Goal: Task Accomplishment & Management: Use online tool/utility

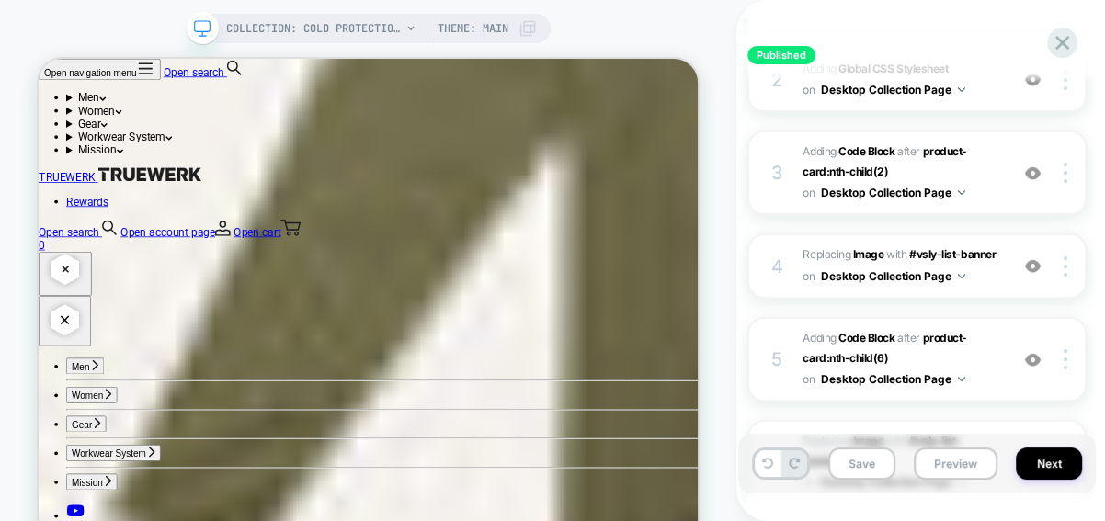
scroll to position [10999, 0]
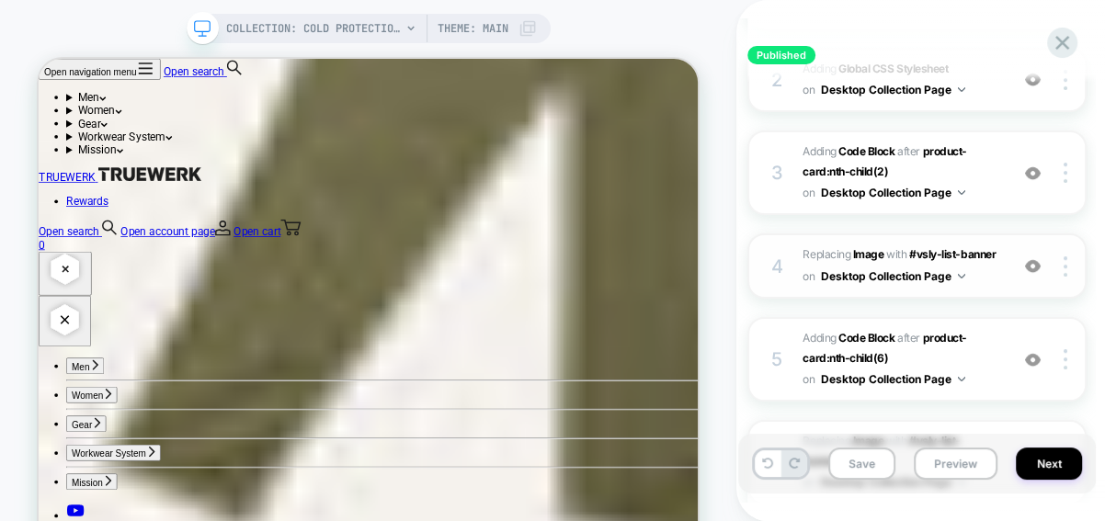
click at [1038, 268] on img at bounding box center [1033, 266] width 16 height 16
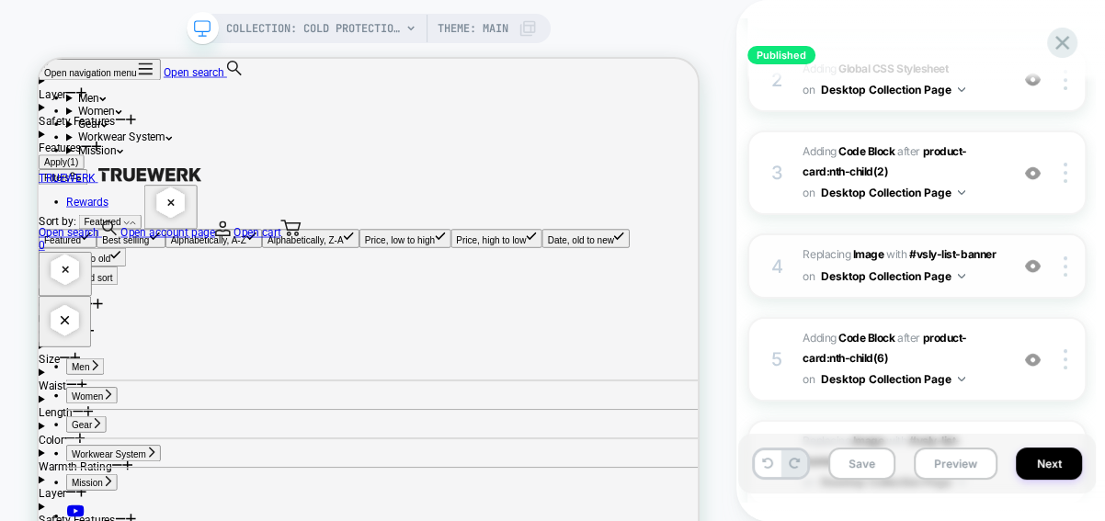
scroll to position [15858, 0]
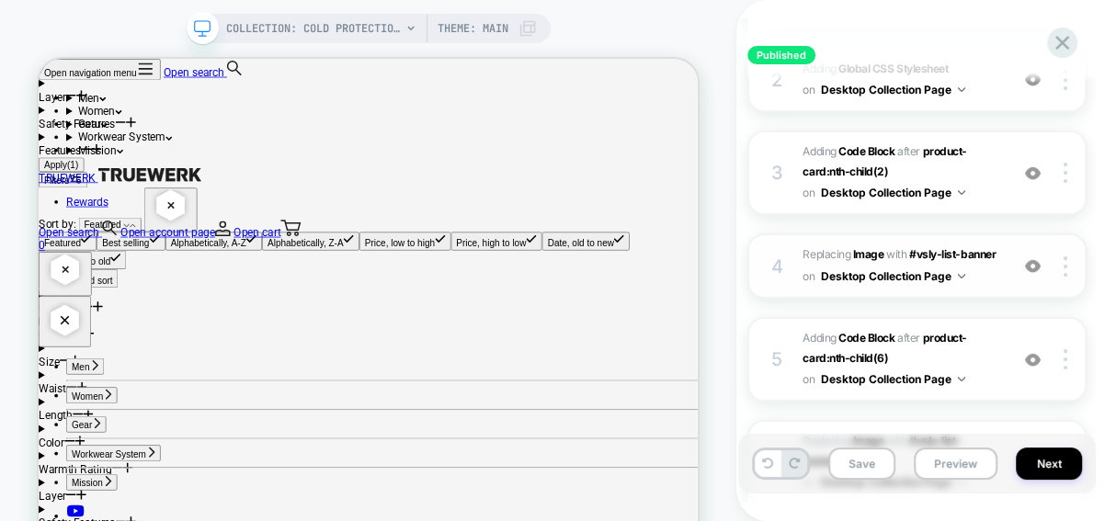
click at [1011, 271] on div "4 #_loomi_addon_1724710905831_dup1724866093_dup1725389206_dup1730700843 Replaci…" at bounding box center [916, 266] width 339 height 65
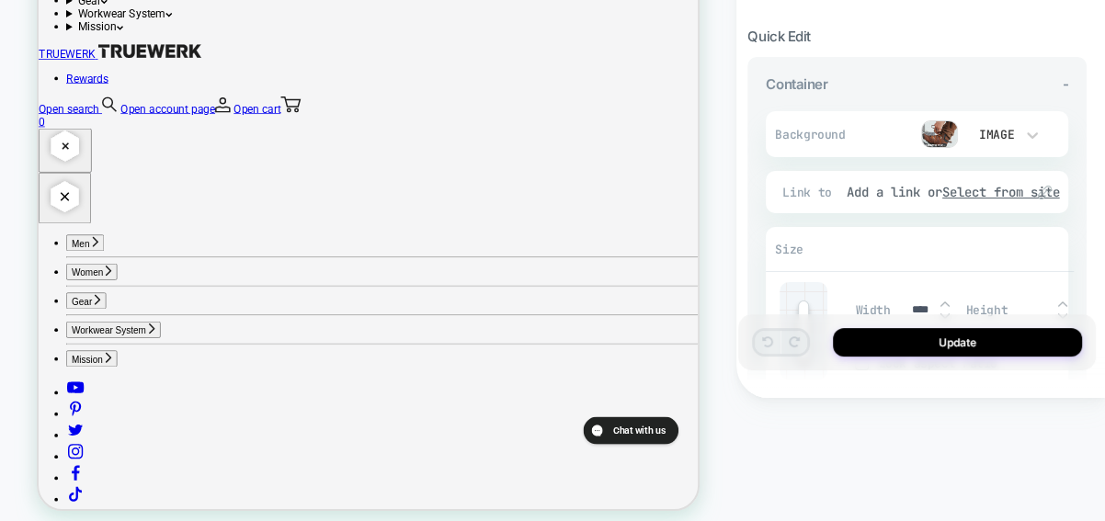
scroll to position [0, 0]
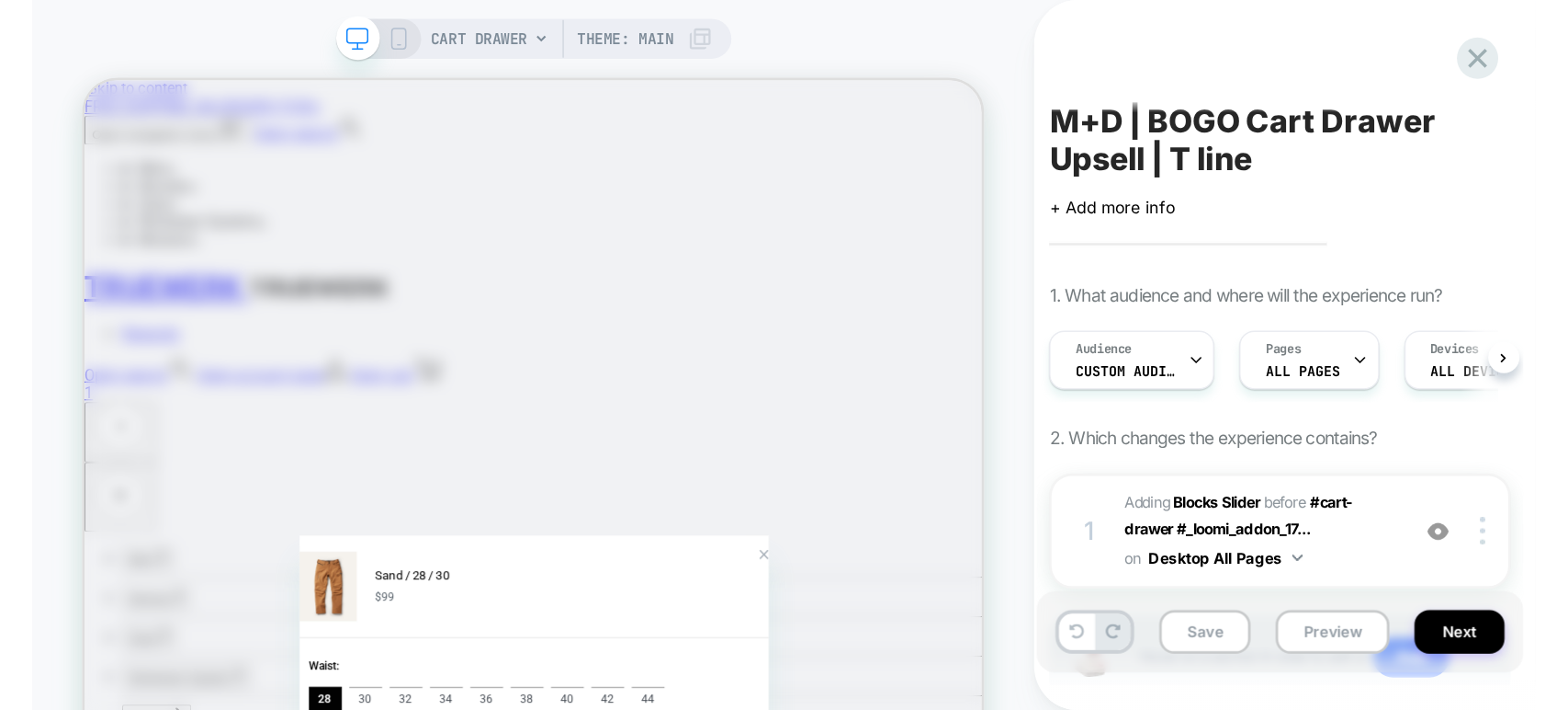
scroll to position [322, 0]
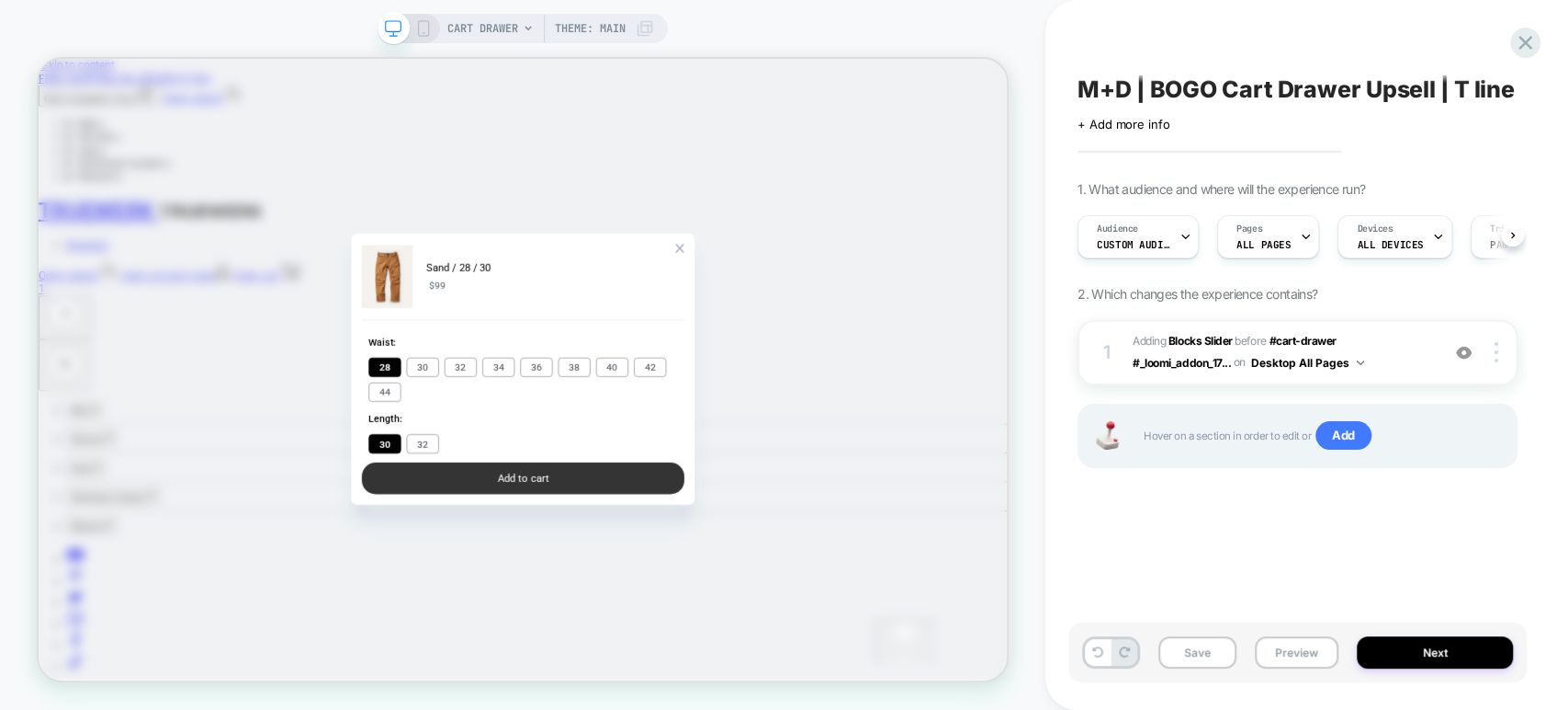
click at [645, 520] on button "Add to cart" at bounding box center [685, 618] width 430 height 42
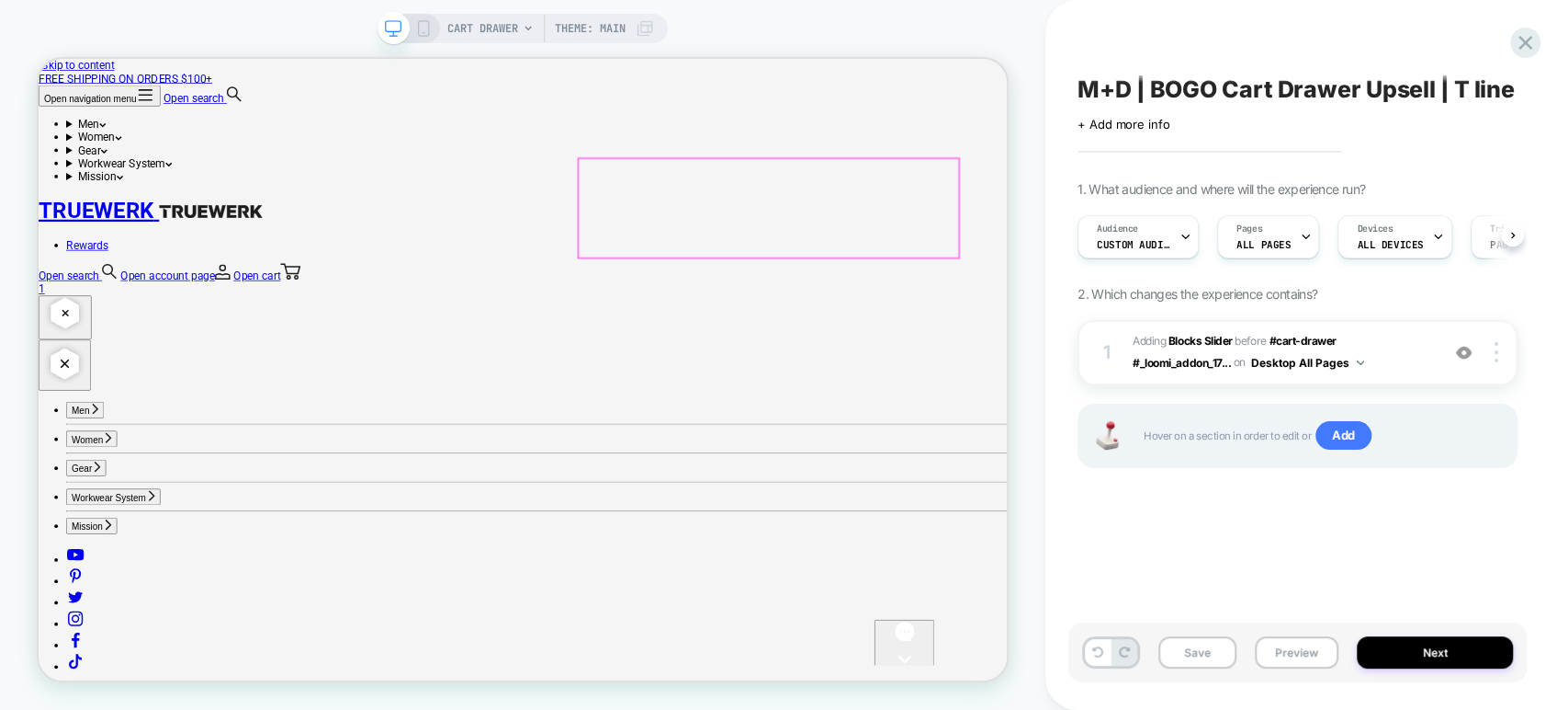
scroll to position [73, 0]
click at [1103, 346] on span "#_loomi_addon_1759768715345 Adding Blocks Slider BEFORE #cart-drawer #_loomi_ad…" at bounding box center [1282, 352] width 298 height 43
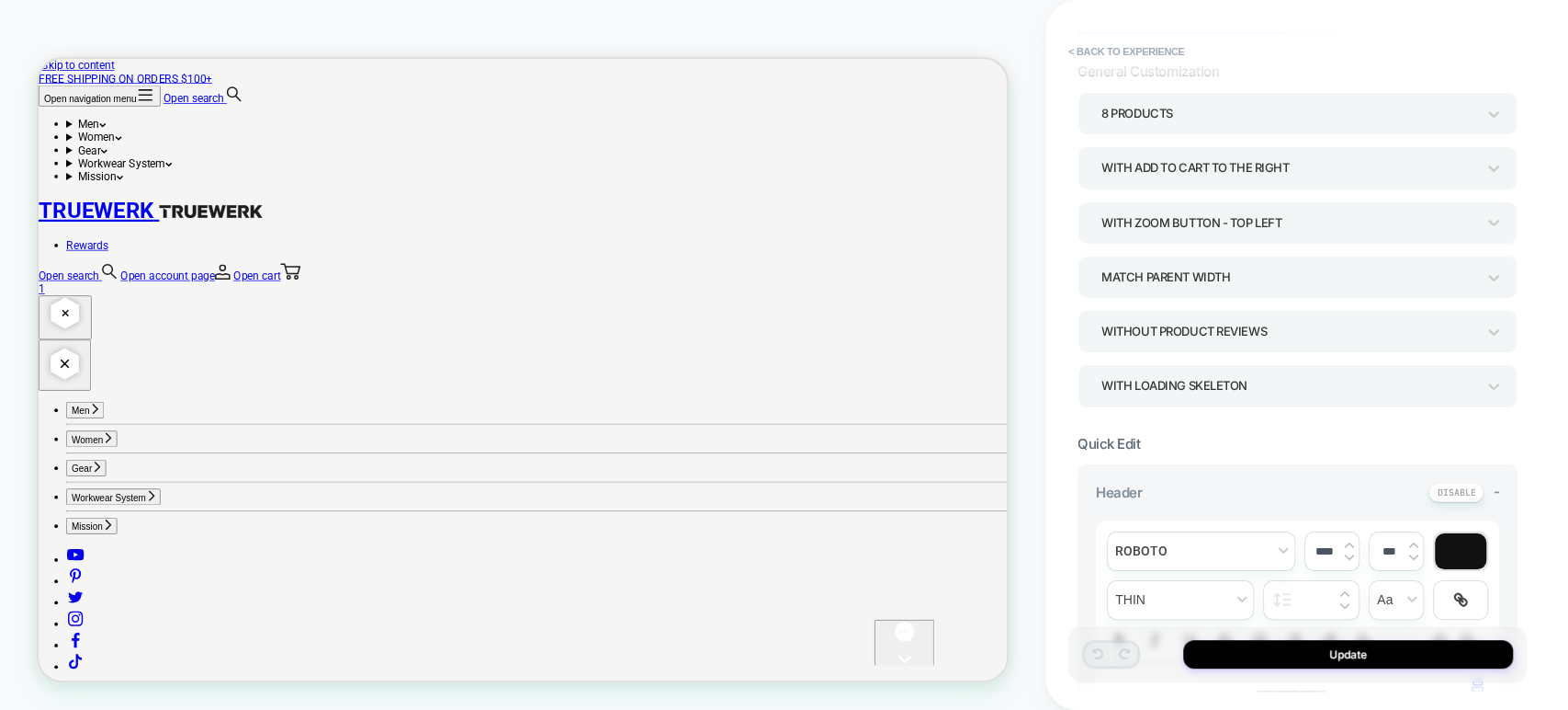
scroll to position [0, 0]
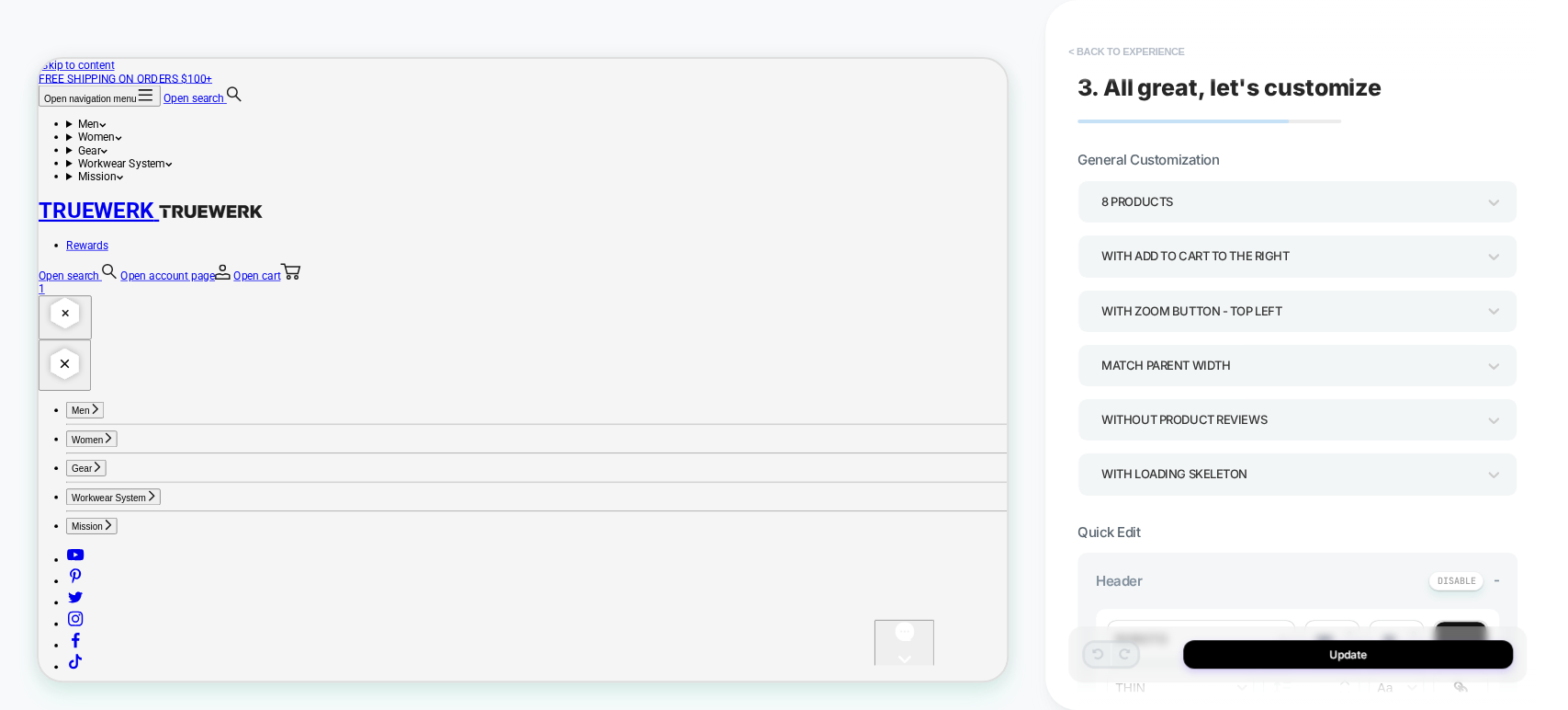
click at [1103, 45] on button "< Back to experience" at bounding box center [1126, 51] width 134 height 29
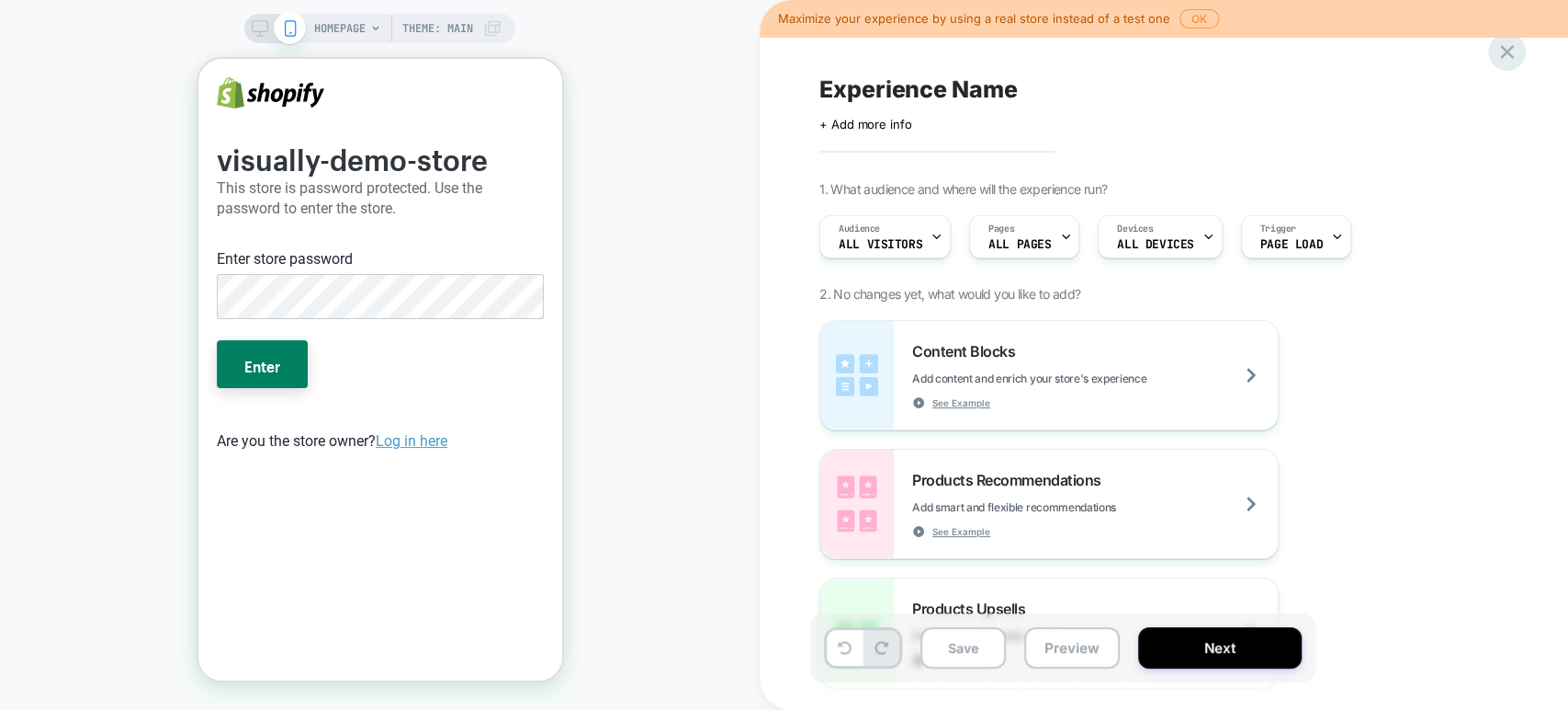
click at [1520, 52] on div at bounding box center [1507, 52] width 38 height 38
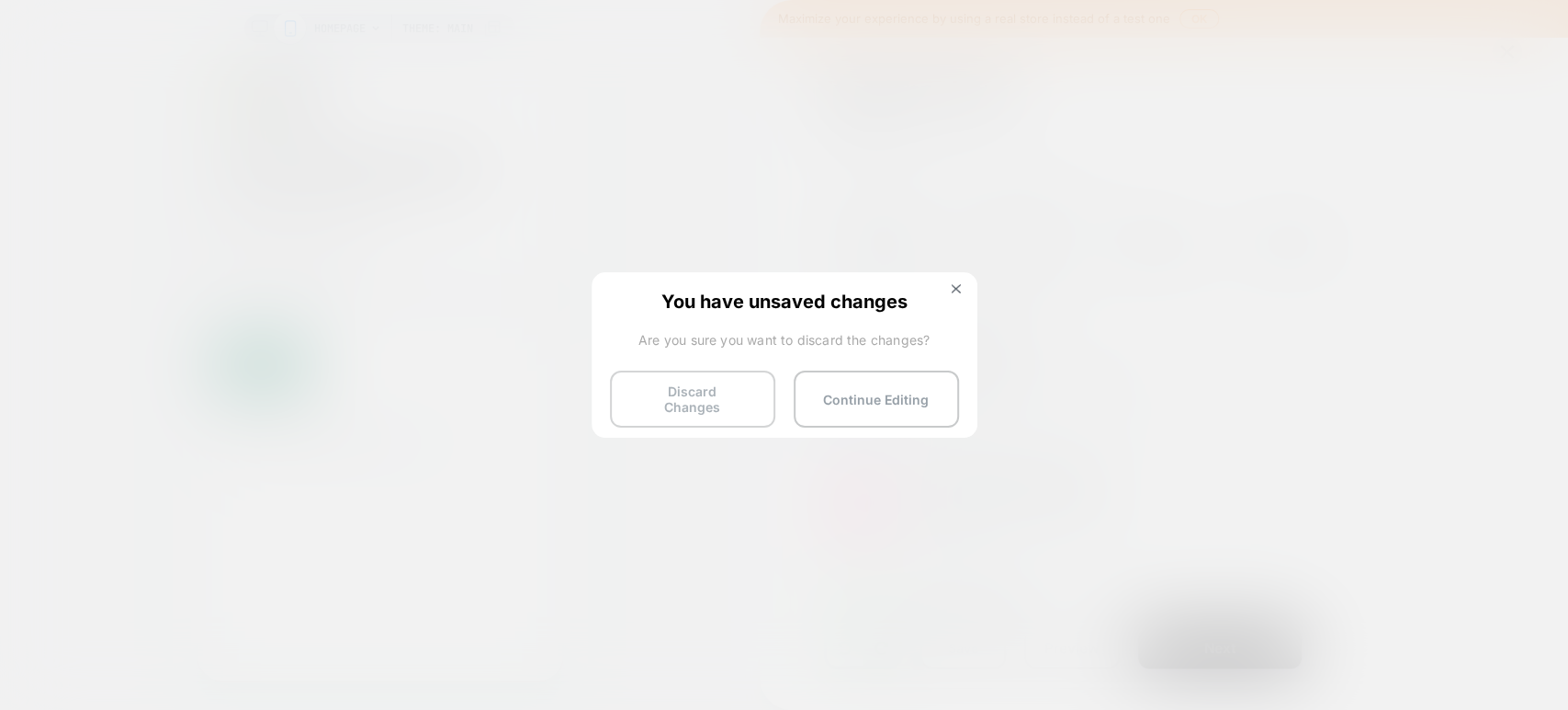
click at [718, 403] on button "Discard Changes" at bounding box center [692, 399] width 165 height 57
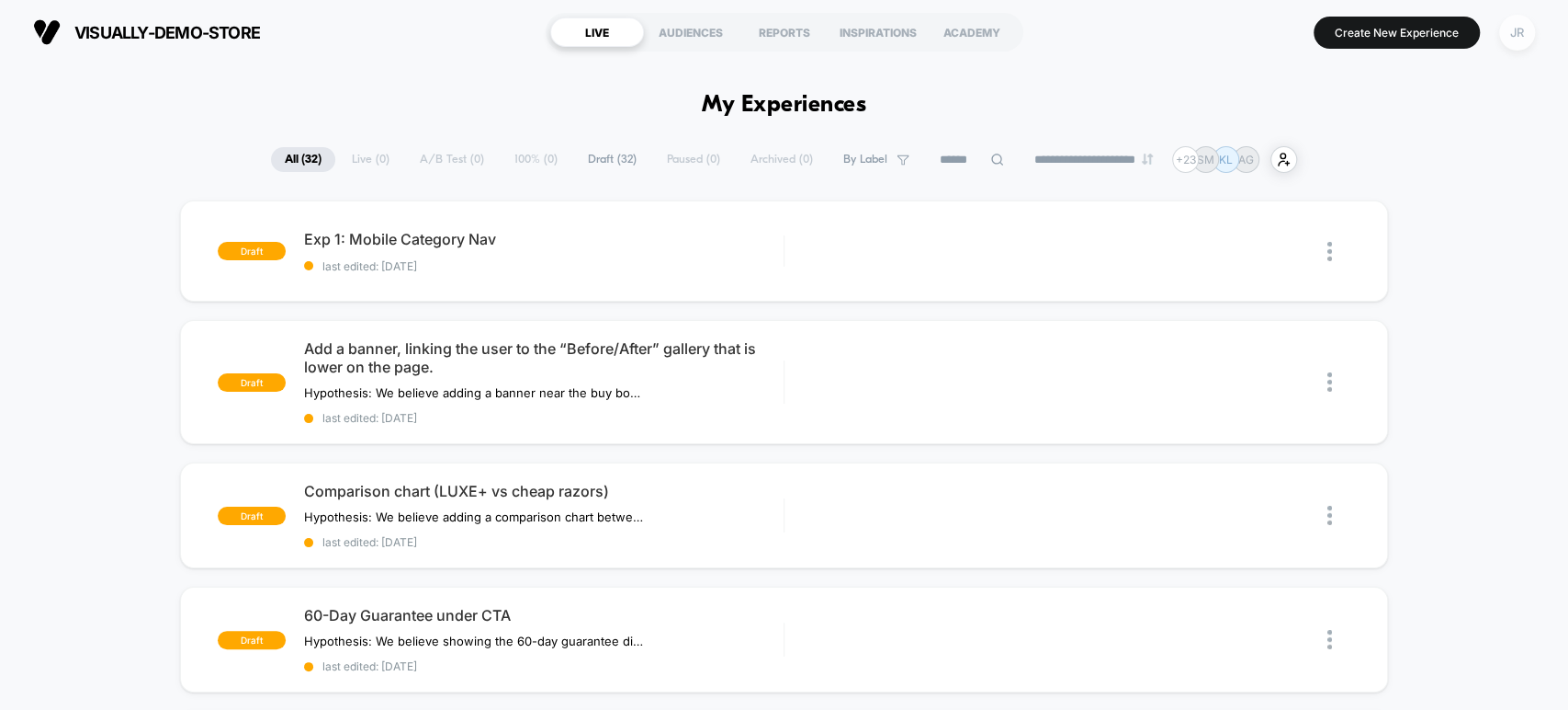
click at [1510, 40] on div "JR" at bounding box center [1517, 33] width 36 height 36
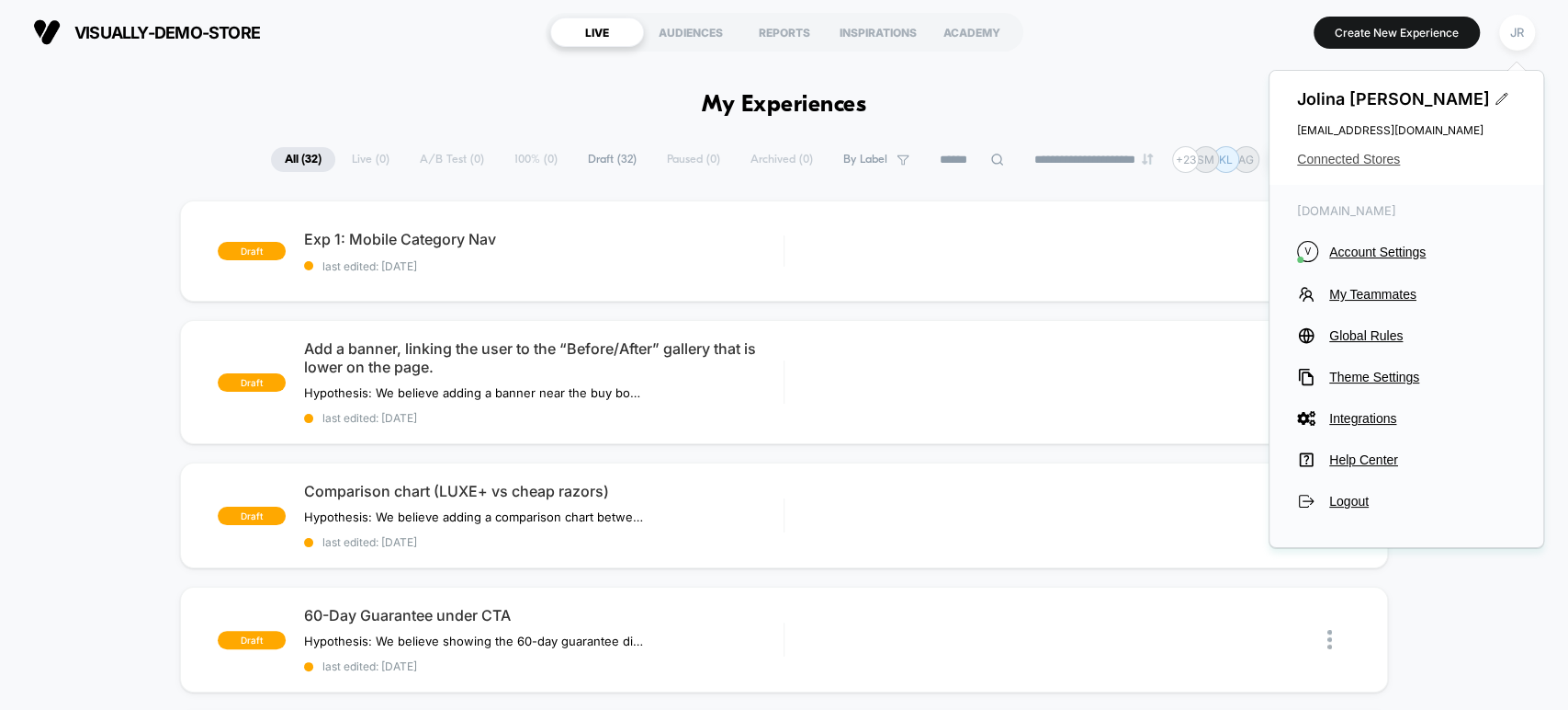
click at [1350, 159] on span "Connected Stores" at bounding box center [1406, 159] width 219 height 15
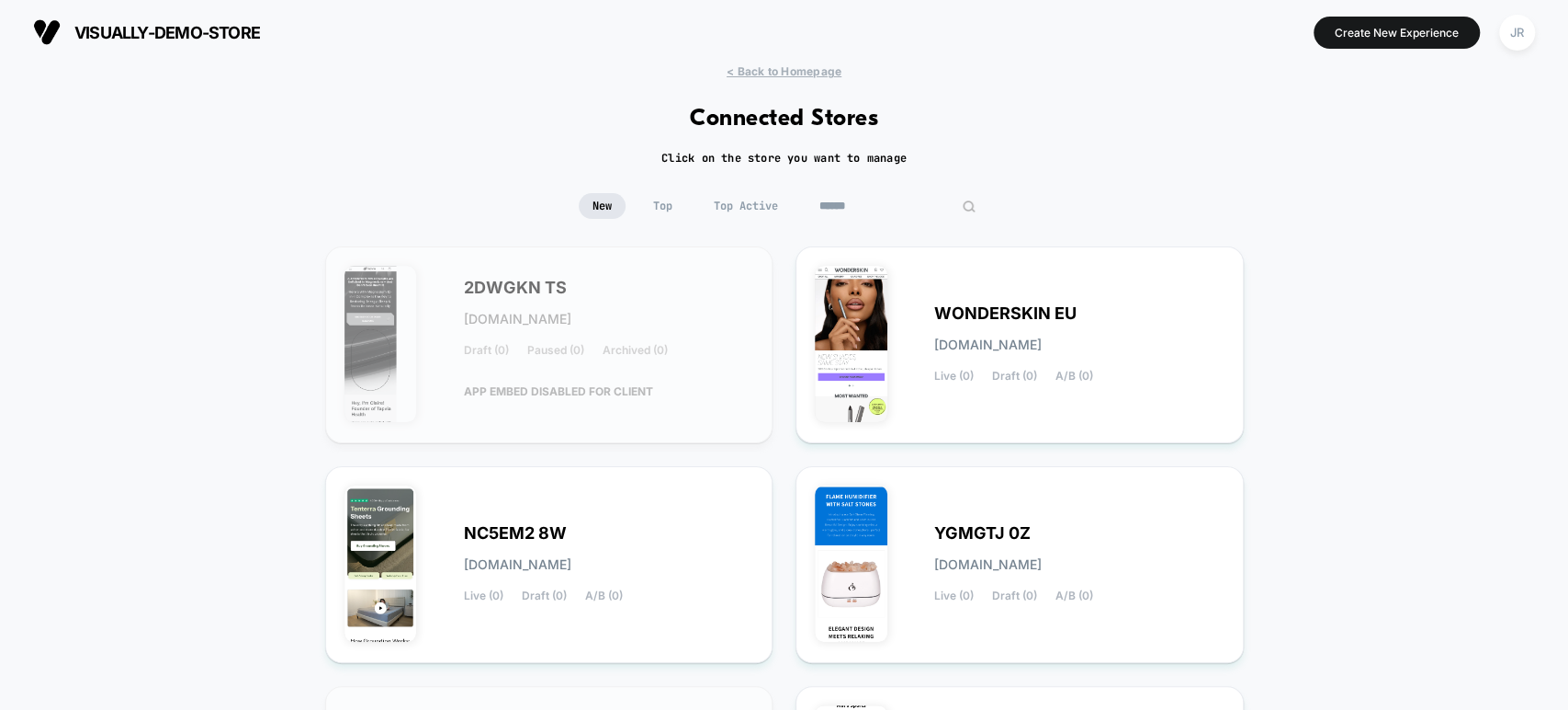
click at [903, 197] on input at bounding box center [897, 206] width 184 height 26
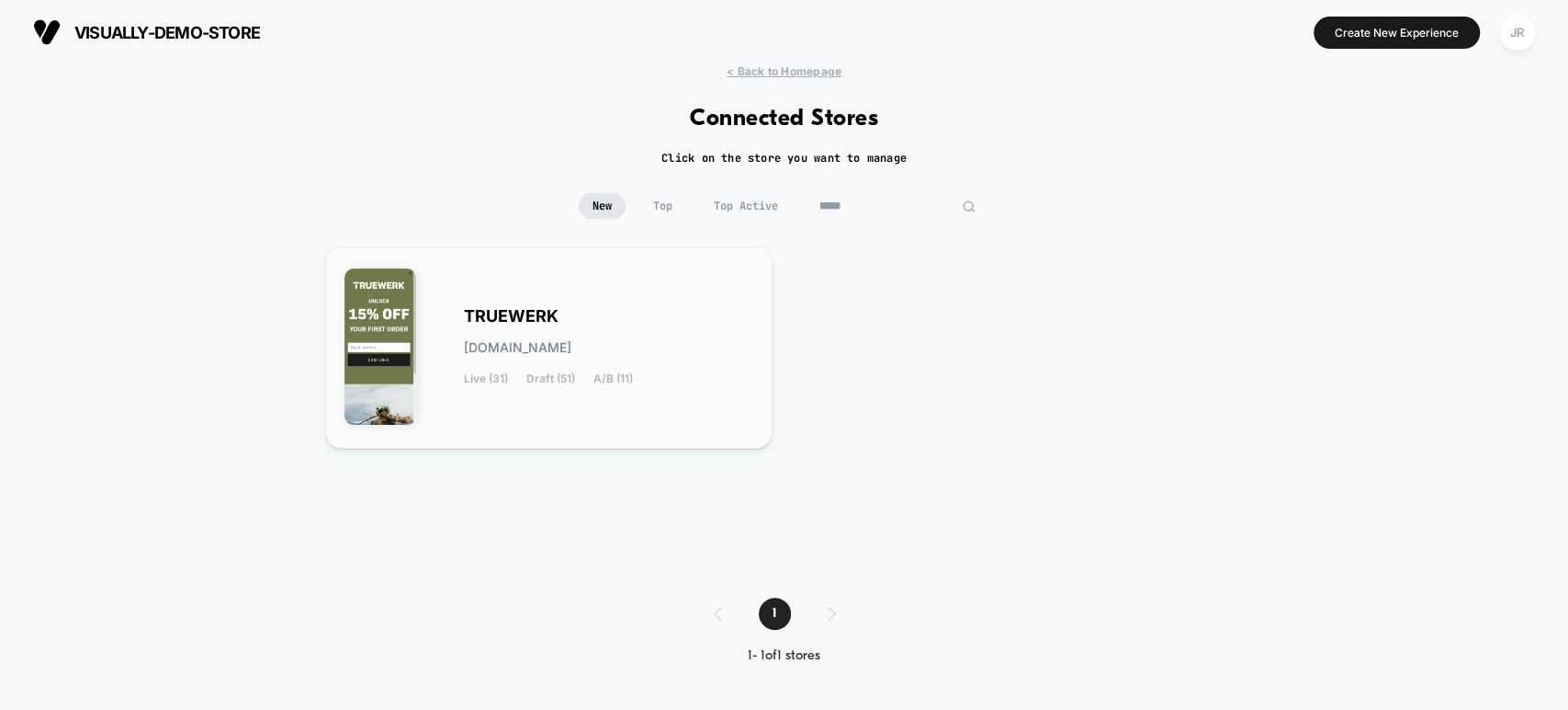
type input "*****"
click at [726, 322] on div "TRUEWERK truewerk.myshopify.com Live (31) Draft (51) A/B (11)" at bounding box center [609, 347] width 291 height 75
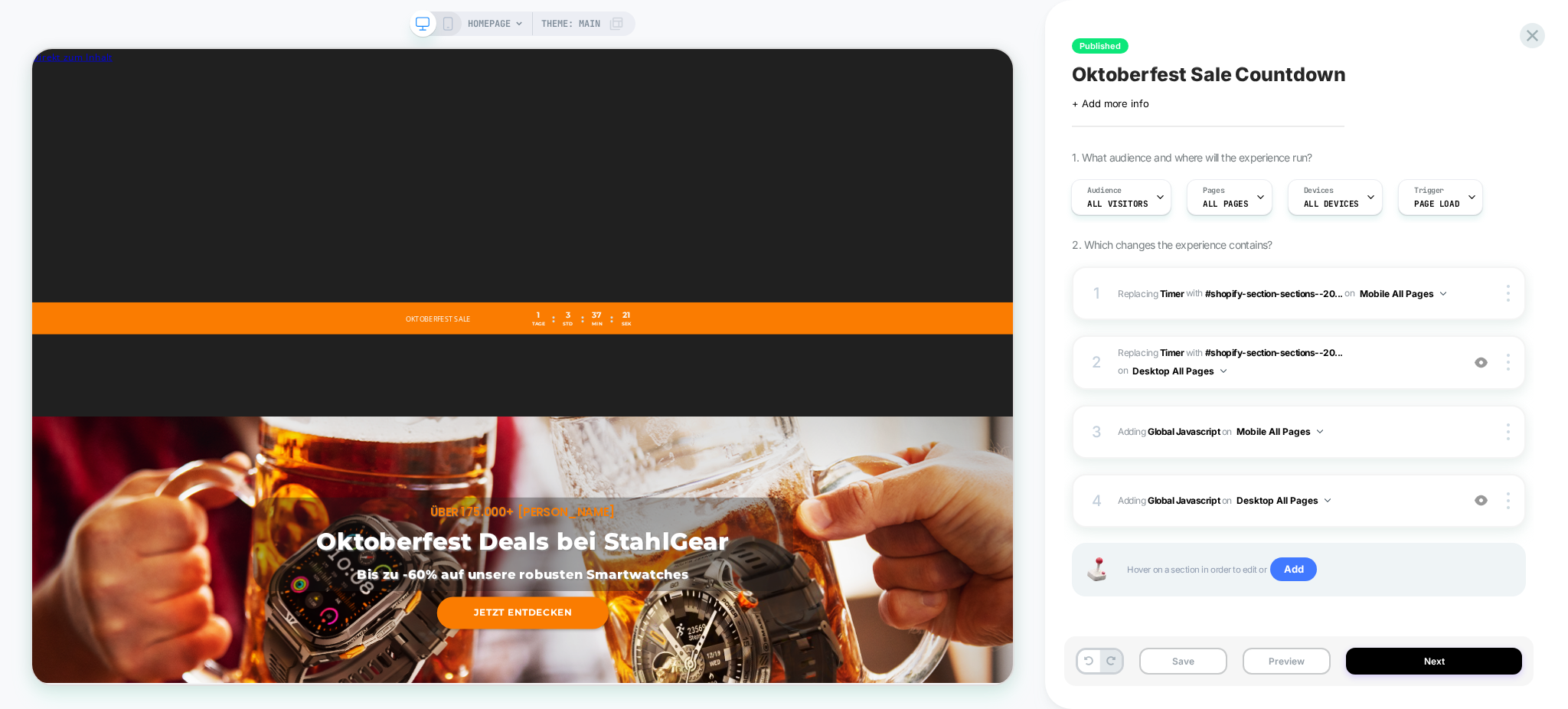
scroll to position [0, 436]
click at [1360, 427] on span "Adding Global Javascript on Mobile All Pages" at bounding box center [1285, 432] width 336 height 19
click at [1322, 431] on img at bounding box center [1319, 432] width 6 height 4
click at [1356, 431] on span "Adding Global Javascript on Mobile All Pages" at bounding box center [1285, 432] width 336 height 19
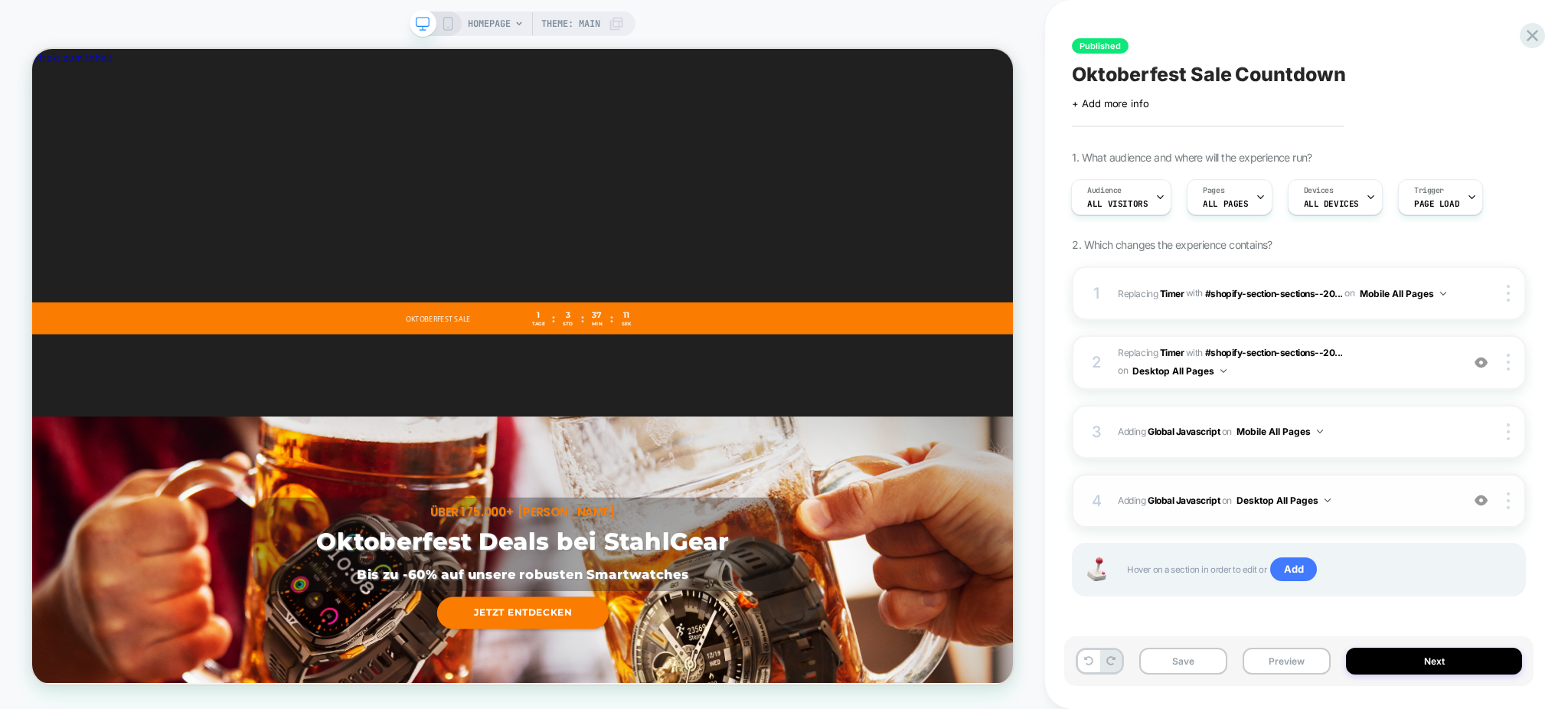
click at [1351, 497] on span "Adding Global Javascript on Desktop All Pages" at bounding box center [1285, 500] width 336 height 19
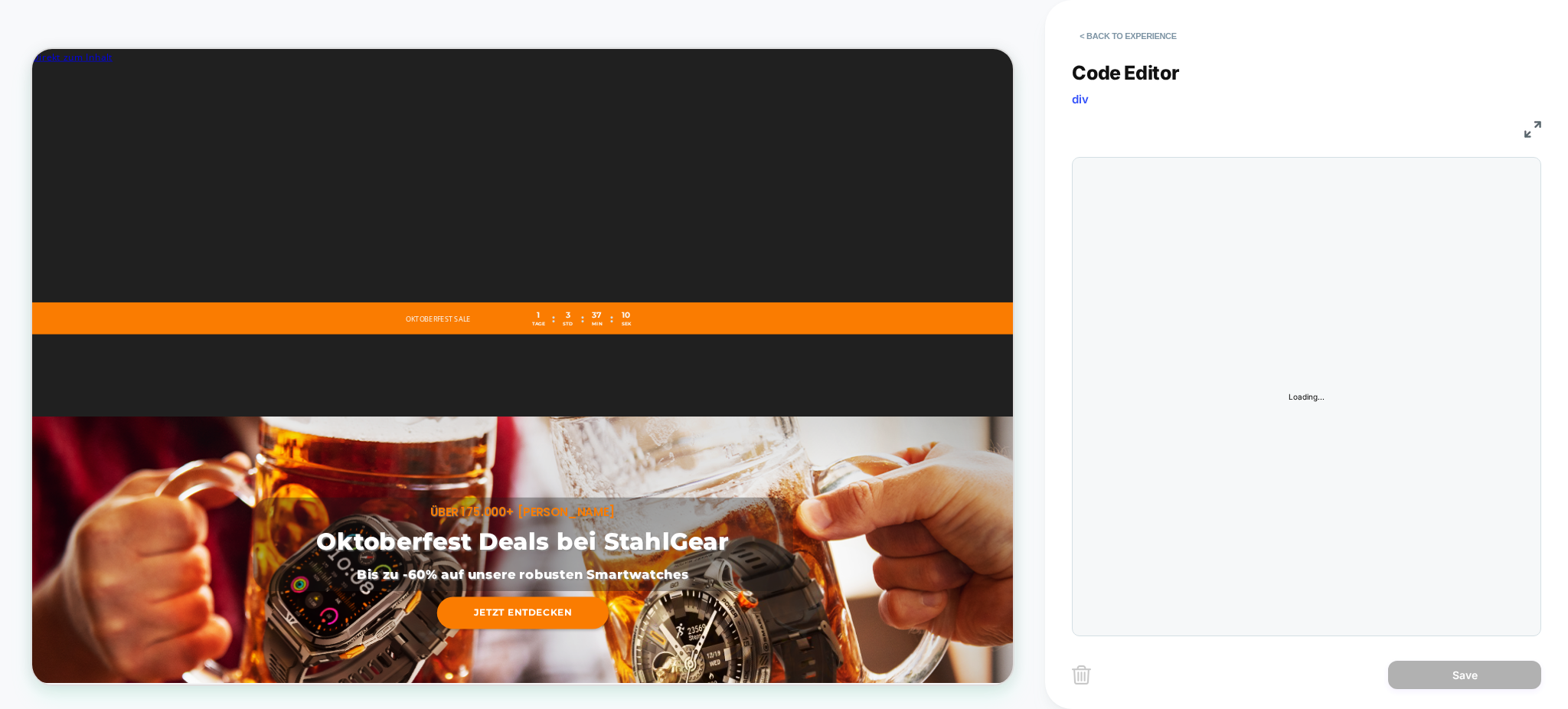
scroll to position [0, 873]
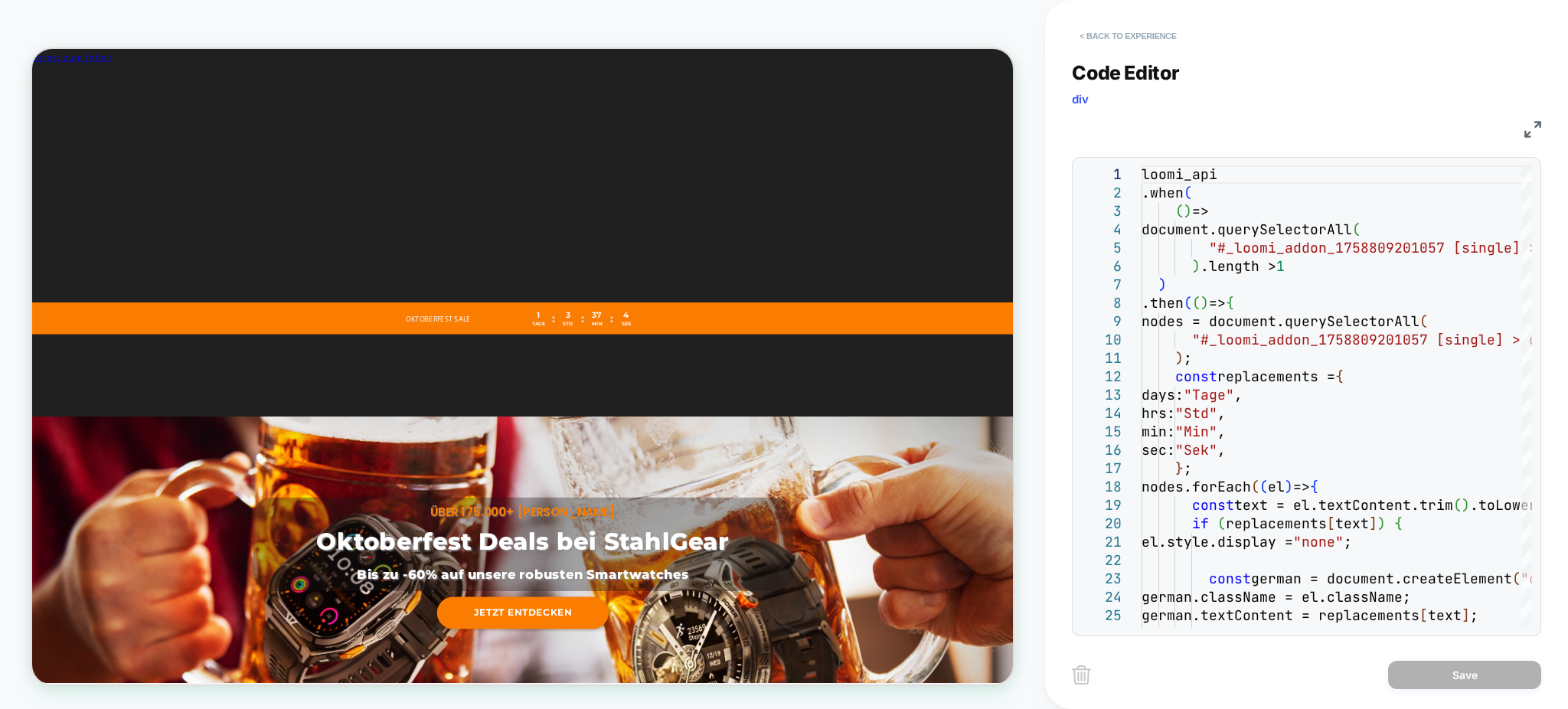
click at [1119, 27] on button "< Back to experience" at bounding box center [1127, 36] width 112 height 24
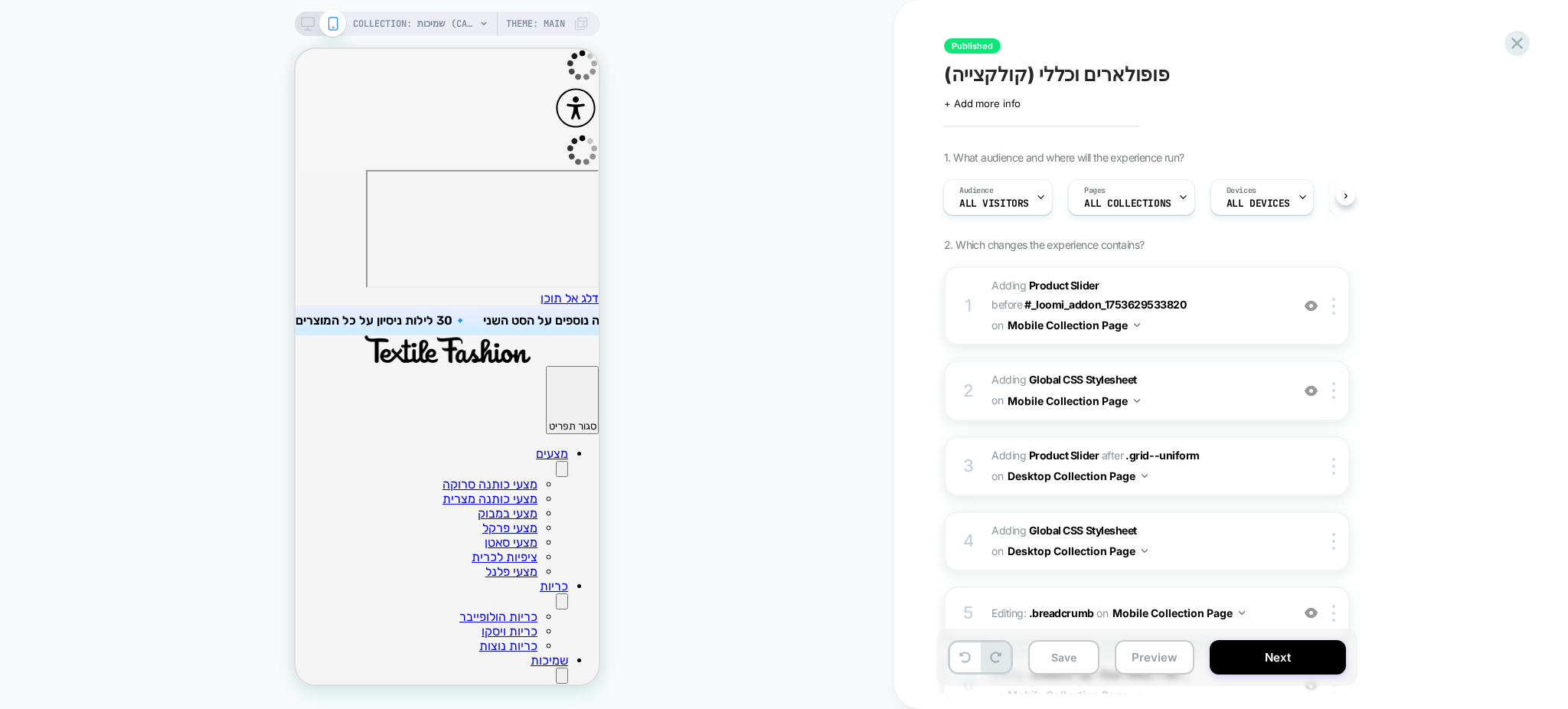
scroll to position [479, 0]
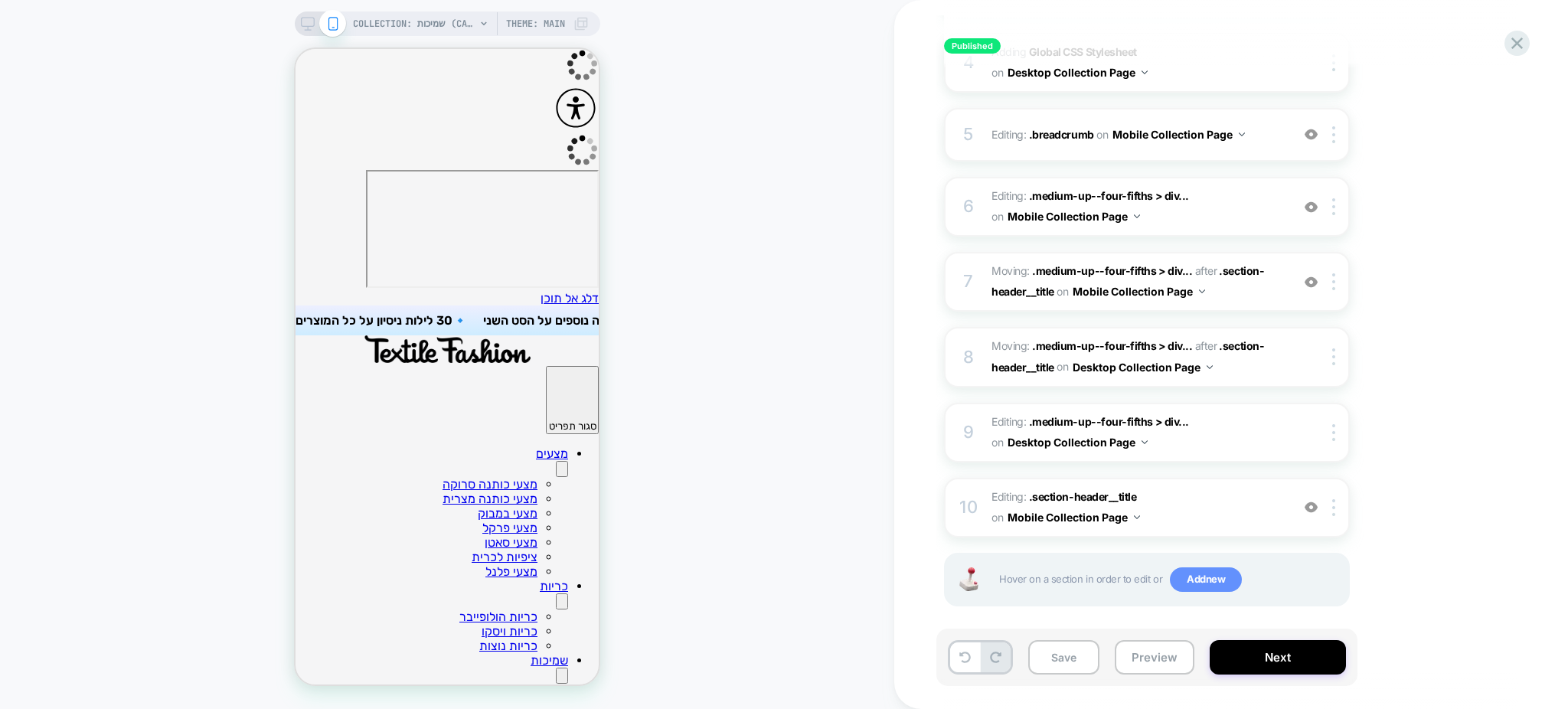
click at [1208, 567] on span "Add new" at bounding box center [1206, 579] width 72 height 24
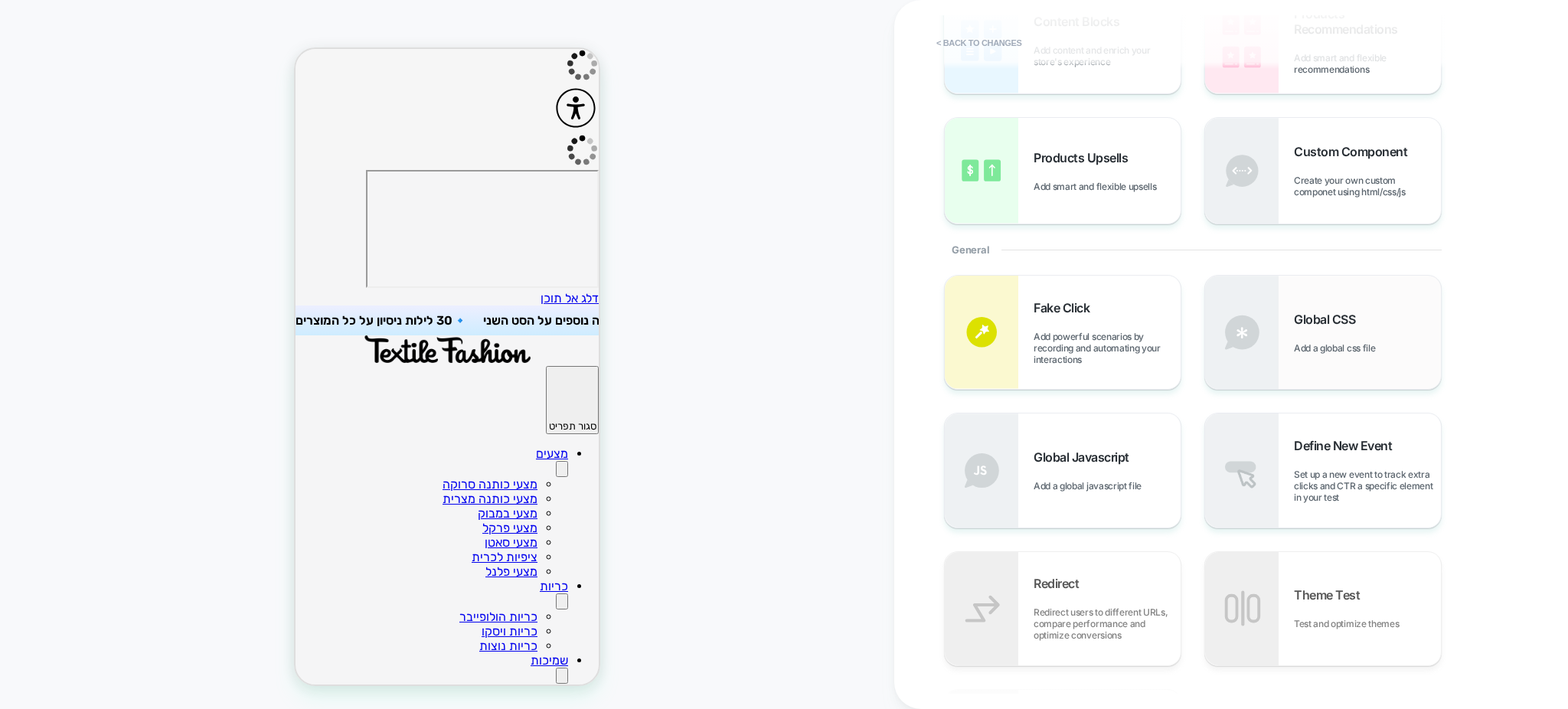
scroll to position [137, 0]
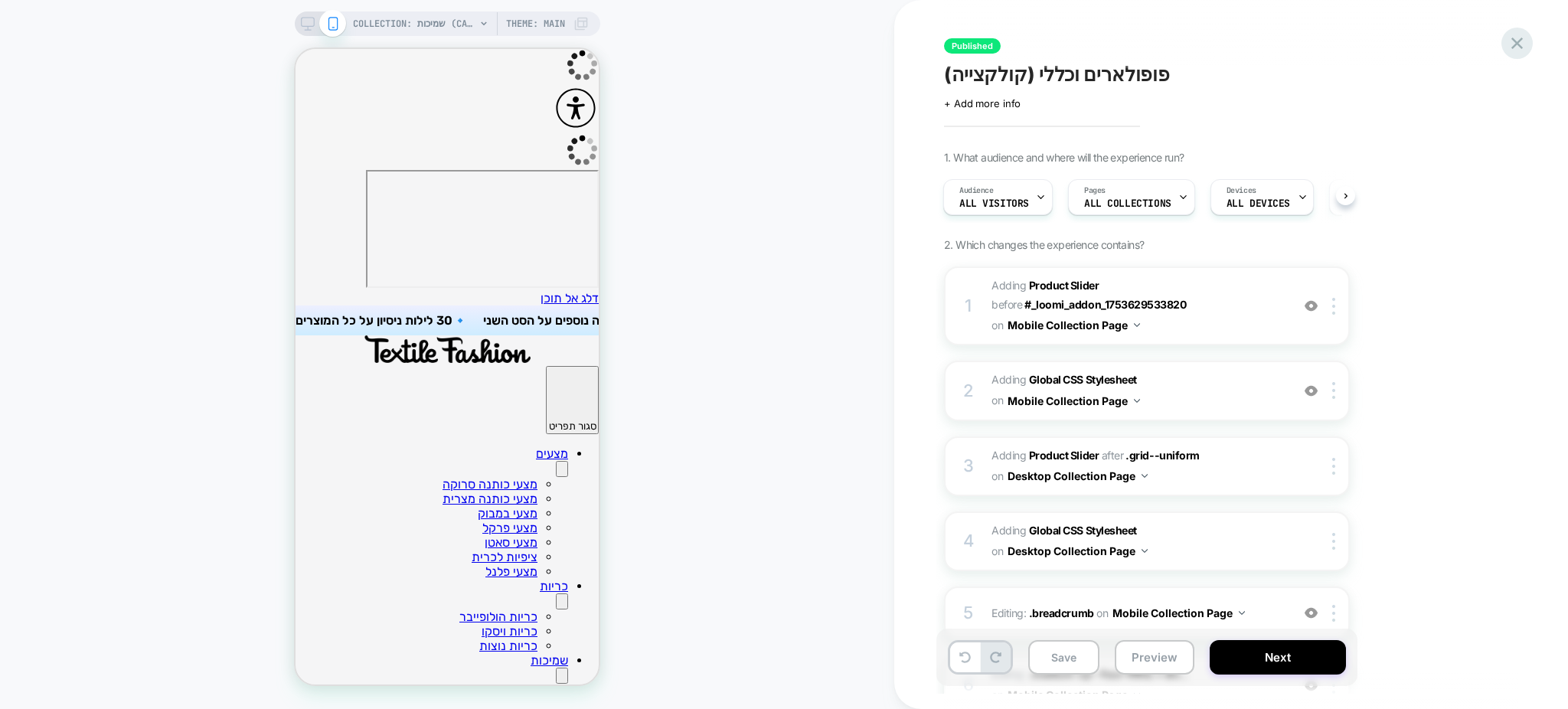
click at [1515, 48] on icon at bounding box center [1516, 43] width 21 height 21
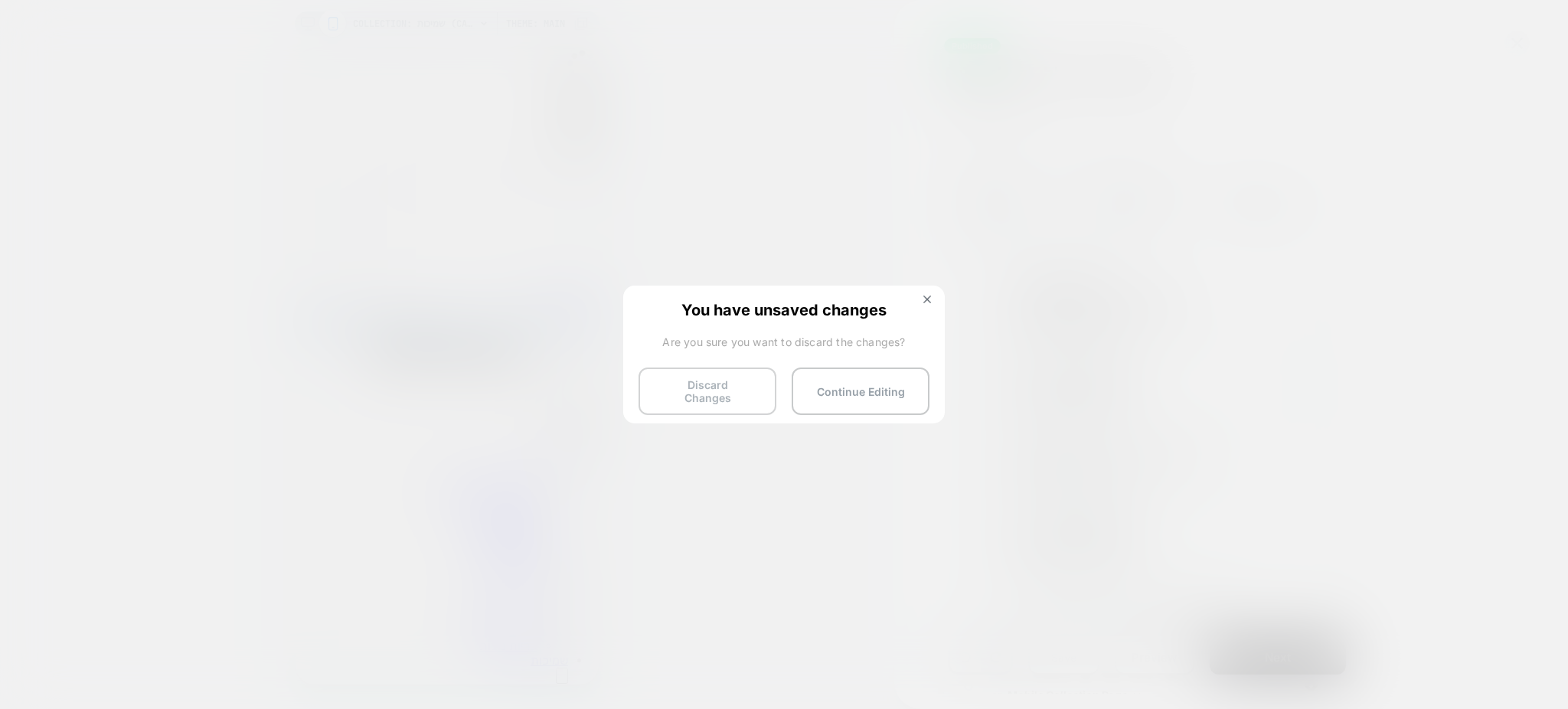
click at [697, 380] on button "Discard Changes" at bounding box center [707, 391] width 137 height 47
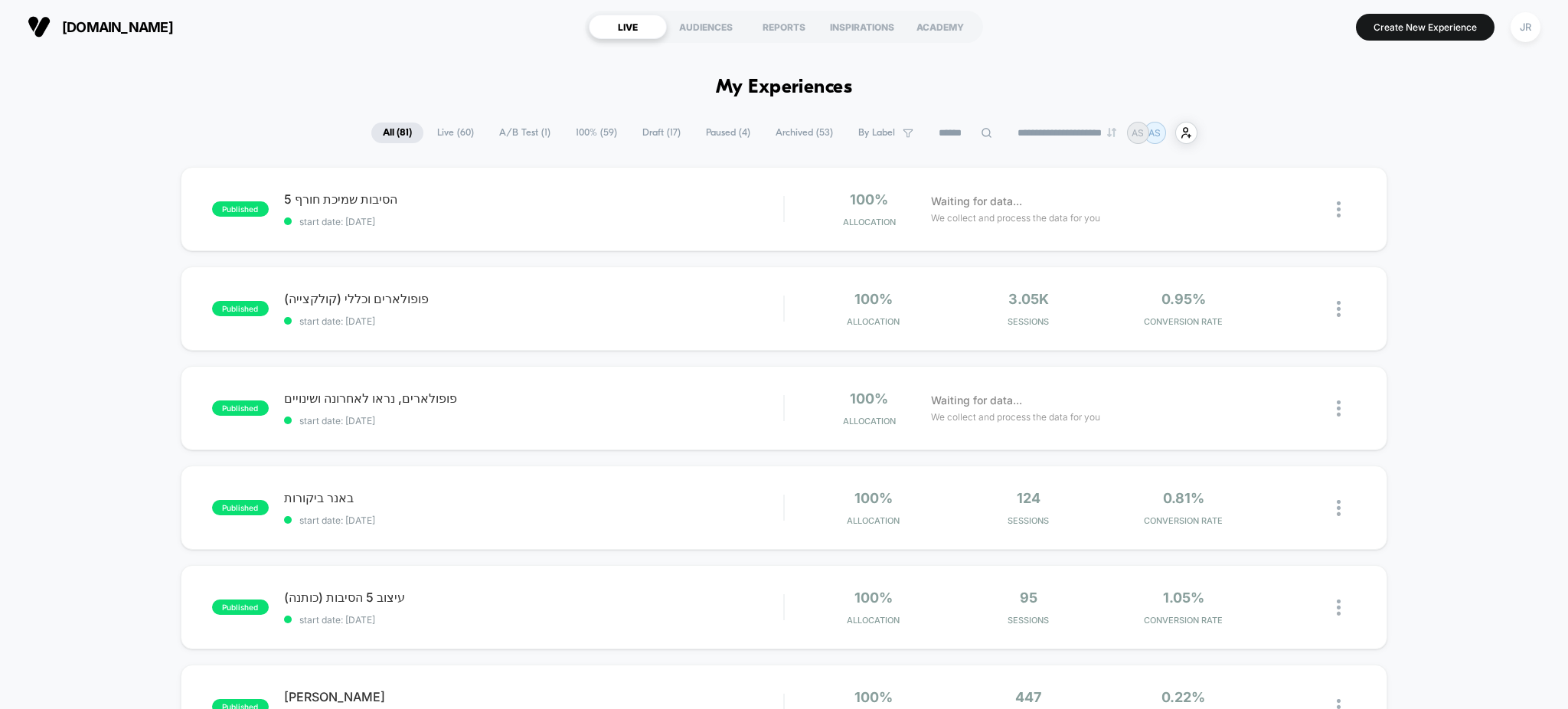
click at [640, 128] on span "Draft ( 17 )" at bounding box center [662, 132] width 62 height 21
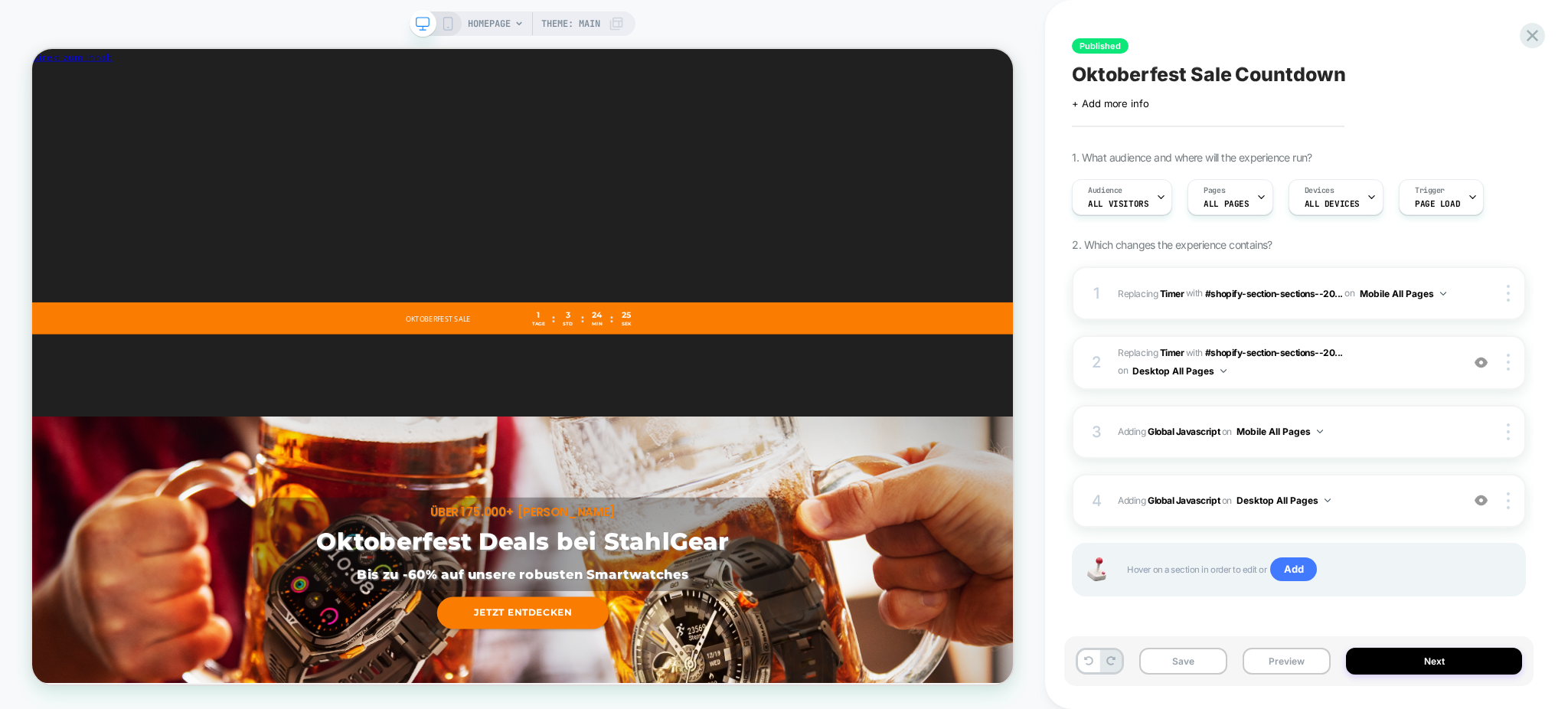
scroll to position [0, 1]
click at [1347, 424] on span "Adding Global Javascript on Mobile All Pages" at bounding box center [1285, 432] width 336 height 19
click at [1390, 425] on span "Adding Global Javascript on Mobile All Pages" at bounding box center [1285, 432] width 336 height 19
click at [1380, 506] on span "Adding Global Javascript on Desktop All Pages" at bounding box center [1285, 500] width 336 height 19
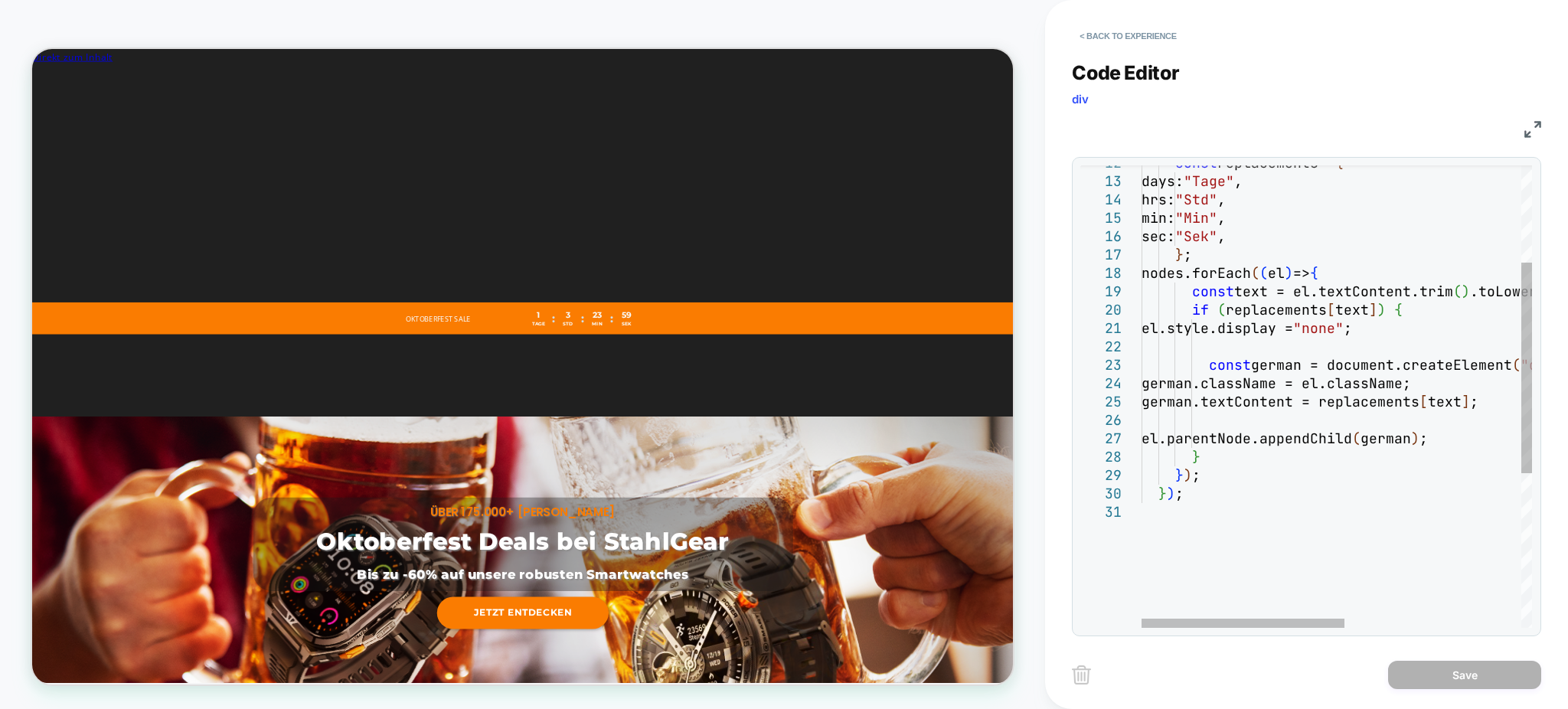
scroll to position [0, 0]
click at [1220, 362] on div "sec: "Sek" , } ; nodes.forEach ( ( el ) => { const text = el.textContent.trim (…" at bounding box center [1506, 458] width 729 height 1014
click at [1257, 350] on div "sec: "Sek" , } ; nodes.forEach ( ( el ) => { const text = el.textContent.trim (…" at bounding box center [1506, 458] width 729 height 1014
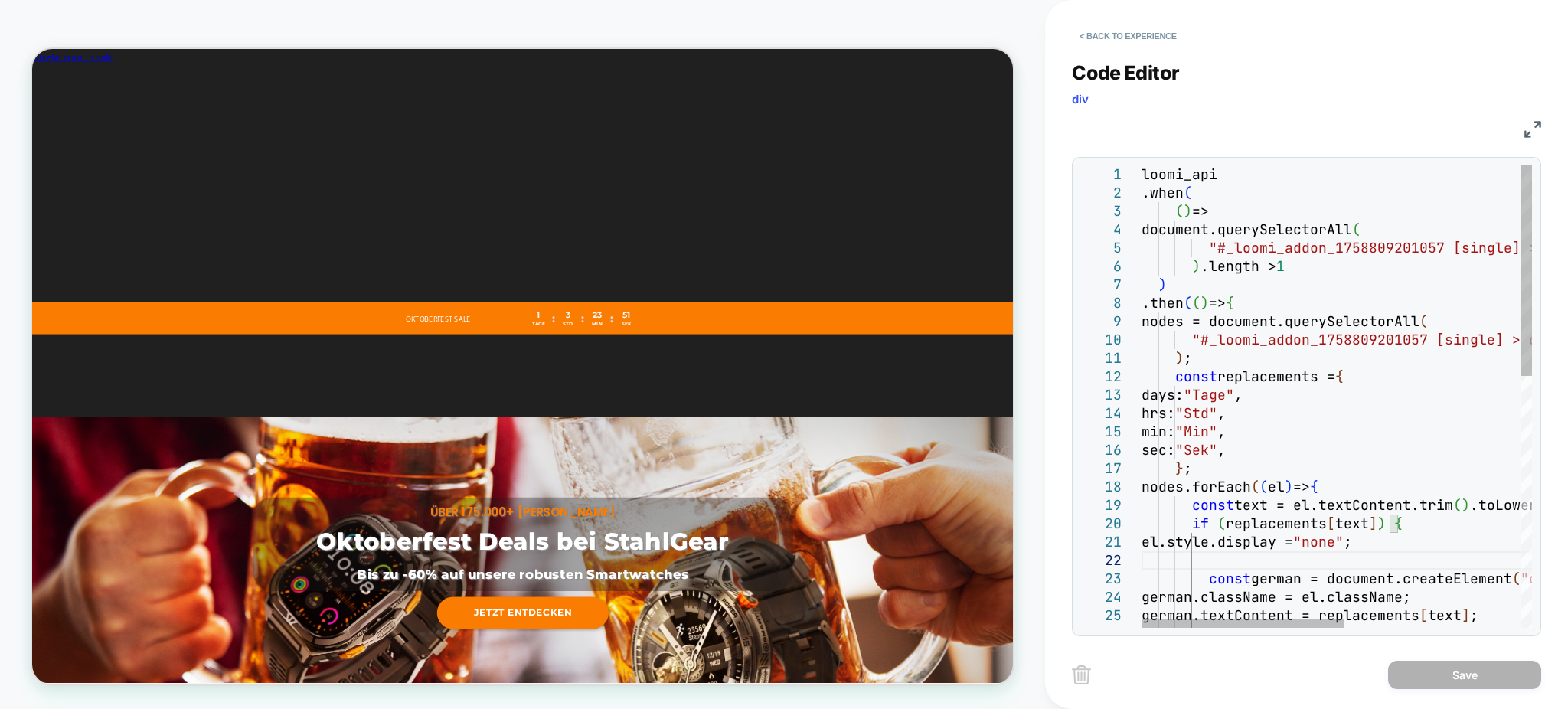
type textarea "**********"
click at [1287, 320] on div "sec: "Sek" , } ; nodes.forEach ( ( el ) => { const text = el.textContent.trim (…" at bounding box center [1506, 672] width 729 height 1014
click at [1300, 299] on div "sec: "Sek" , } ; nodes.forEach ( ( el ) => { const text = el.textContent.trim (…" at bounding box center [1506, 672] width 729 height 1014
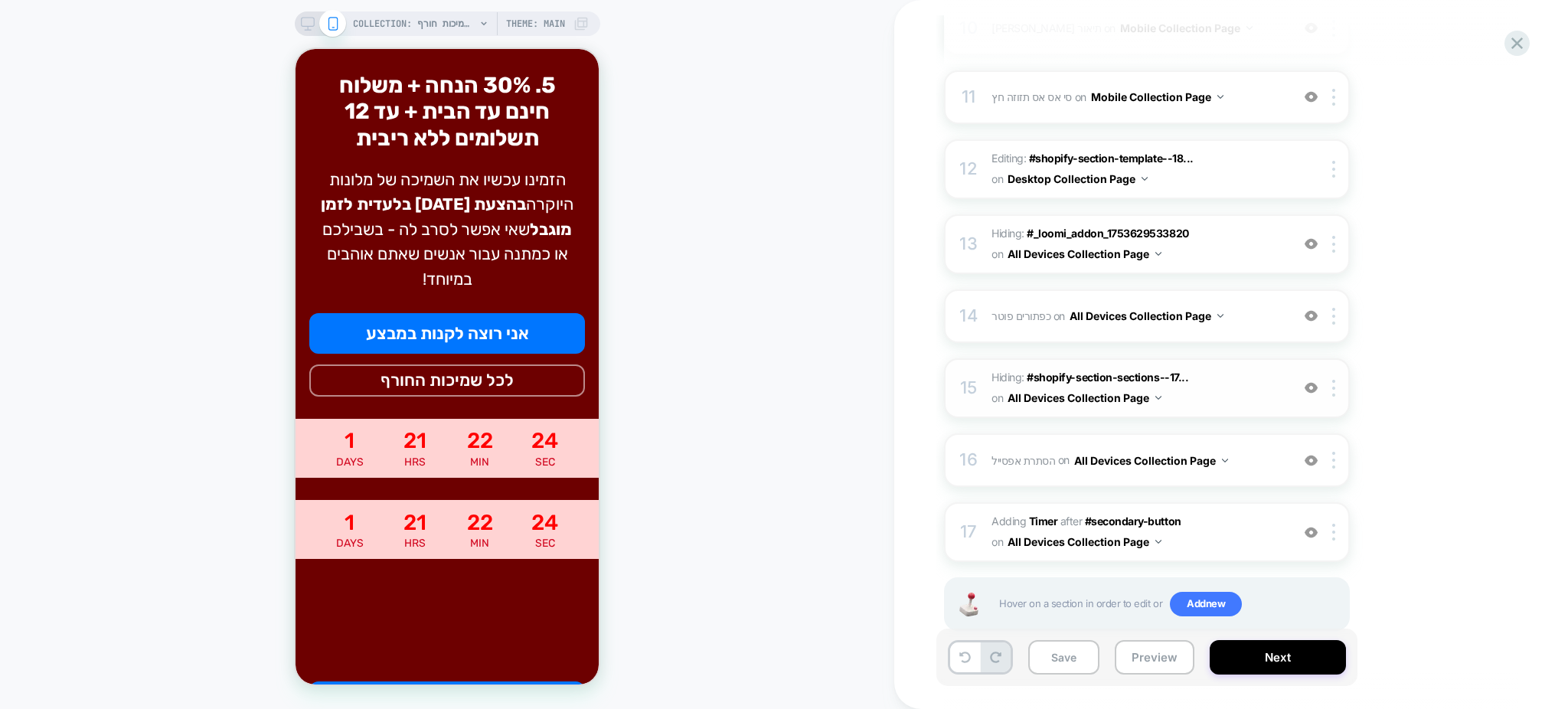
scroll to position [956, 0]
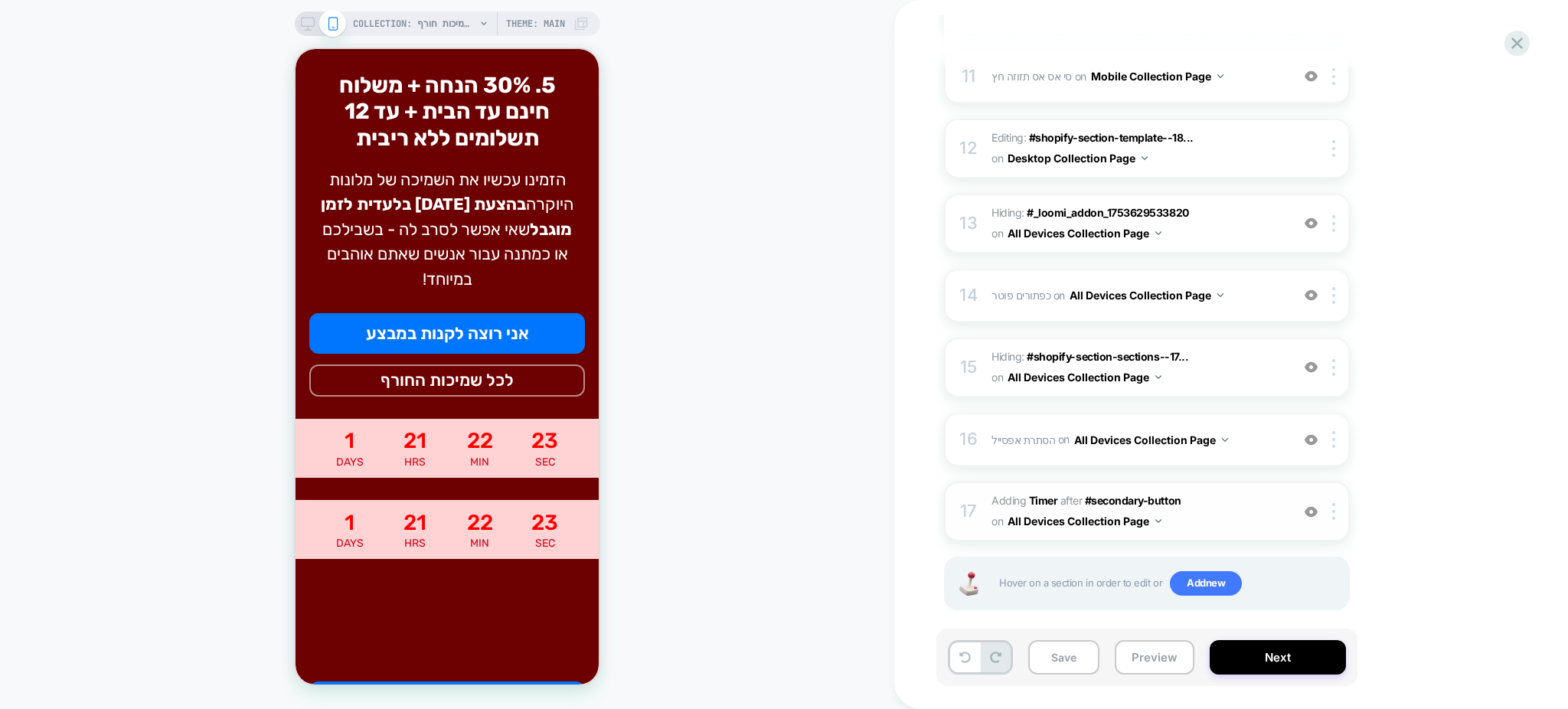
click at [1208, 497] on span "#_loomi_addon_1759773497900_dup1759775993 Adding Timer AFTER #secondary-button …" at bounding box center [1137, 512] width 291 height 42
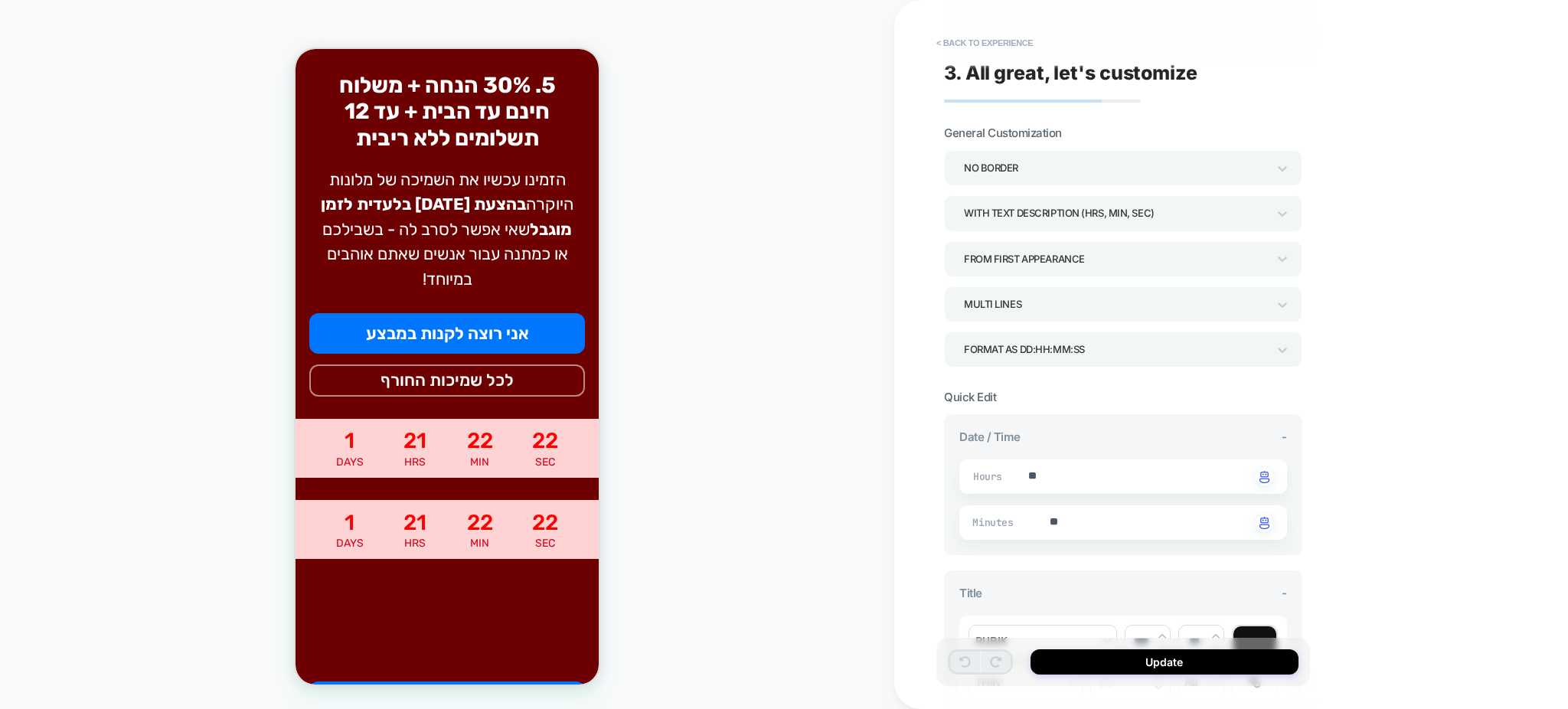
scroll to position [1460, 0]
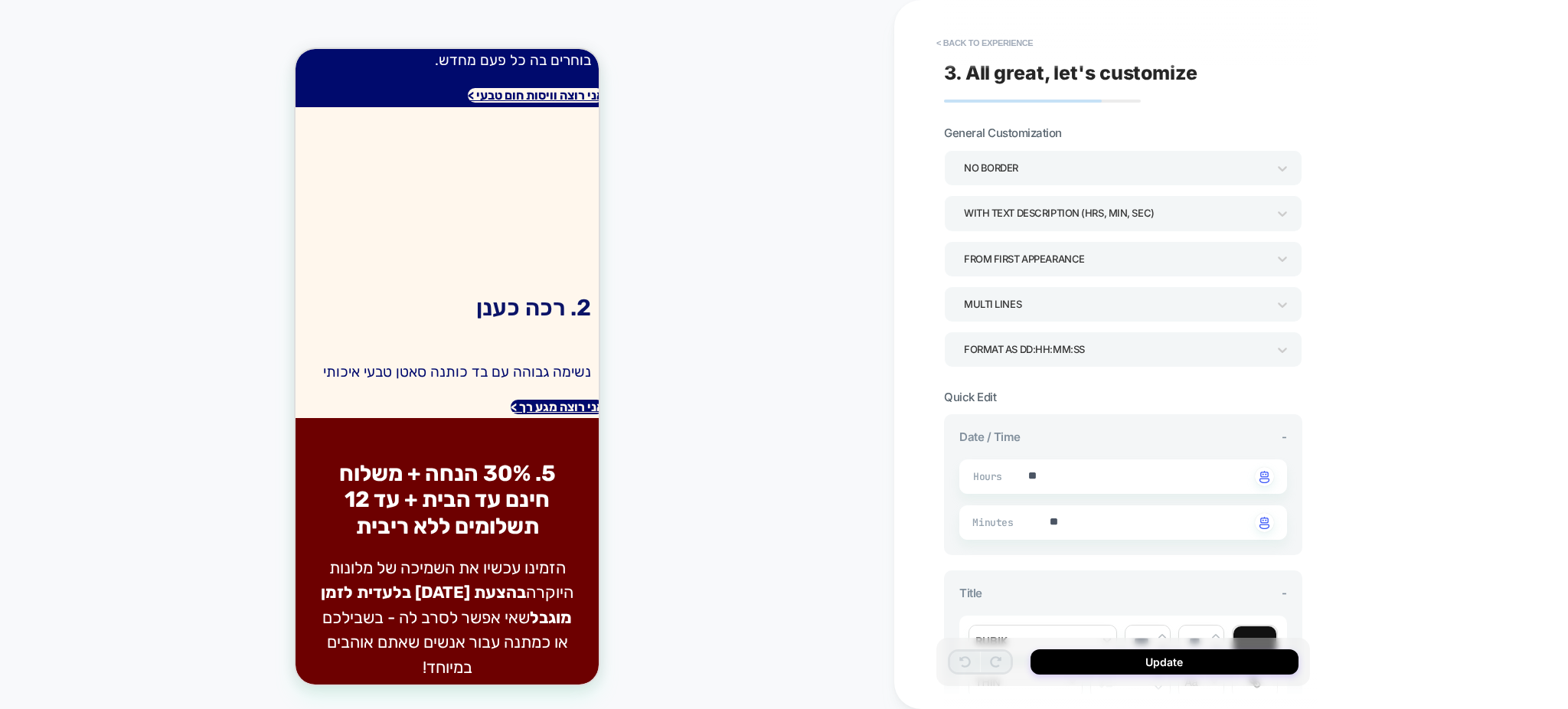
type textarea "*"
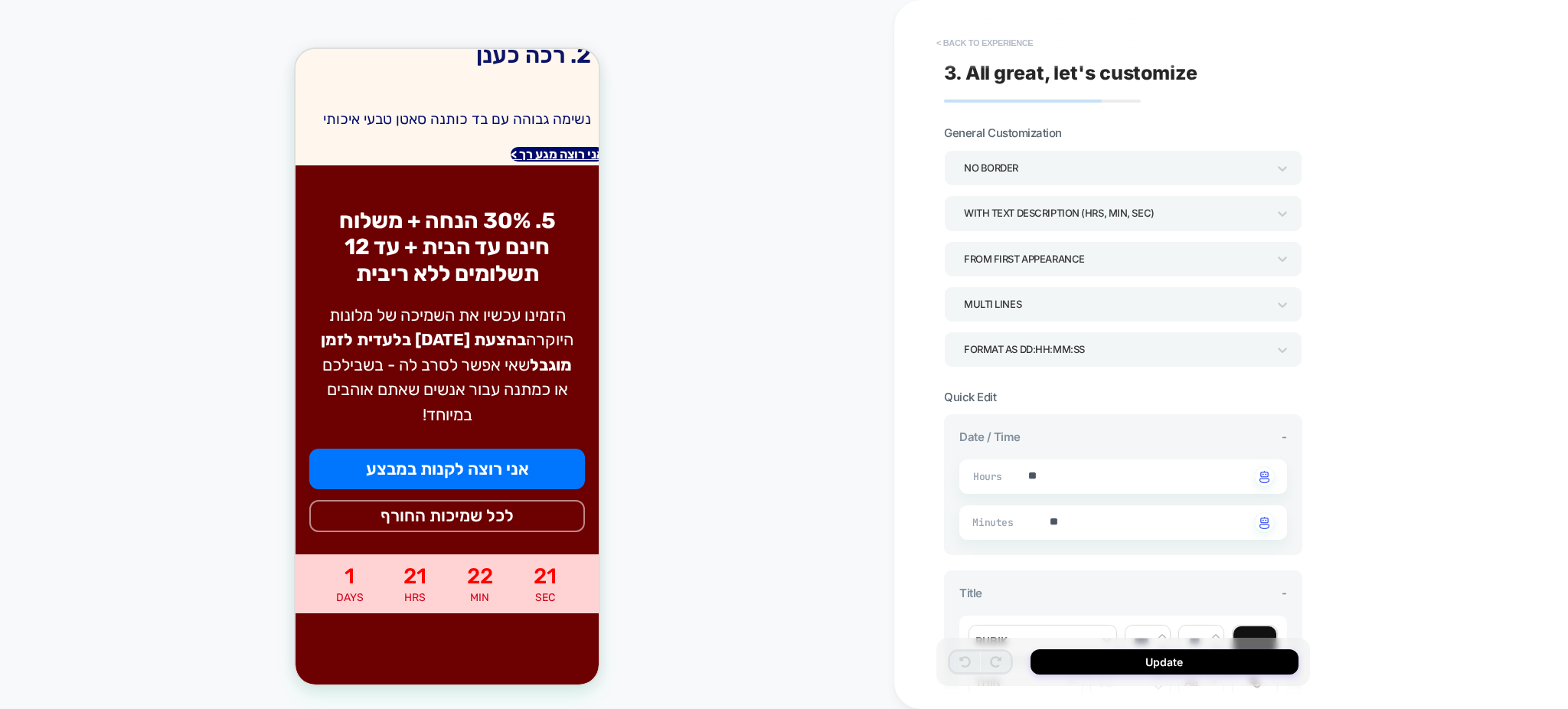
scroll to position [1716, 0]
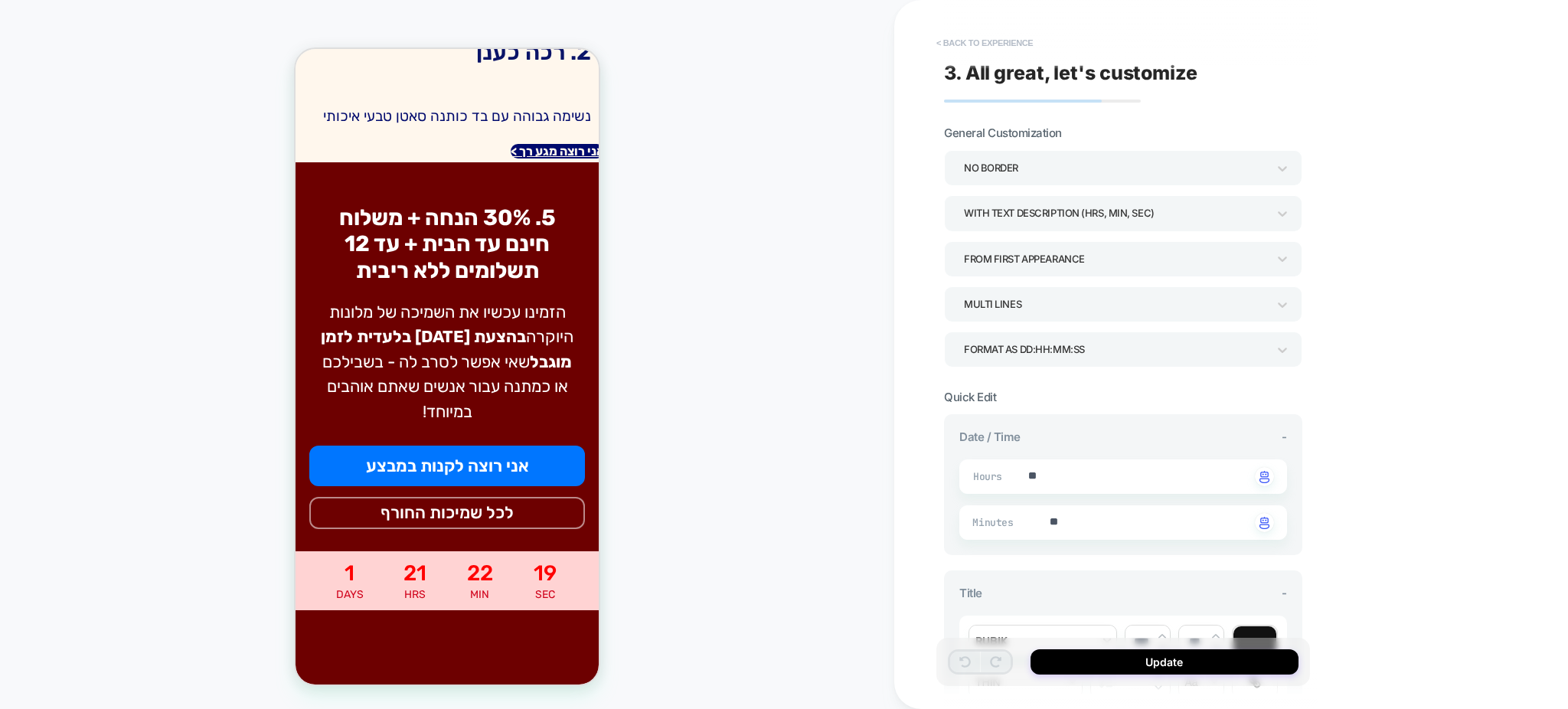
click at [983, 34] on button "< Back to experience" at bounding box center [984, 42] width 112 height 24
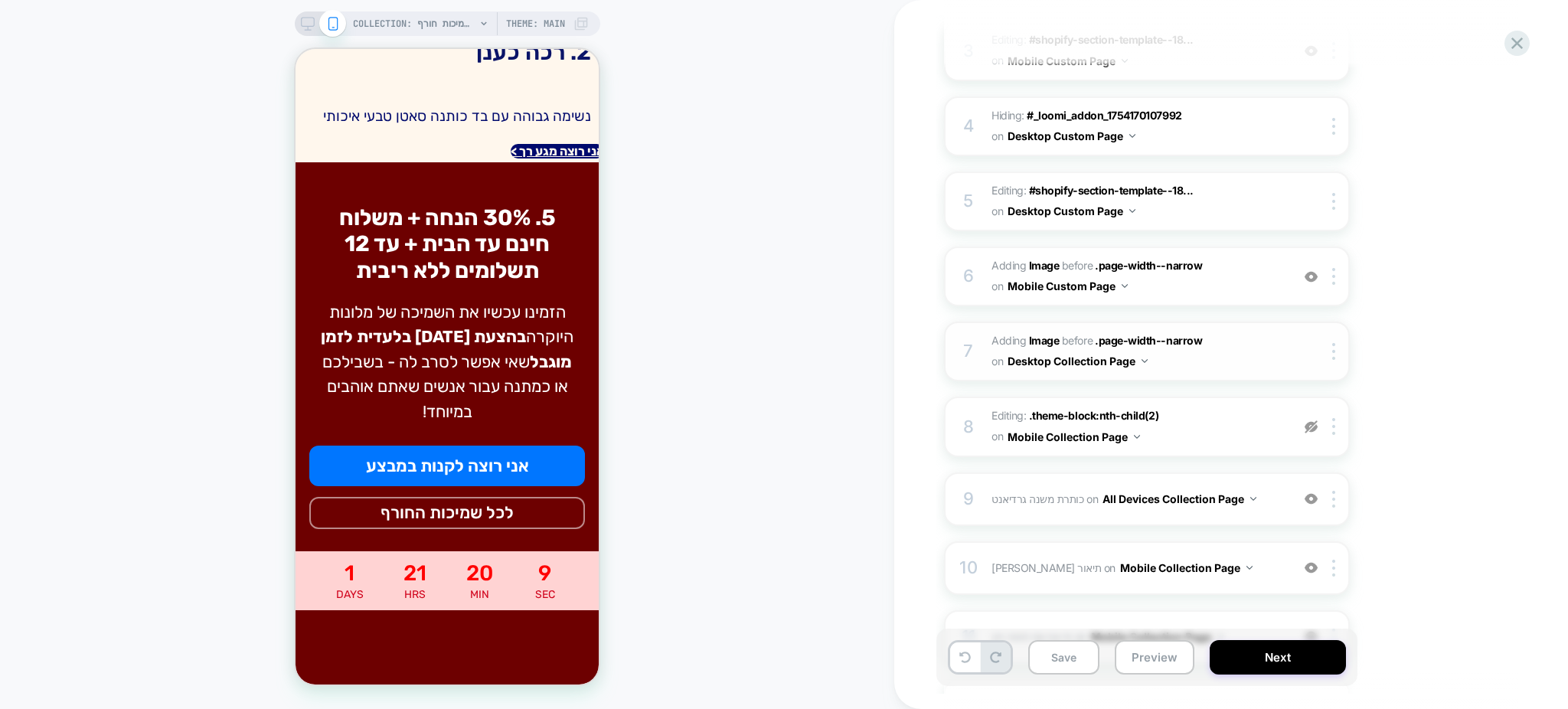
scroll to position [385, 0]
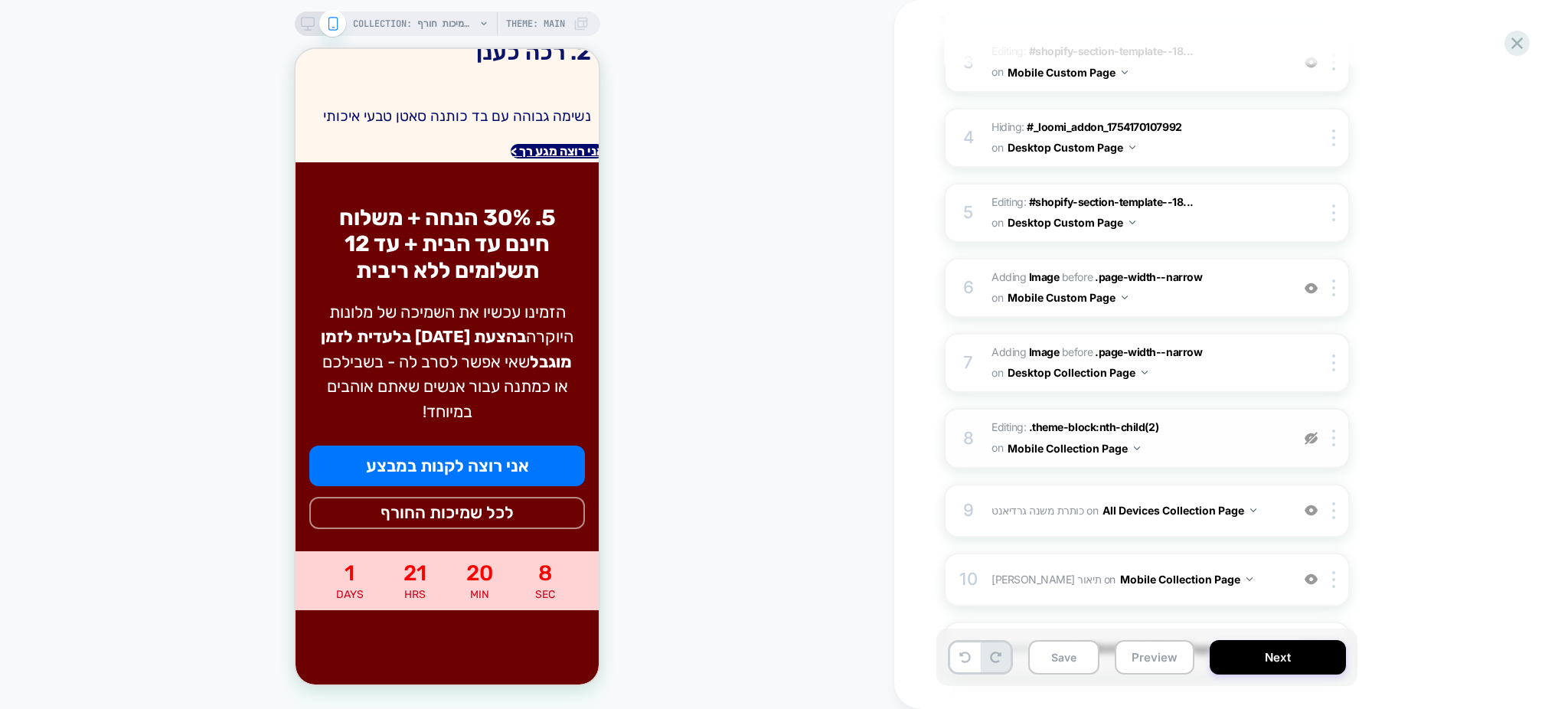
click at [1193, 425] on span "Editing : .theme-block:nth-child(2) .theme-block:nth-child(2) on Mobile Collect…" at bounding box center [1137, 438] width 291 height 42
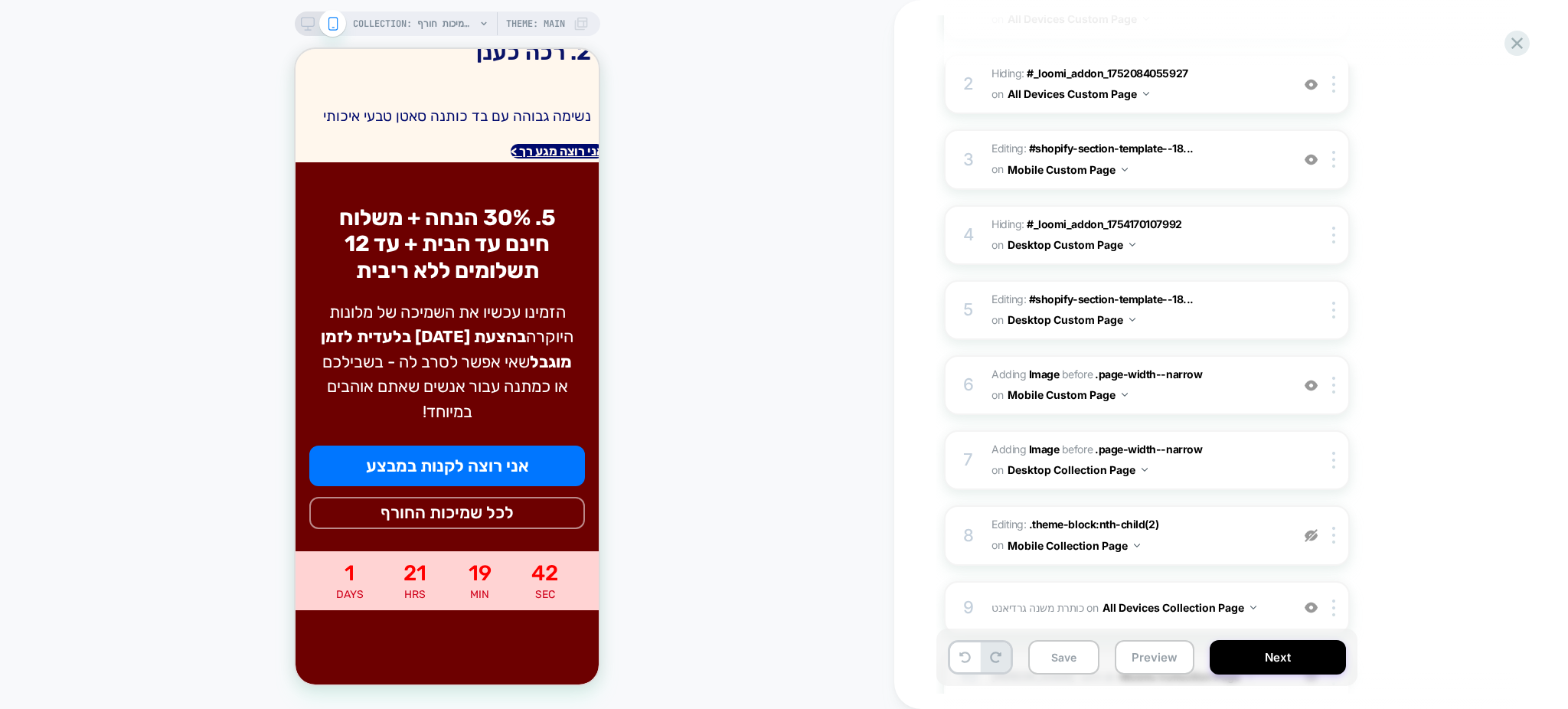
scroll to position [0, 0]
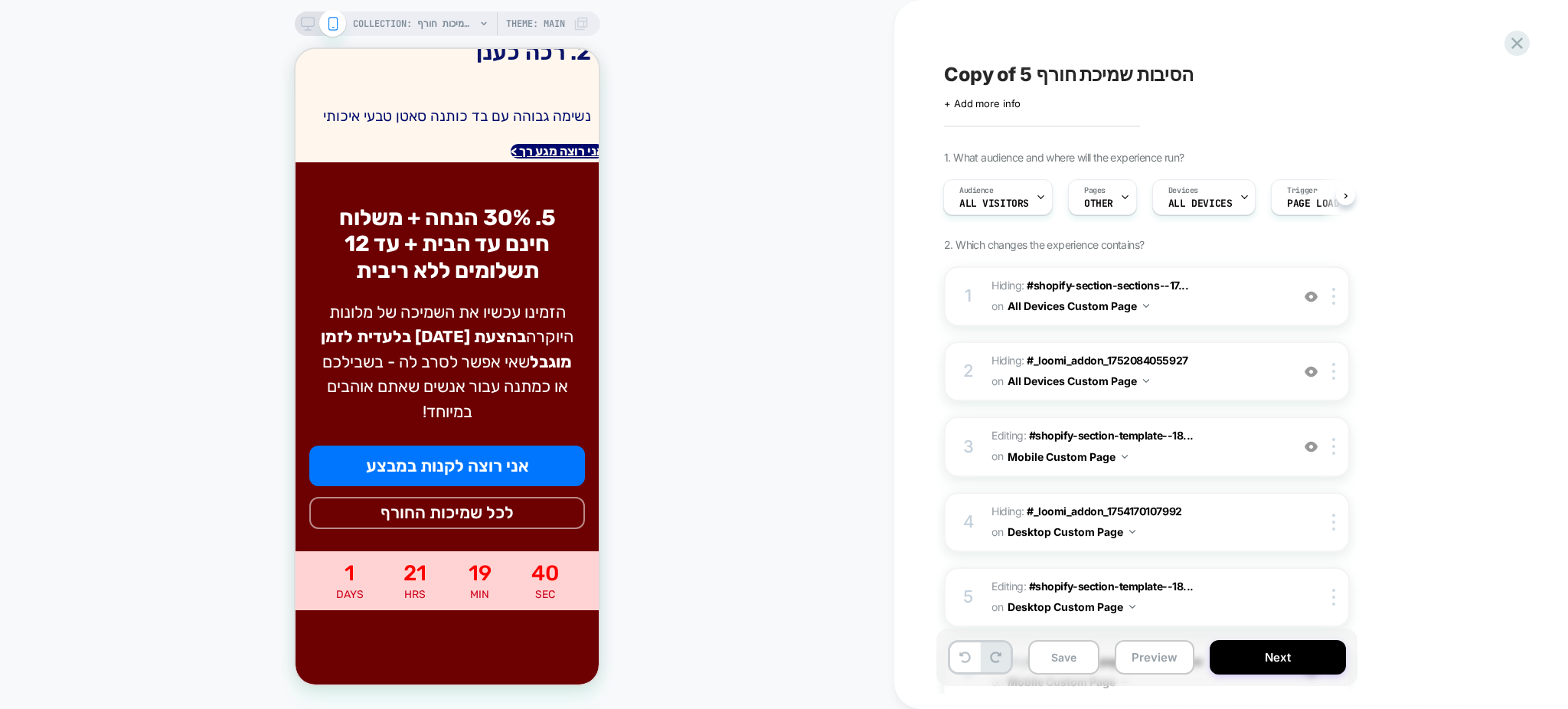
click at [1094, 77] on span "Copy of 5 הסיבות שמיכת חורף" at bounding box center [1069, 74] width 250 height 23
click at [1094, 77] on textarea "**********" at bounding box center [1129, 74] width 371 height 24
click at [869, 258] on div "COLLECTION: שמיכות חורף (Category) COLLECTION: שמיכות חורף (Category) Theme: MA…" at bounding box center [447, 354] width 894 height 679
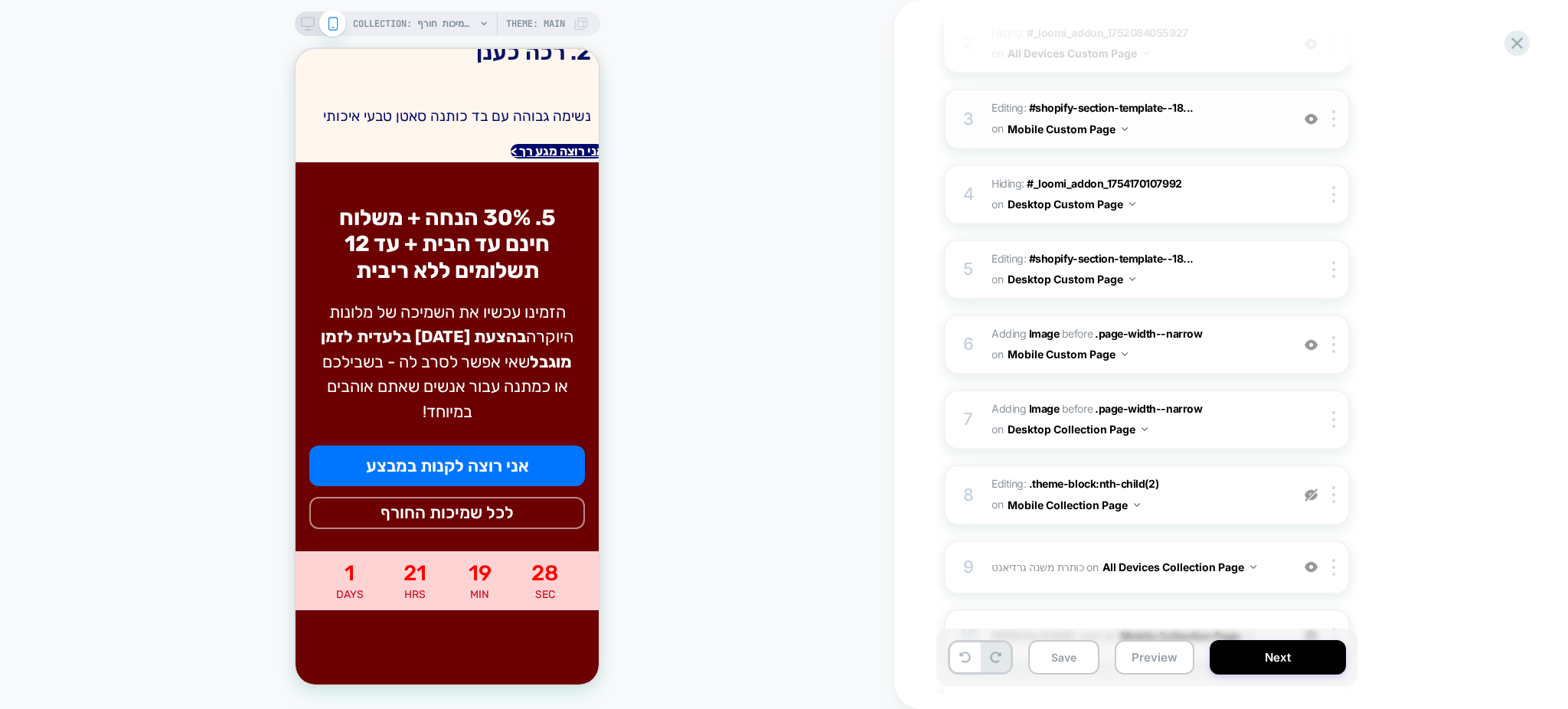
scroll to position [329, 0]
click at [1203, 351] on span "#_loomi_addon_1758992408868_dup1759775993 Adding Image BEFORE .page-width--narr…" at bounding box center [1137, 344] width 291 height 42
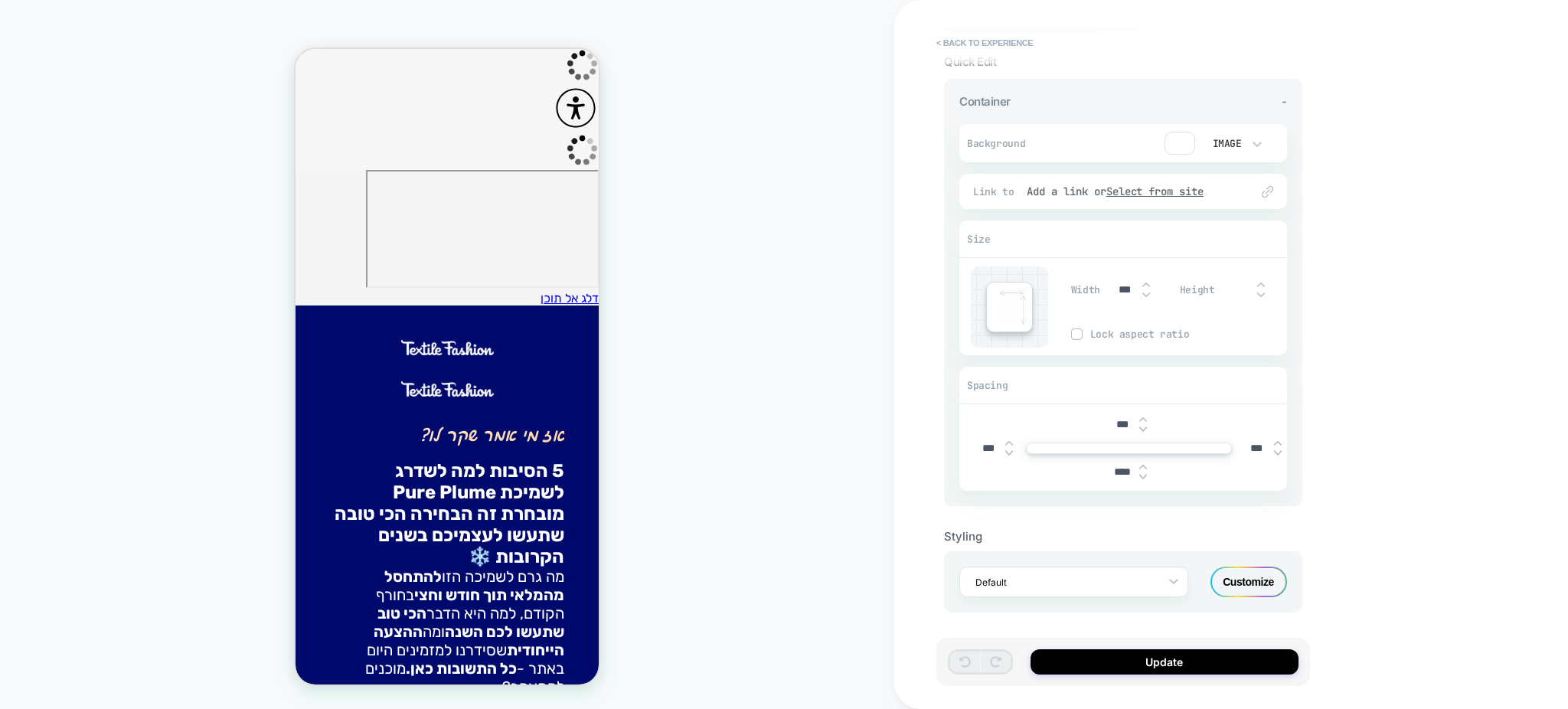
scroll to position [0, 0]
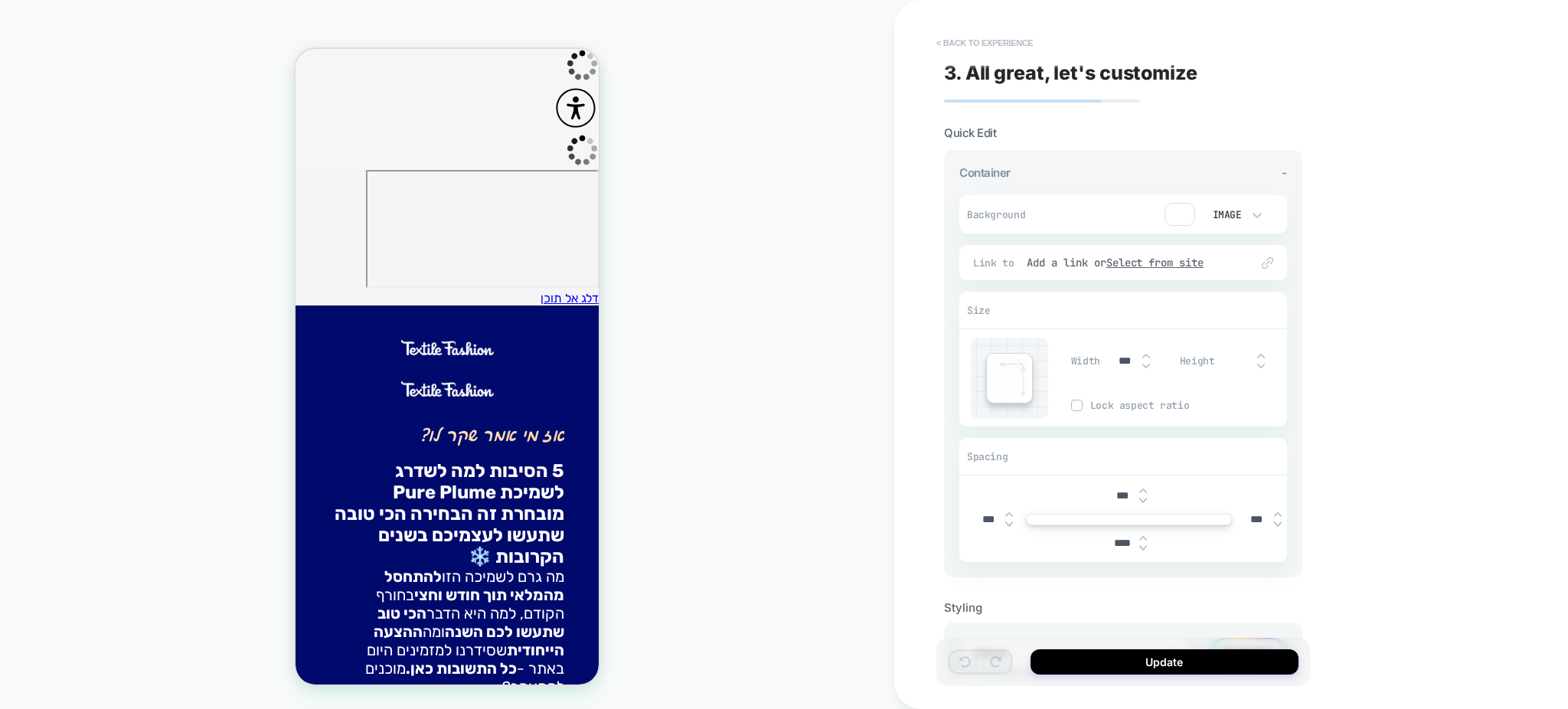
click at [952, 44] on button "< Back to experience" at bounding box center [984, 42] width 112 height 24
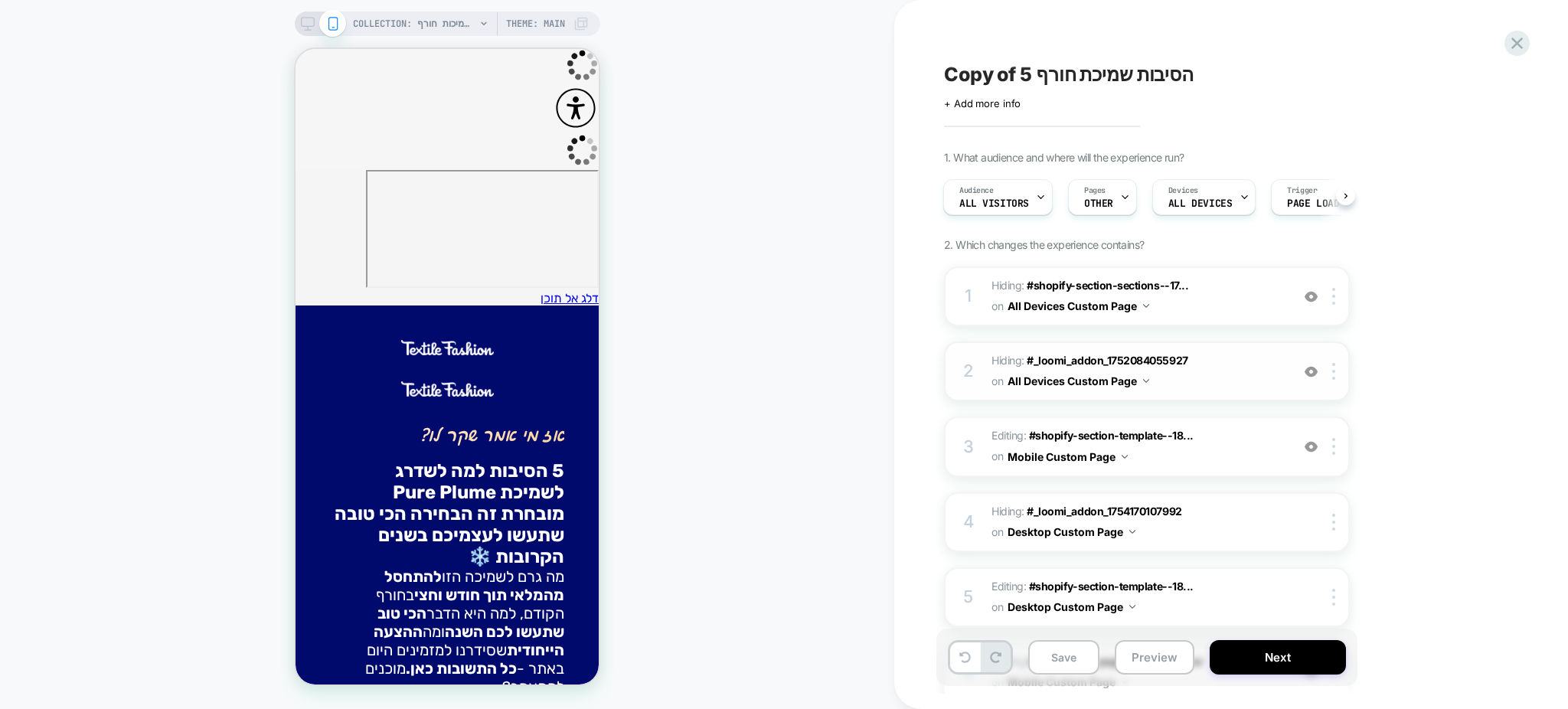
scroll to position [956, 0]
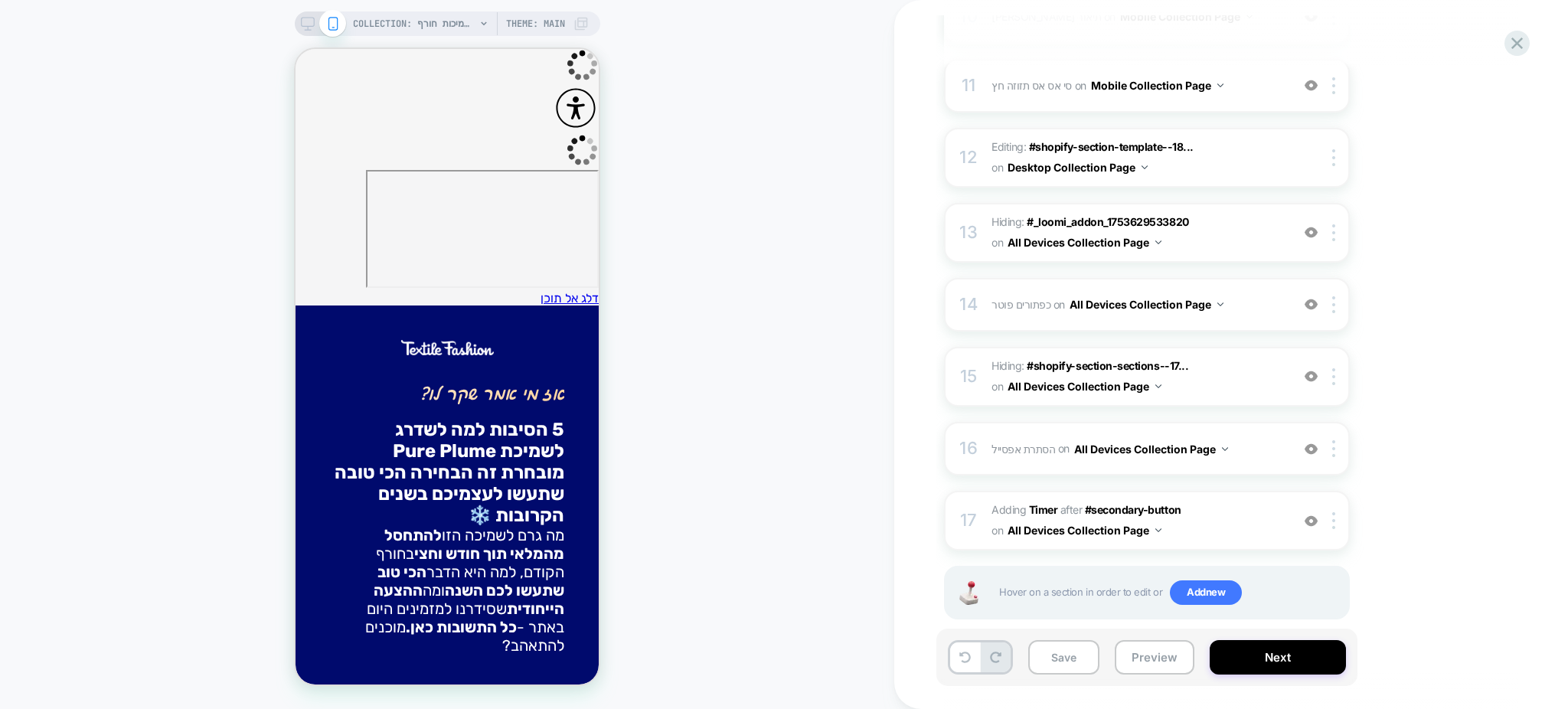
scroll to position [956, 0]
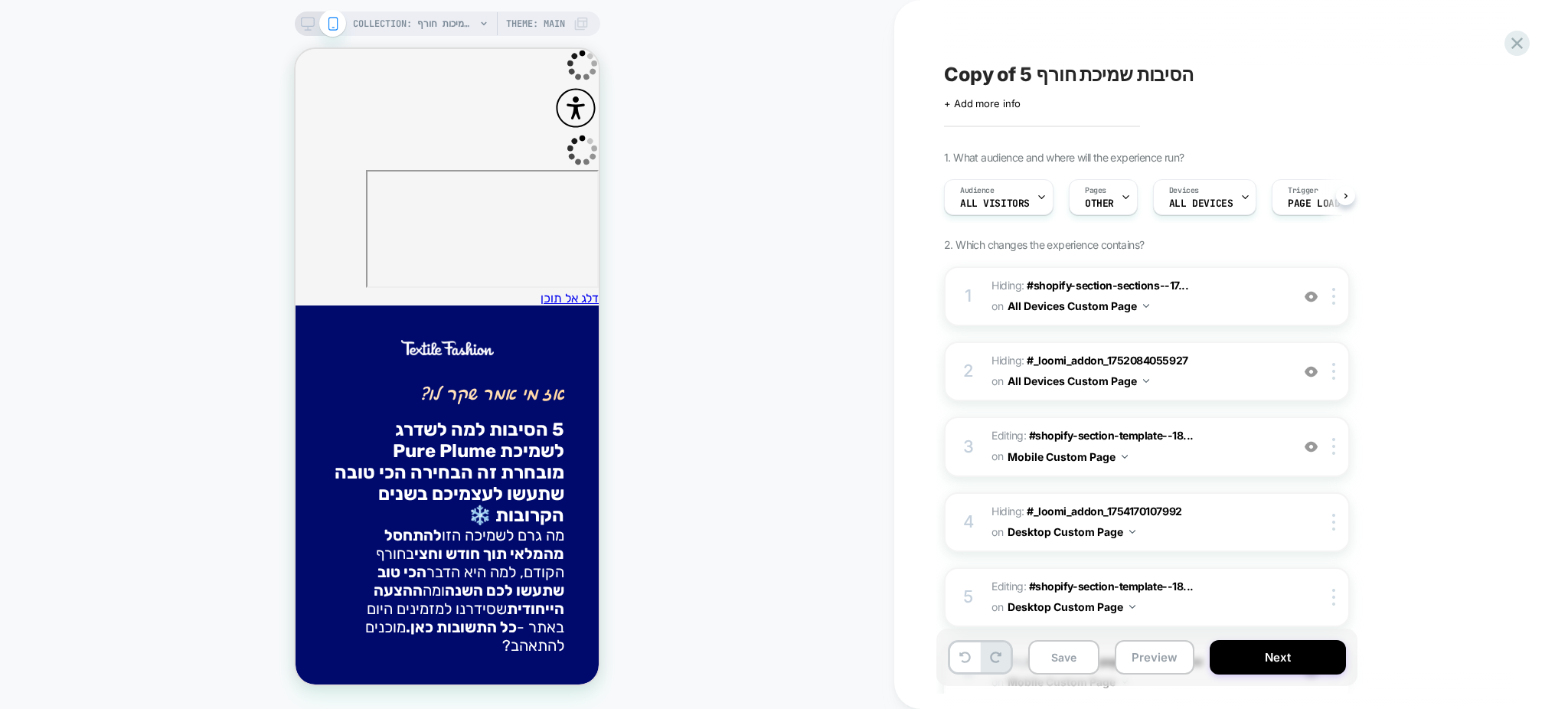
scroll to position [0, 1]
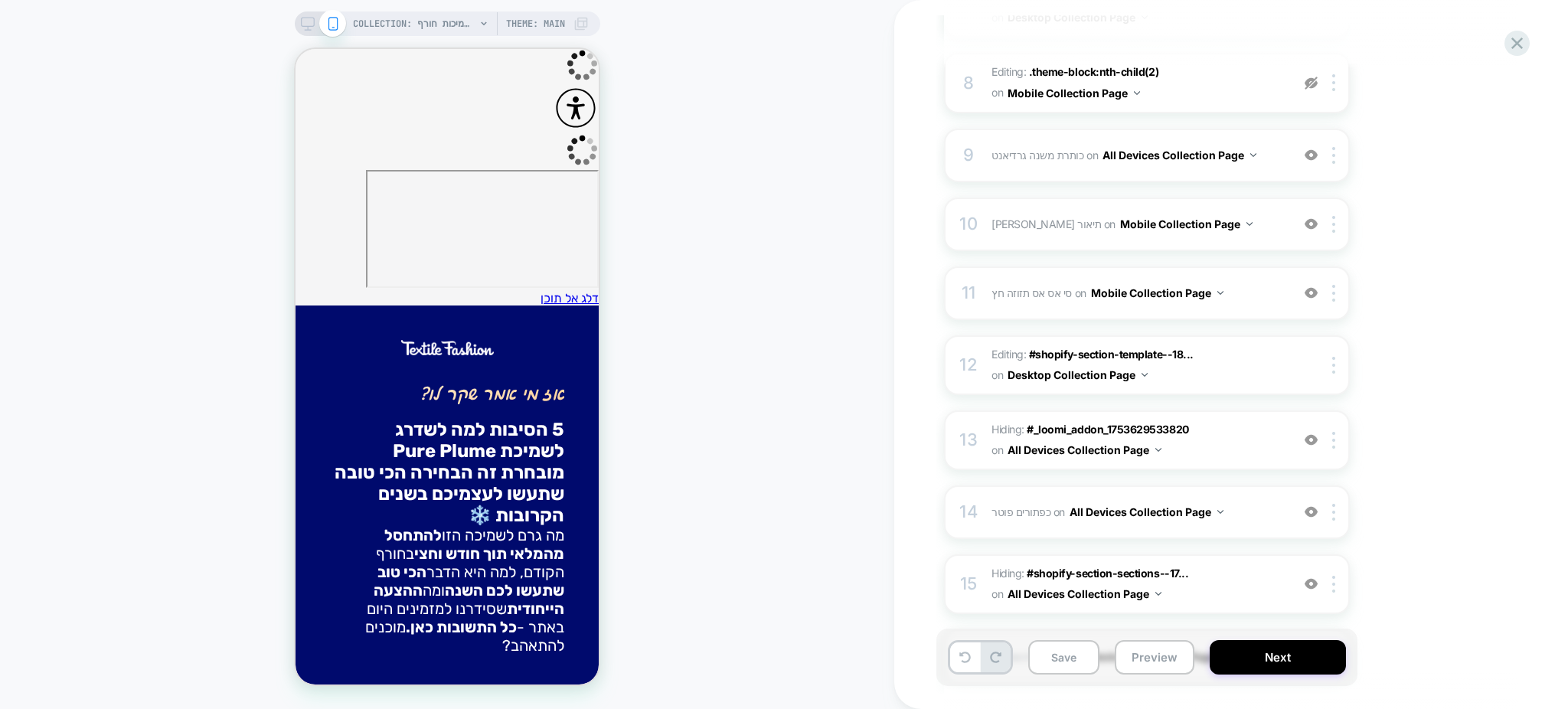
scroll to position [747, 0]
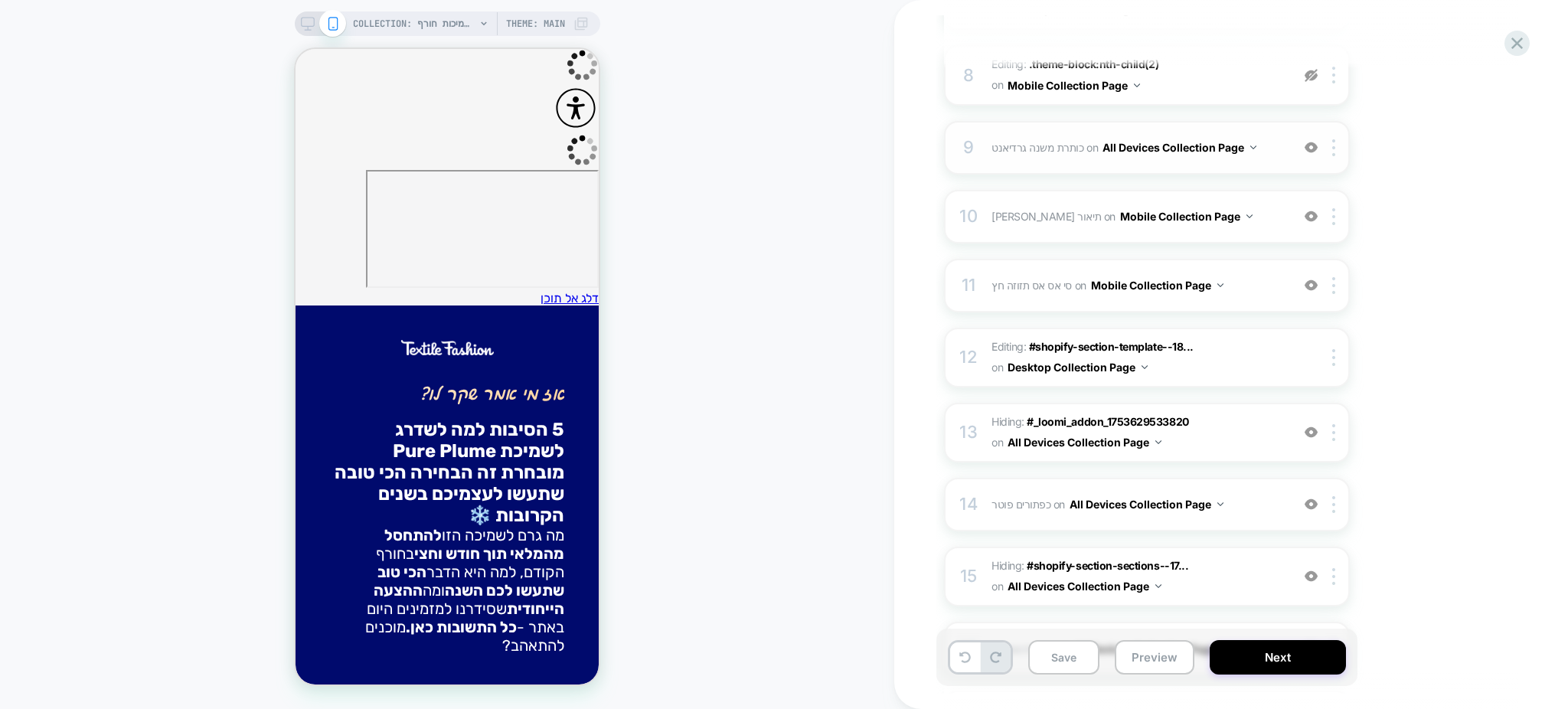
click at [1256, 137] on span "כותרת משנה גרדיאנט Adding Code Block BEFORE .text-center > .theme-block:nth-chi…" at bounding box center [1137, 147] width 291 height 22
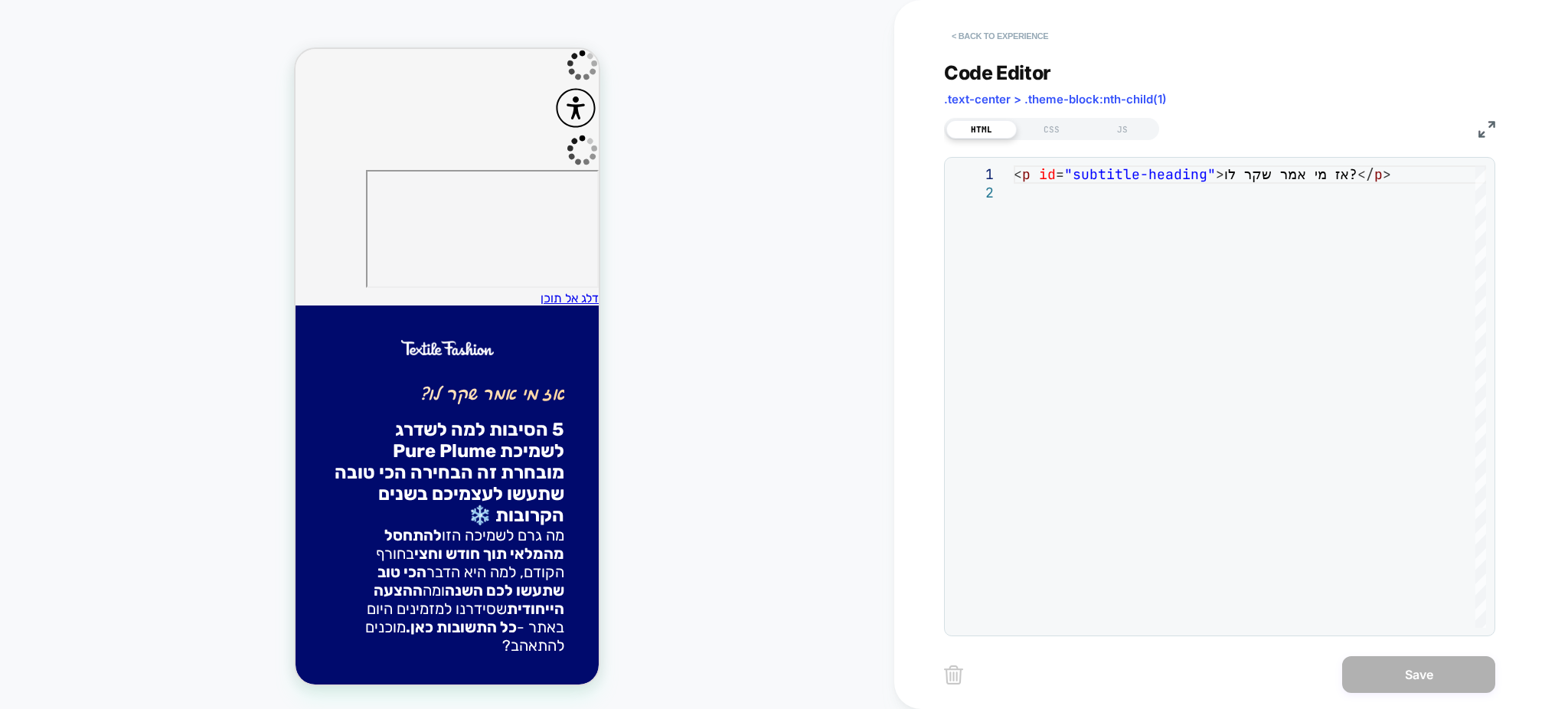
click at [959, 29] on button "< Back to experience" at bounding box center [1000, 36] width 112 height 24
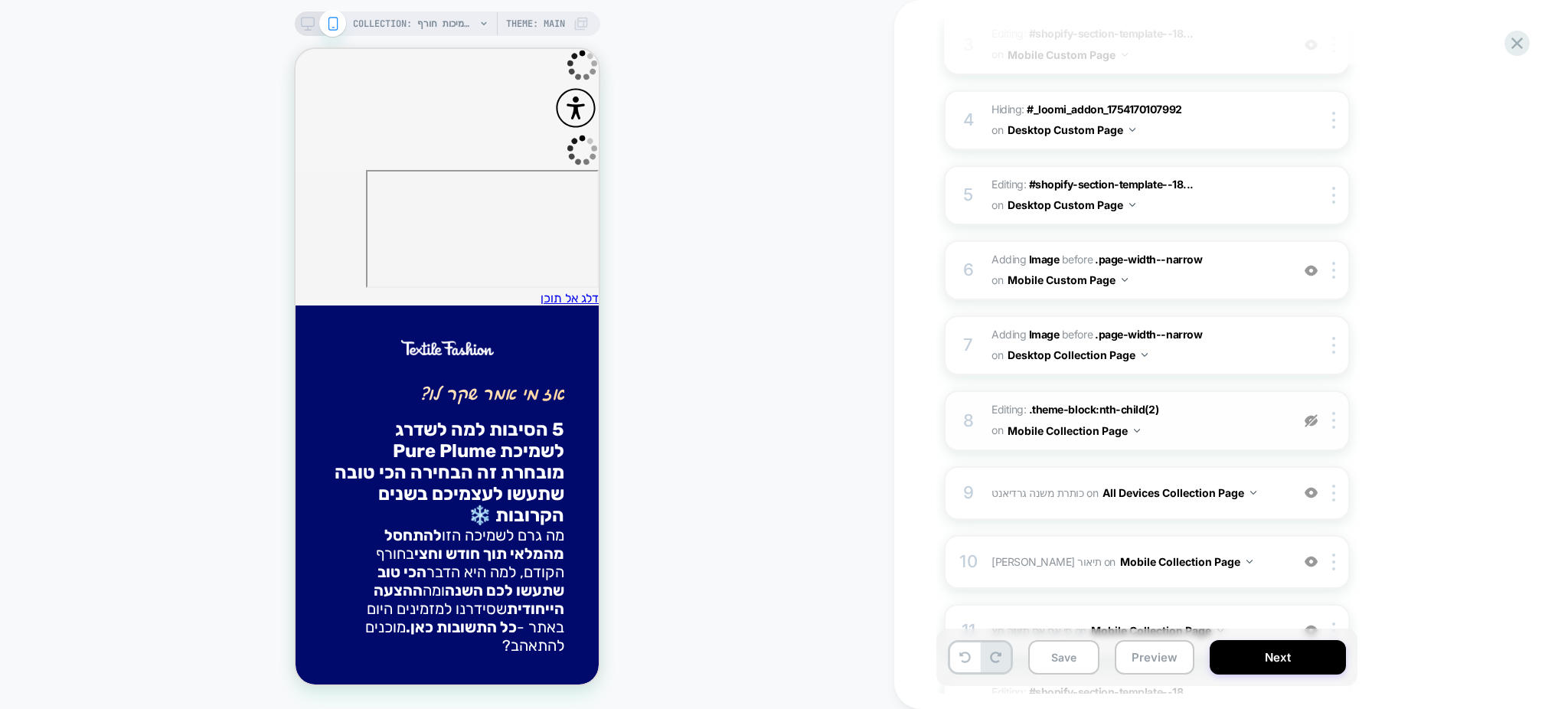
scroll to position [572, 0]
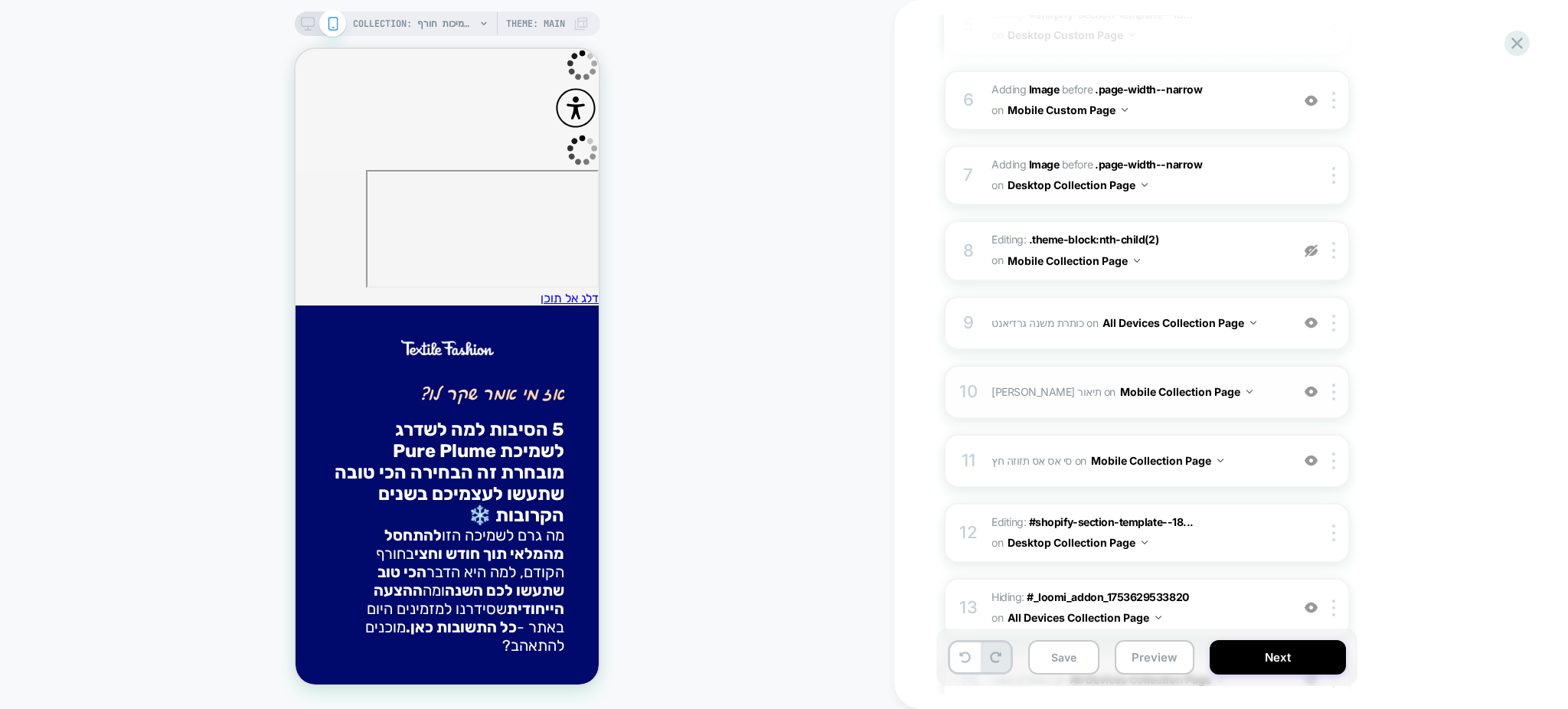
click at [1211, 381] on span "מרקור תיאור Editing content-square-aodzsvvzgvgjvuxftaaigenblock00d5c93k4by7c > …" at bounding box center [1137, 392] width 291 height 22
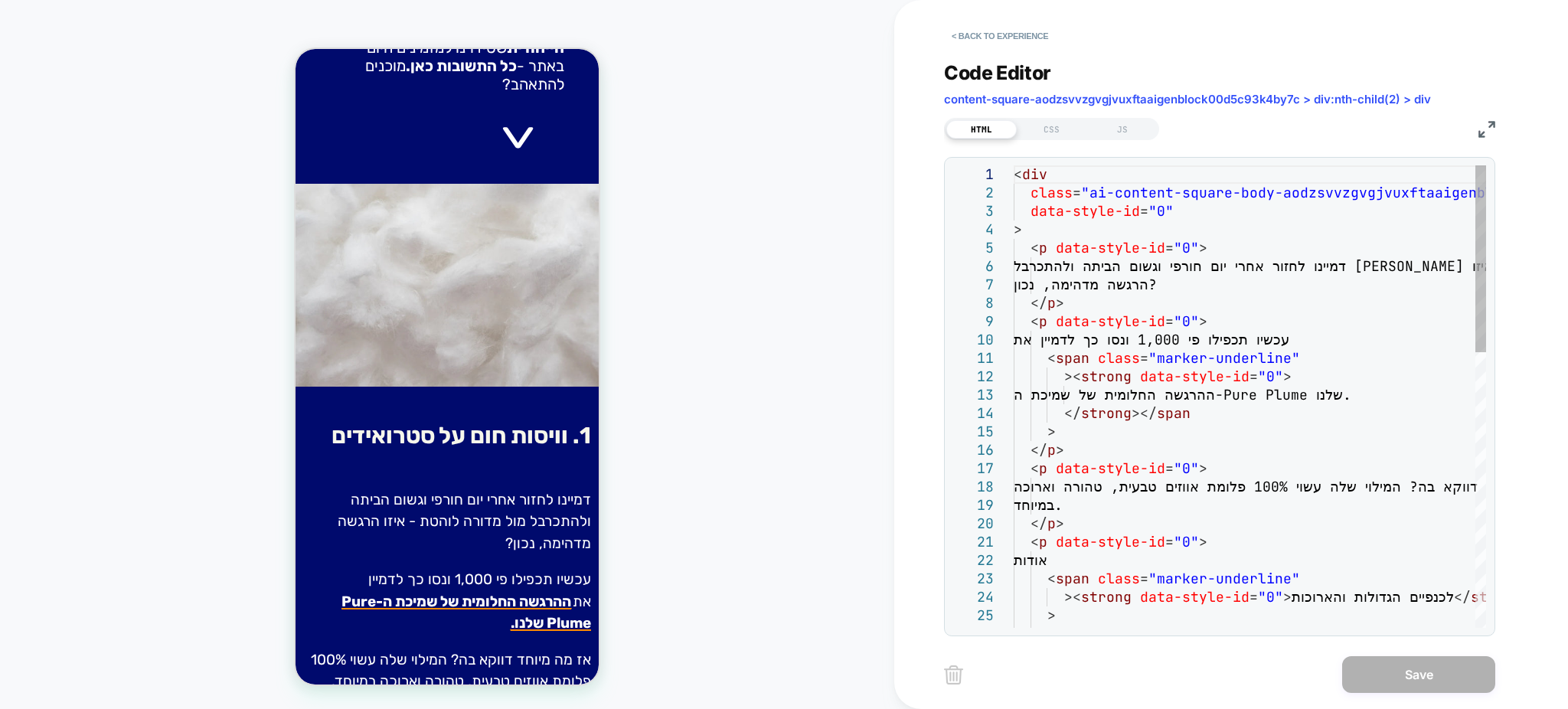
scroll to position [623, 0]
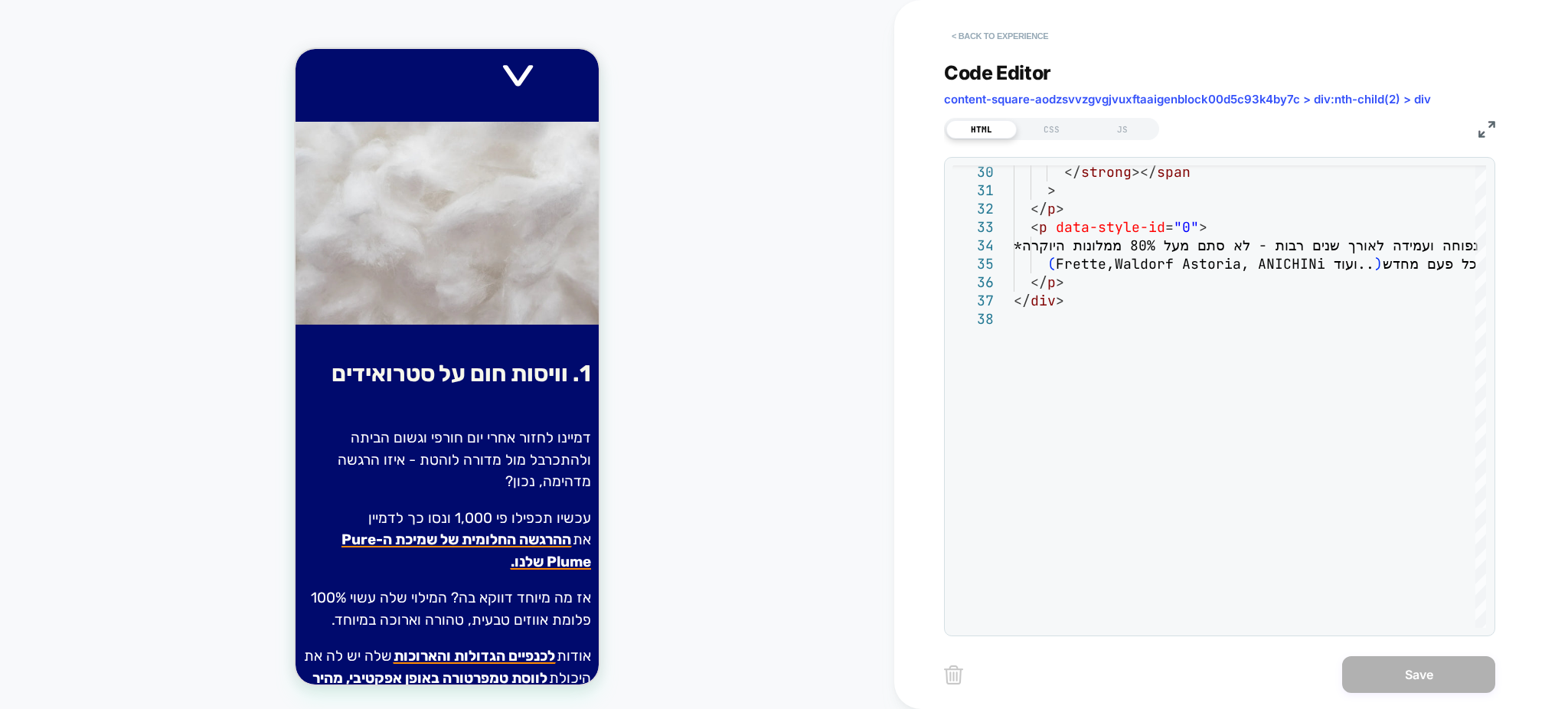
click at [957, 30] on button "< Back to experience" at bounding box center [1000, 36] width 112 height 24
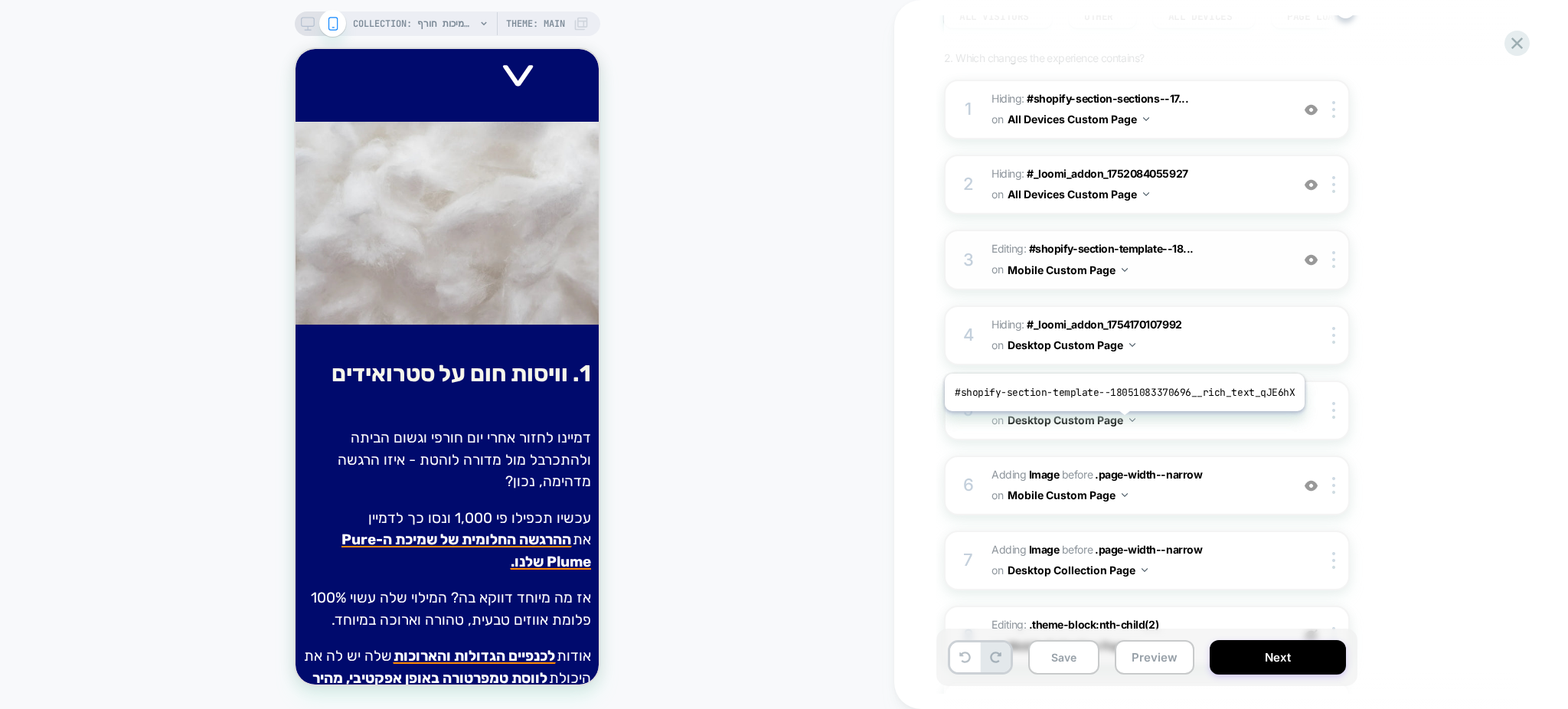
scroll to position [228, 0]
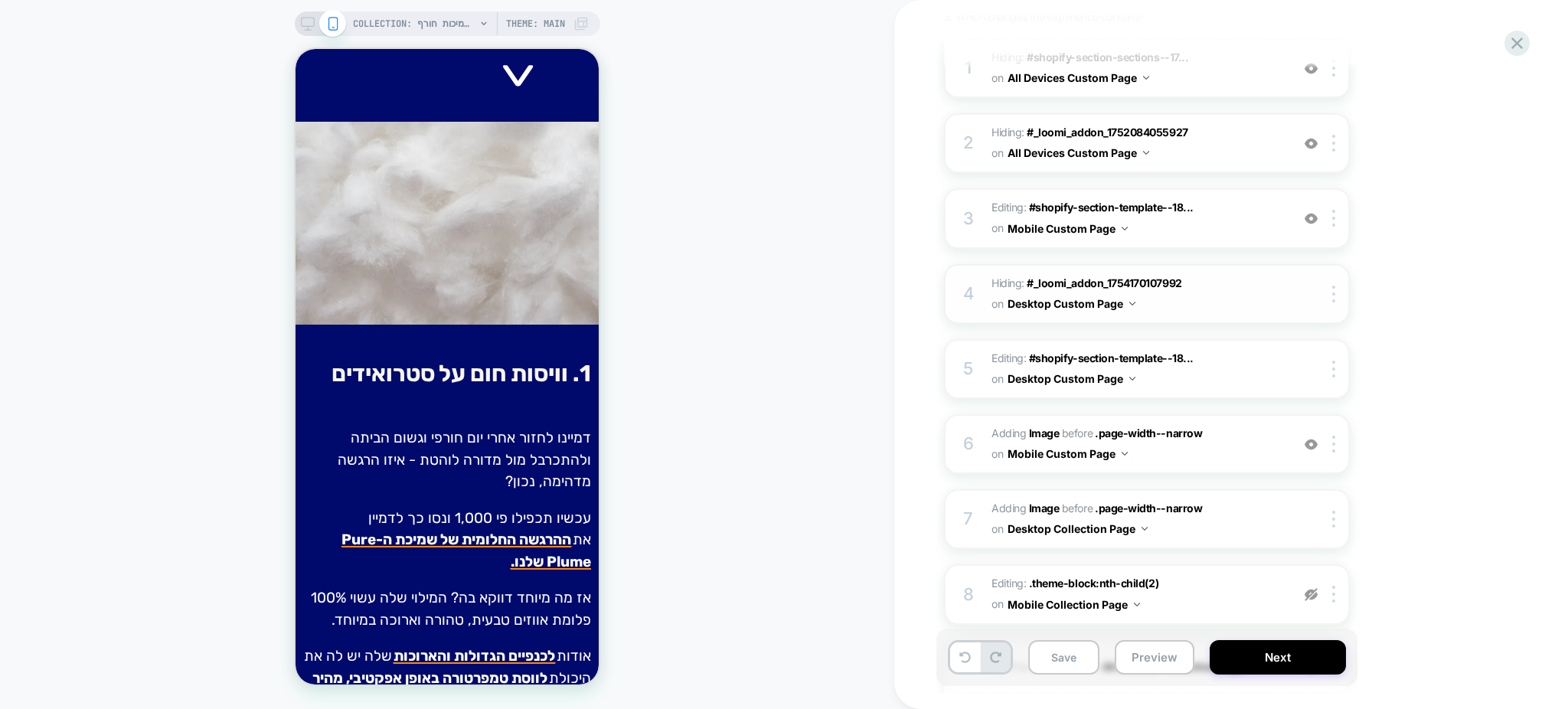
click at [1218, 277] on span "Hiding : #_loomi_addon_1754170107992 #_loomi_addon_1754170107992 on Desktop Cus…" at bounding box center [1137, 294] width 291 height 42
click at [1205, 288] on span "Hiding : #_loomi_addon_1754170107992 #_loomi_addon_1754170107992 on Desktop Cus…" at bounding box center [1137, 294] width 291 height 42
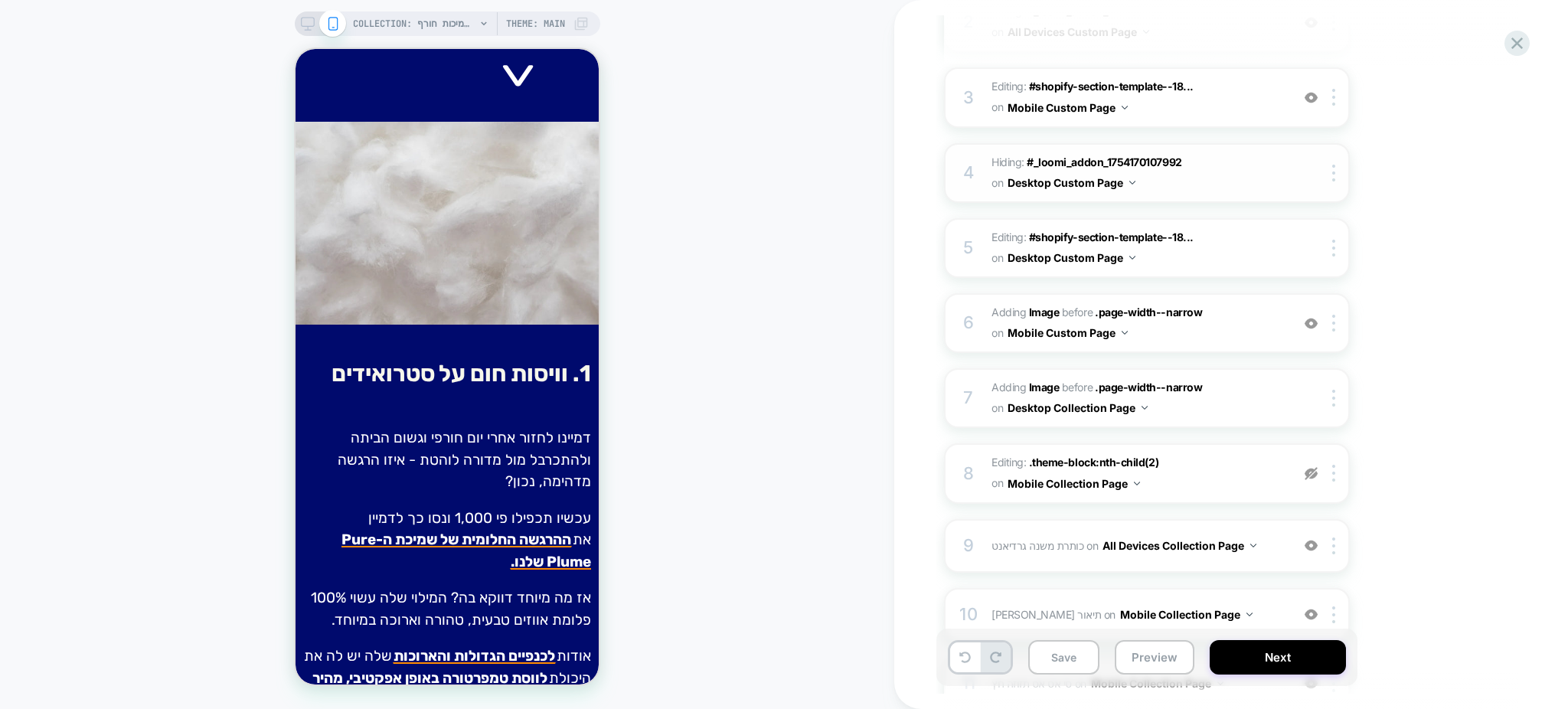
scroll to position [353, 0]
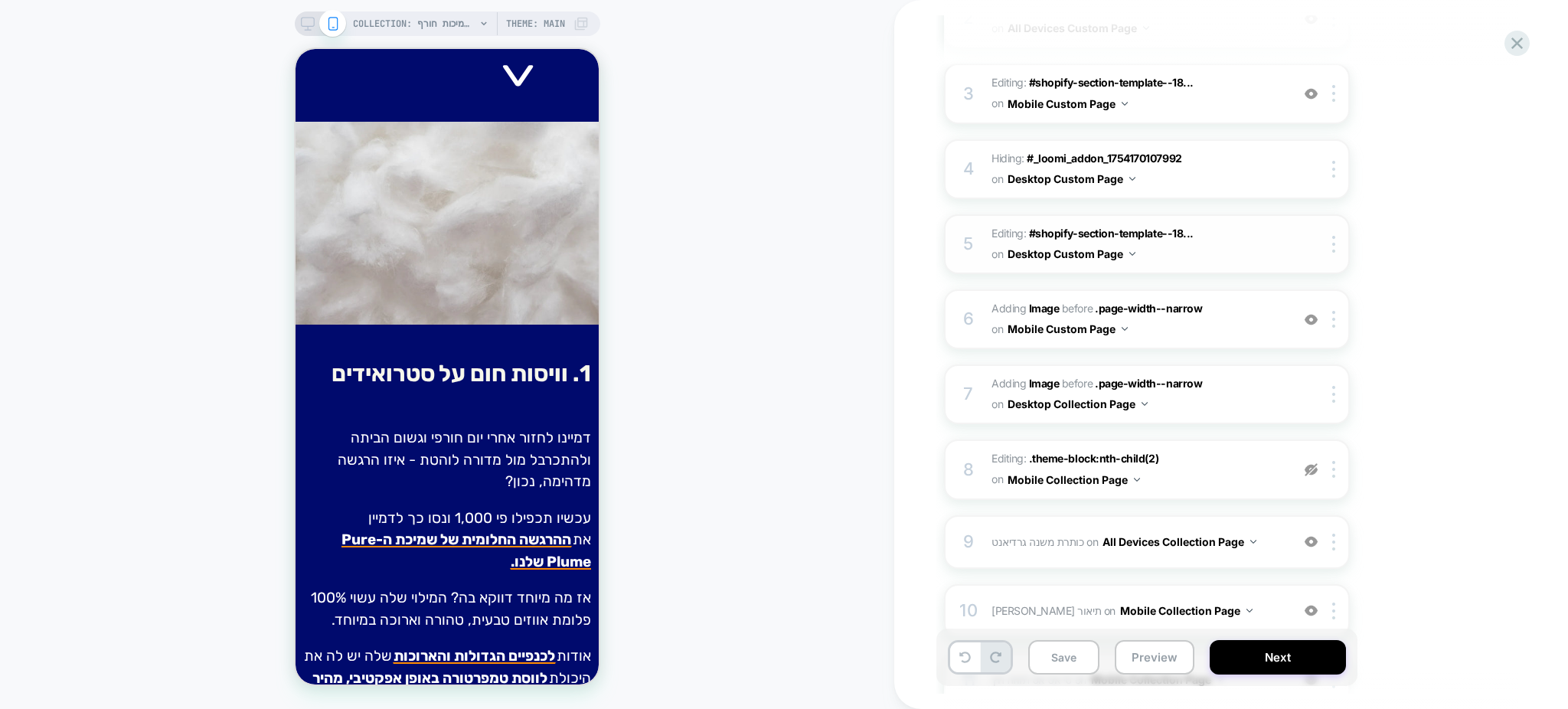
click at [1201, 242] on span "Editing : #shopify-section-template--18... #shopify-section-template--180510833…" at bounding box center [1137, 244] width 291 height 42
click at [1208, 308] on span "#_loomi_addon_1758992408868_dup1759775993 Adding Image BEFORE .page-width--narr…" at bounding box center [1137, 320] width 291 height 42
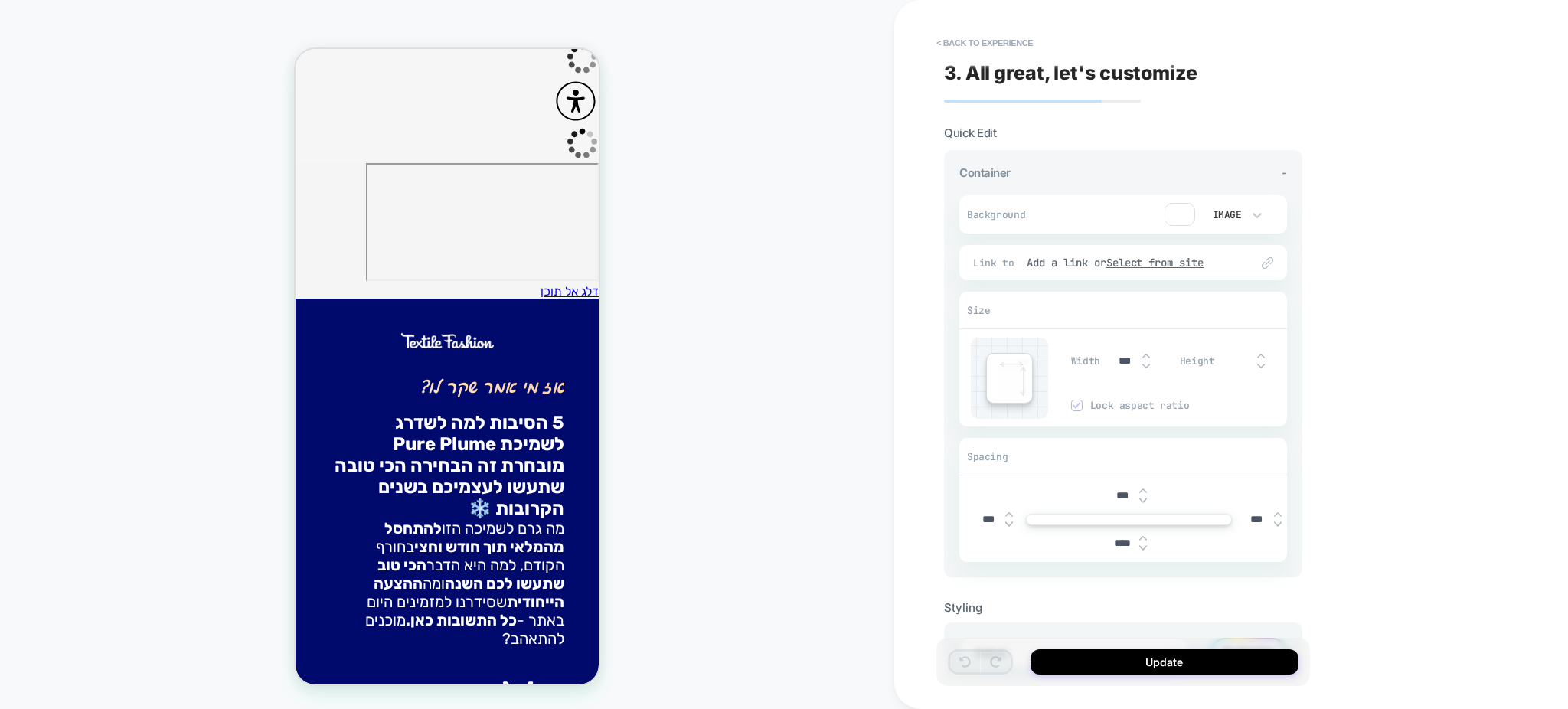
scroll to position [0, 0]
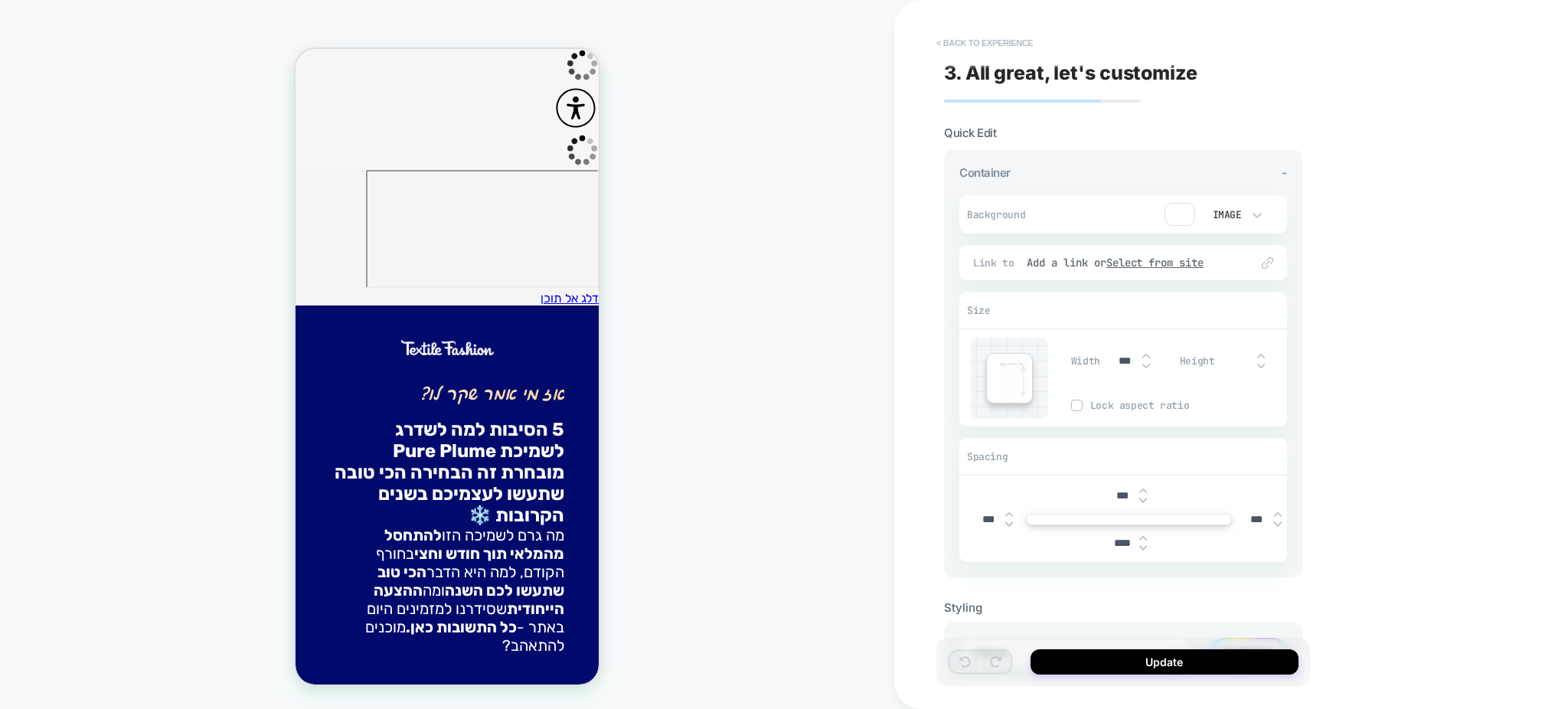
click at [968, 35] on button "< Back to experience" at bounding box center [984, 42] width 112 height 24
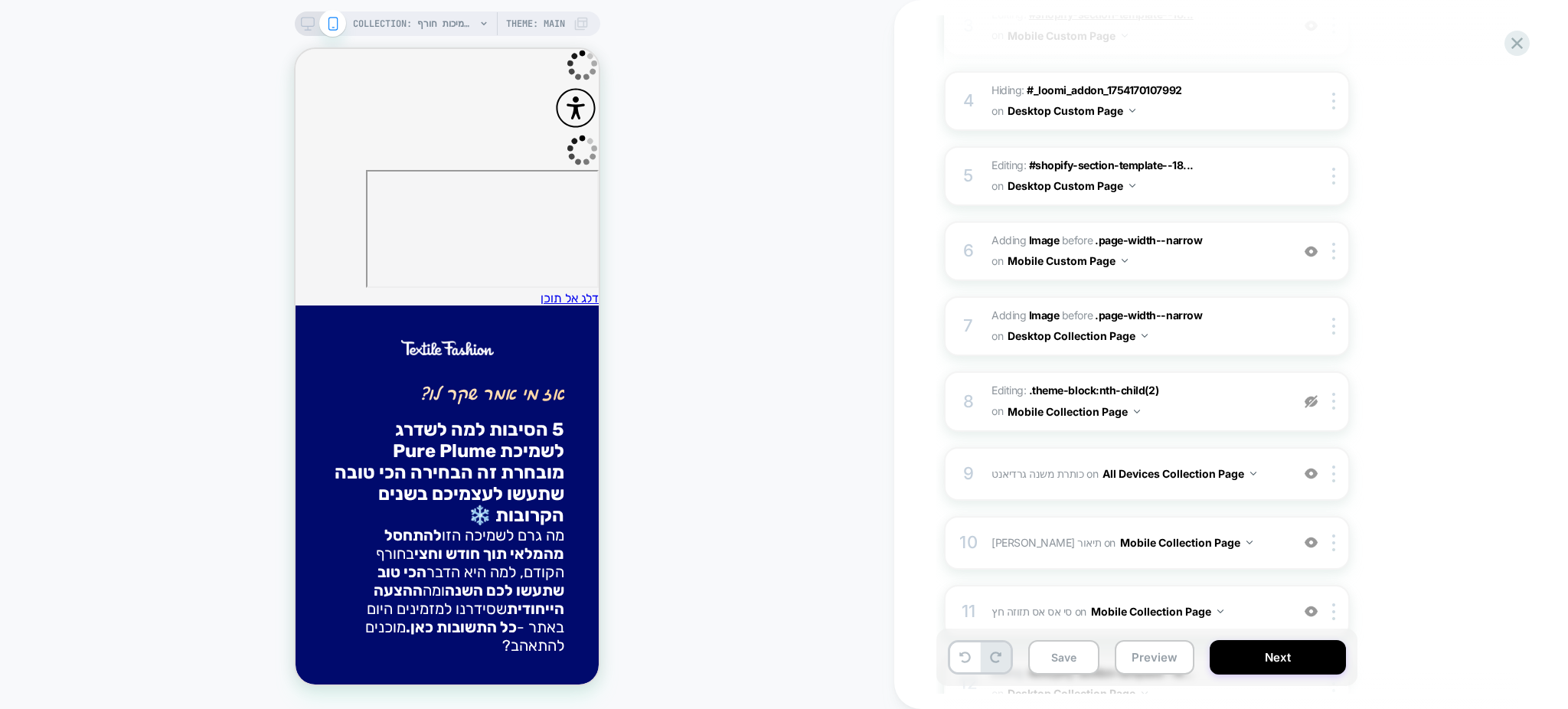
scroll to position [437, 0]
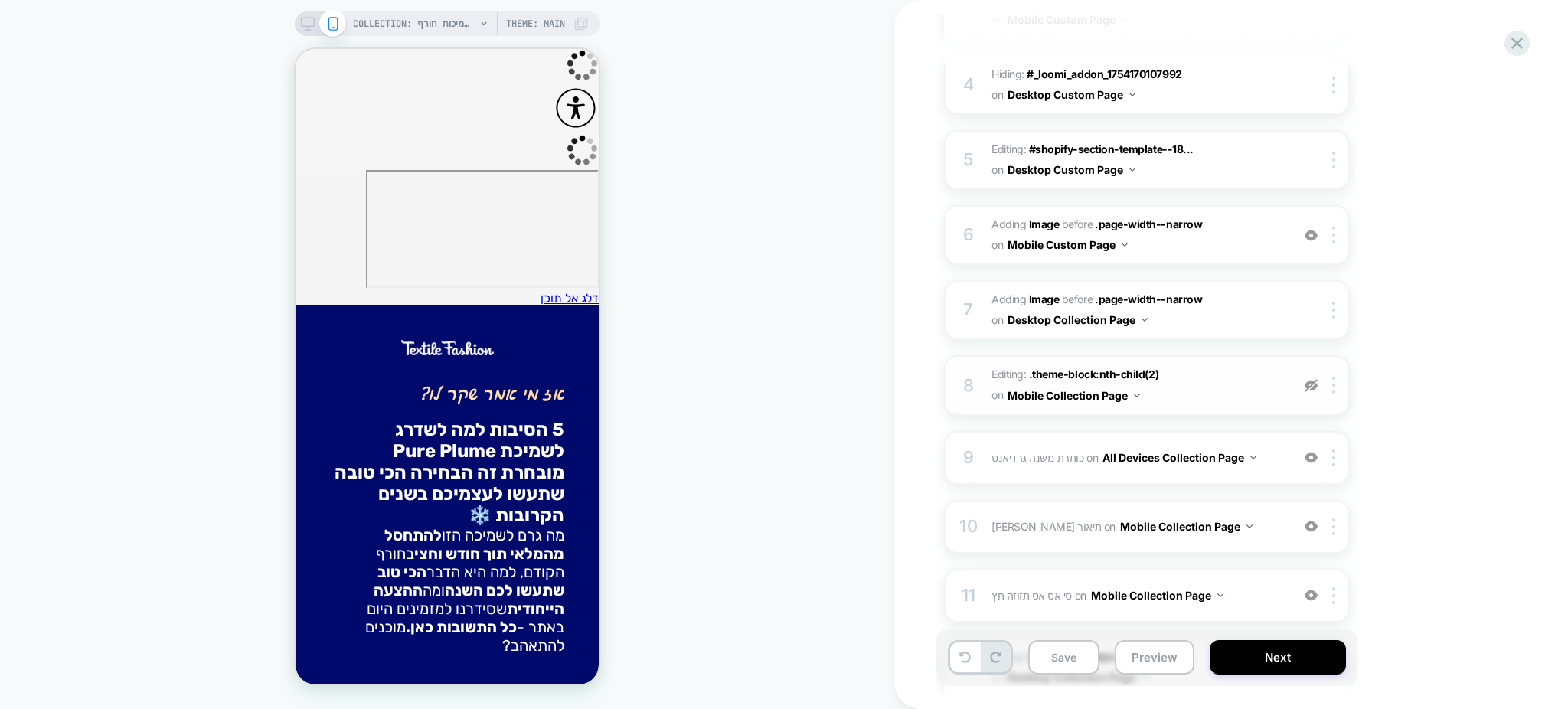
click at [1194, 377] on span "Editing : .theme-block:nth-child(2) .theme-block:nth-child(2) on Mobile Collect…" at bounding box center [1137, 386] width 291 height 42
click at [1262, 452] on span "כותרת משנה גרדיאנט Adding Code Block BEFORE .text-center > .theme-block:nth-chi…" at bounding box center [1137, 457] width 291 height 22
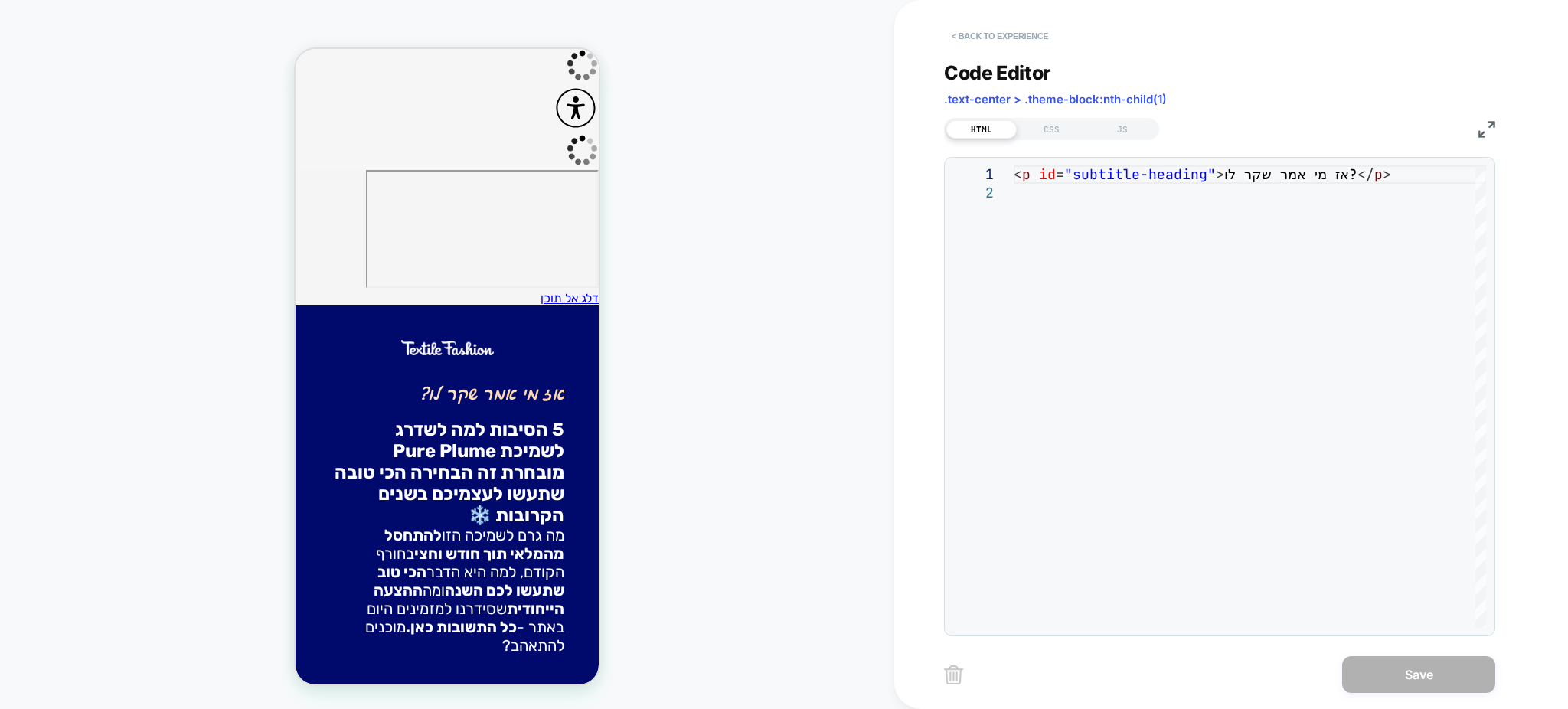
click at [962, 29] on button "< Back to experience" at bounding box center [1000, 36] width 112 height 24
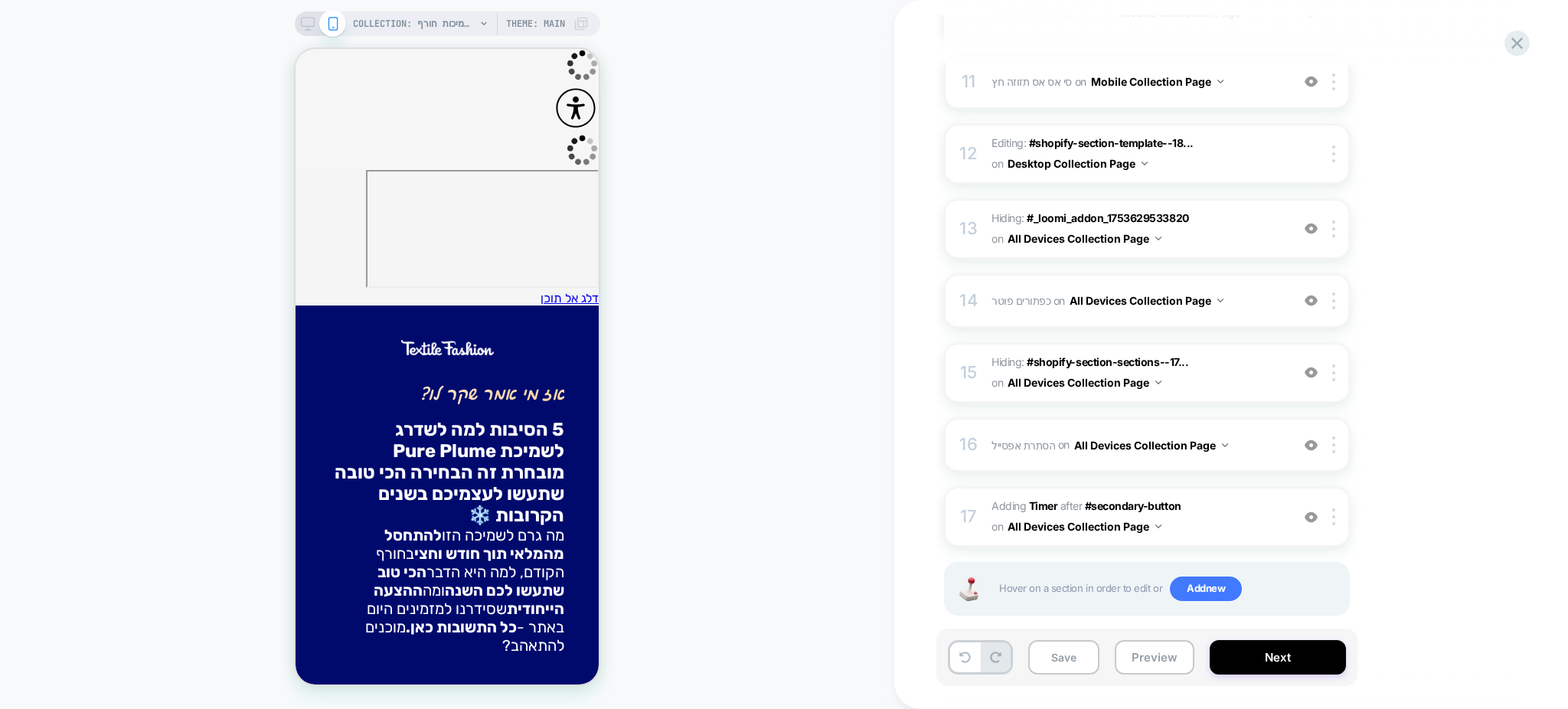
scroll to position [956, 0]
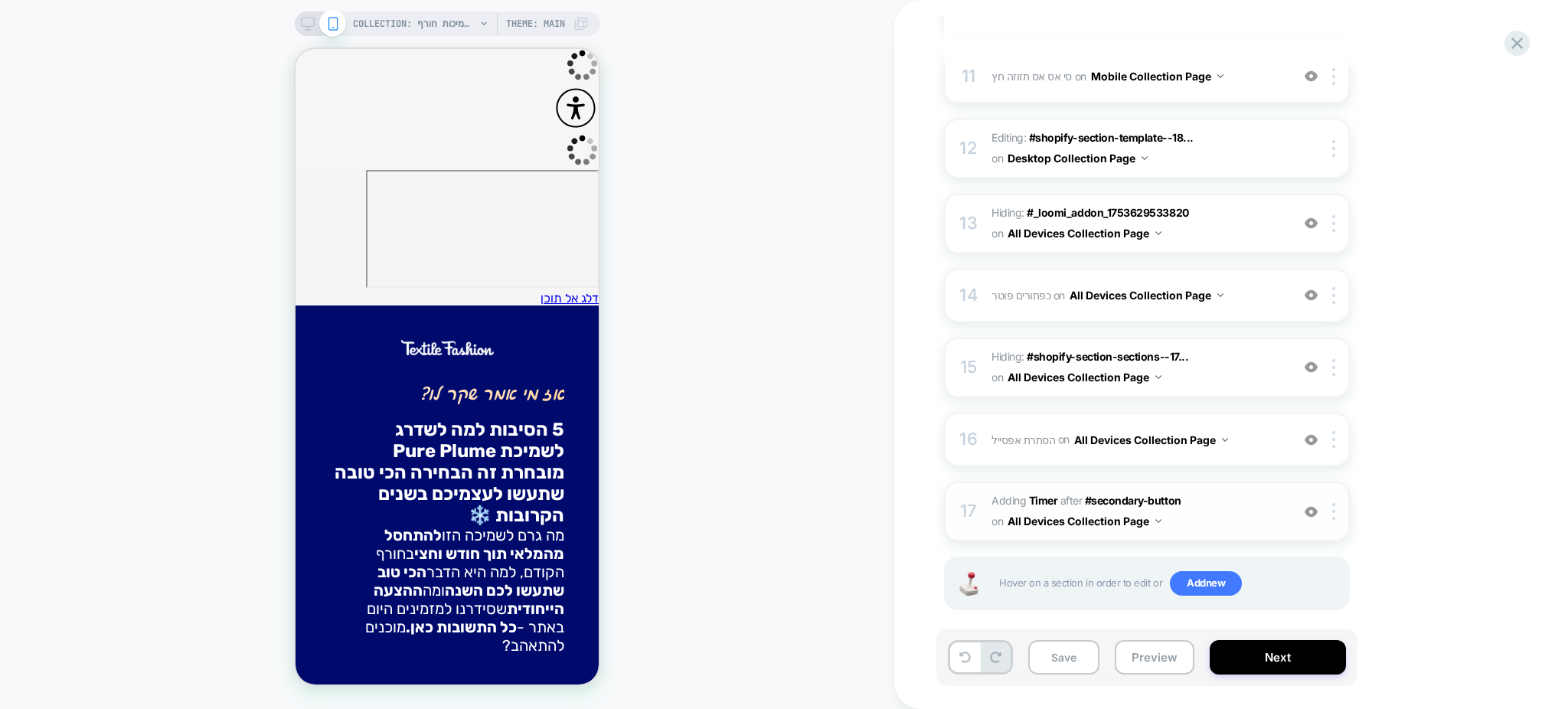
click at [1222, 498] on span "#_loomi_addon_1759773497900_dup1759775993 Adding Timer AFTER #secondary-button …" at bounding box center [1137, 512] width 291 height 42
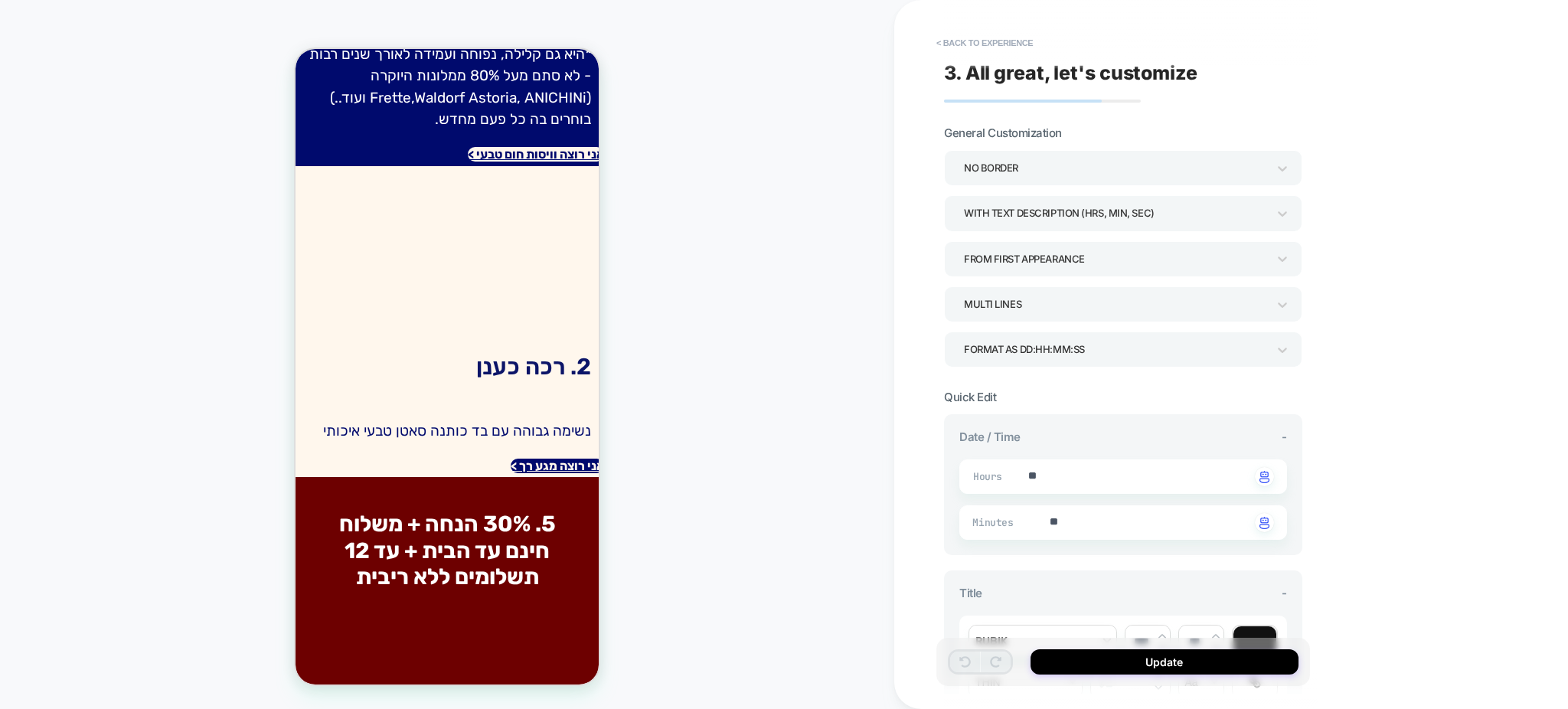
type textarea "*"
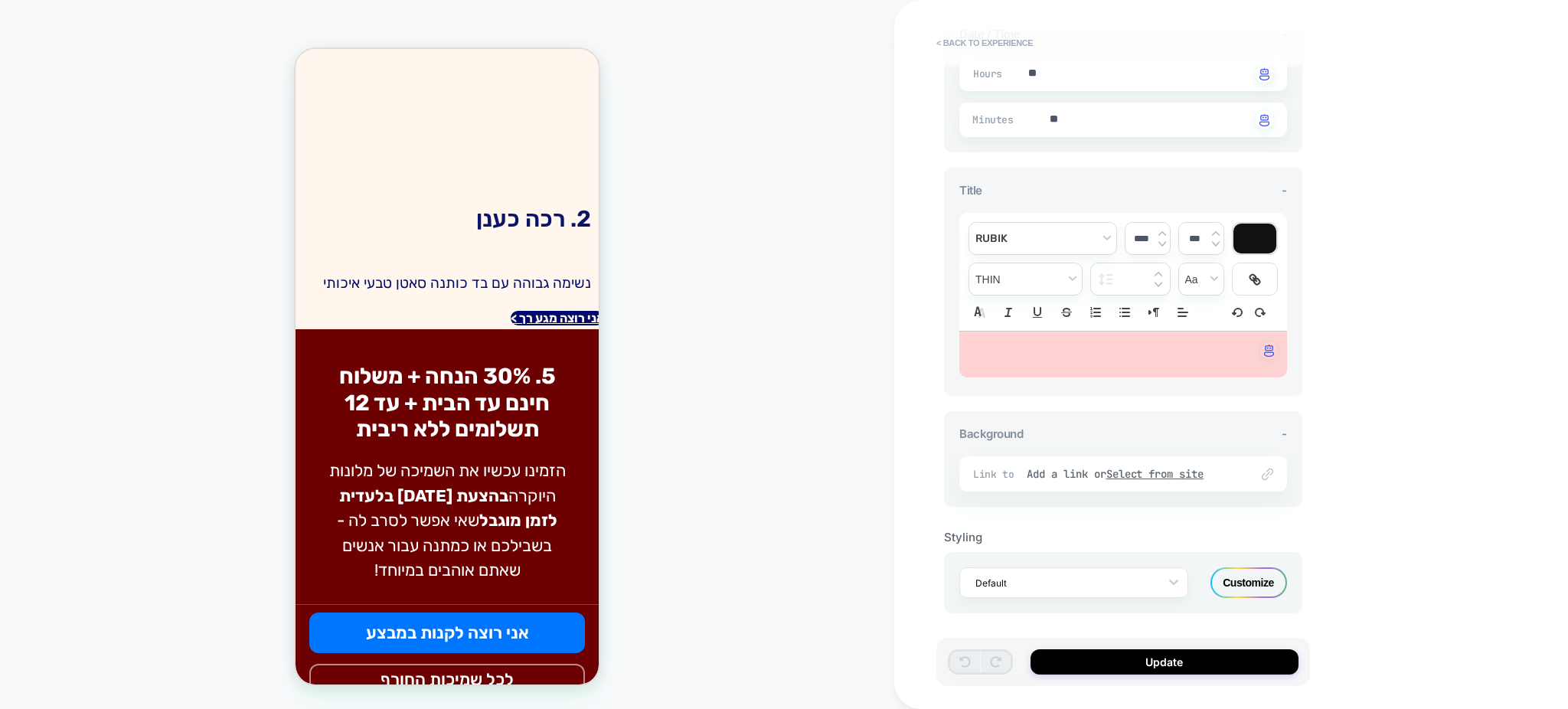
scroll to position [0, 0]
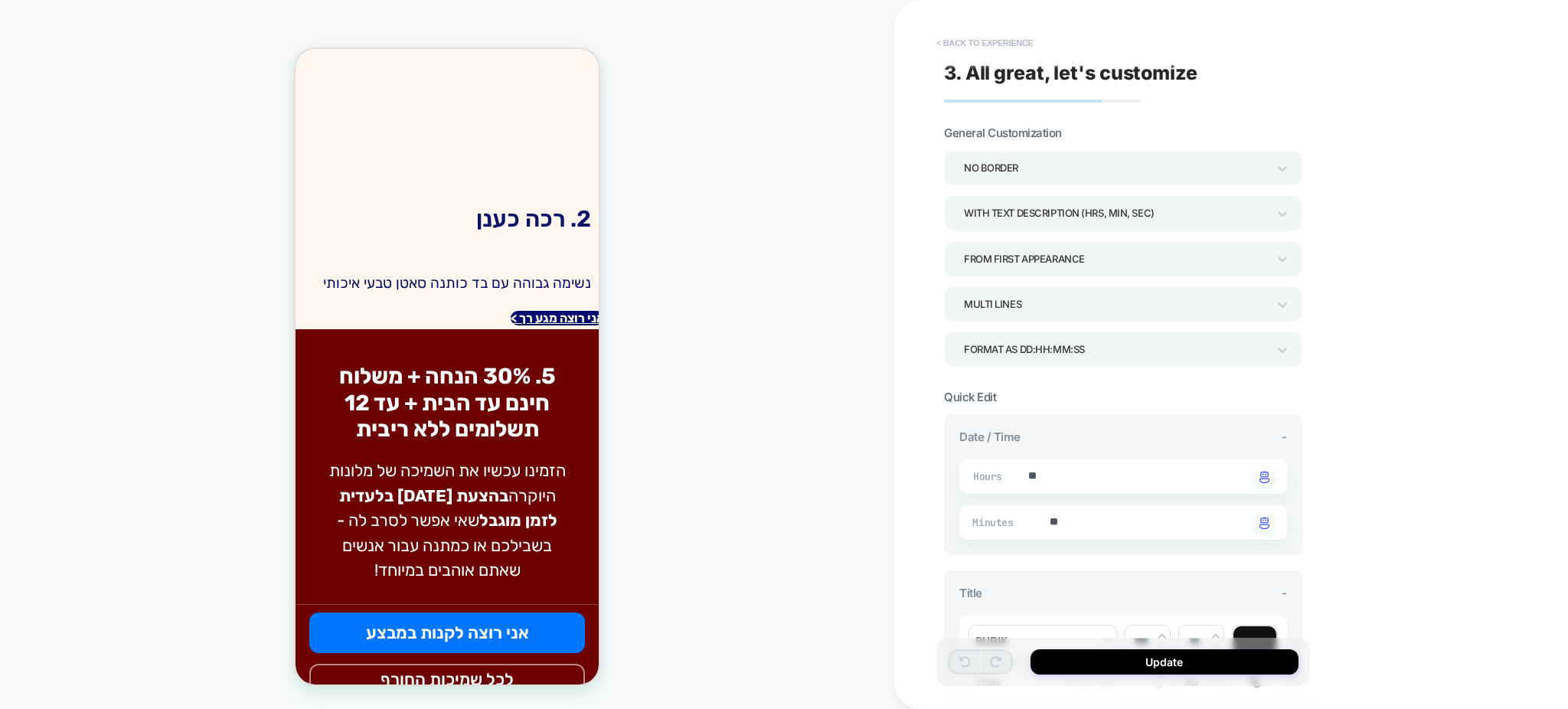
click at [936, 42] on button "< Back to experience" at bounding box center [984, 42] width 112 height 24
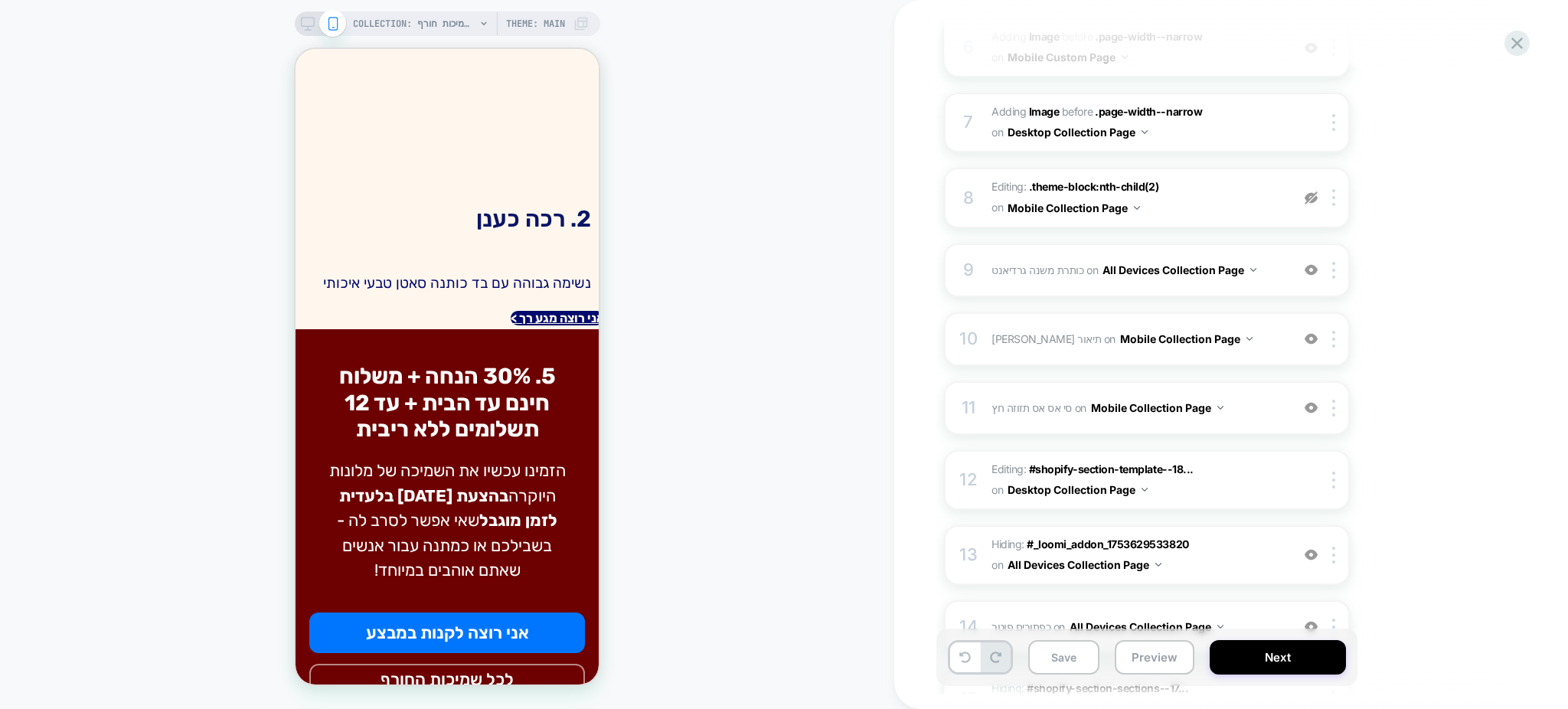
scroll to position [956, 0]
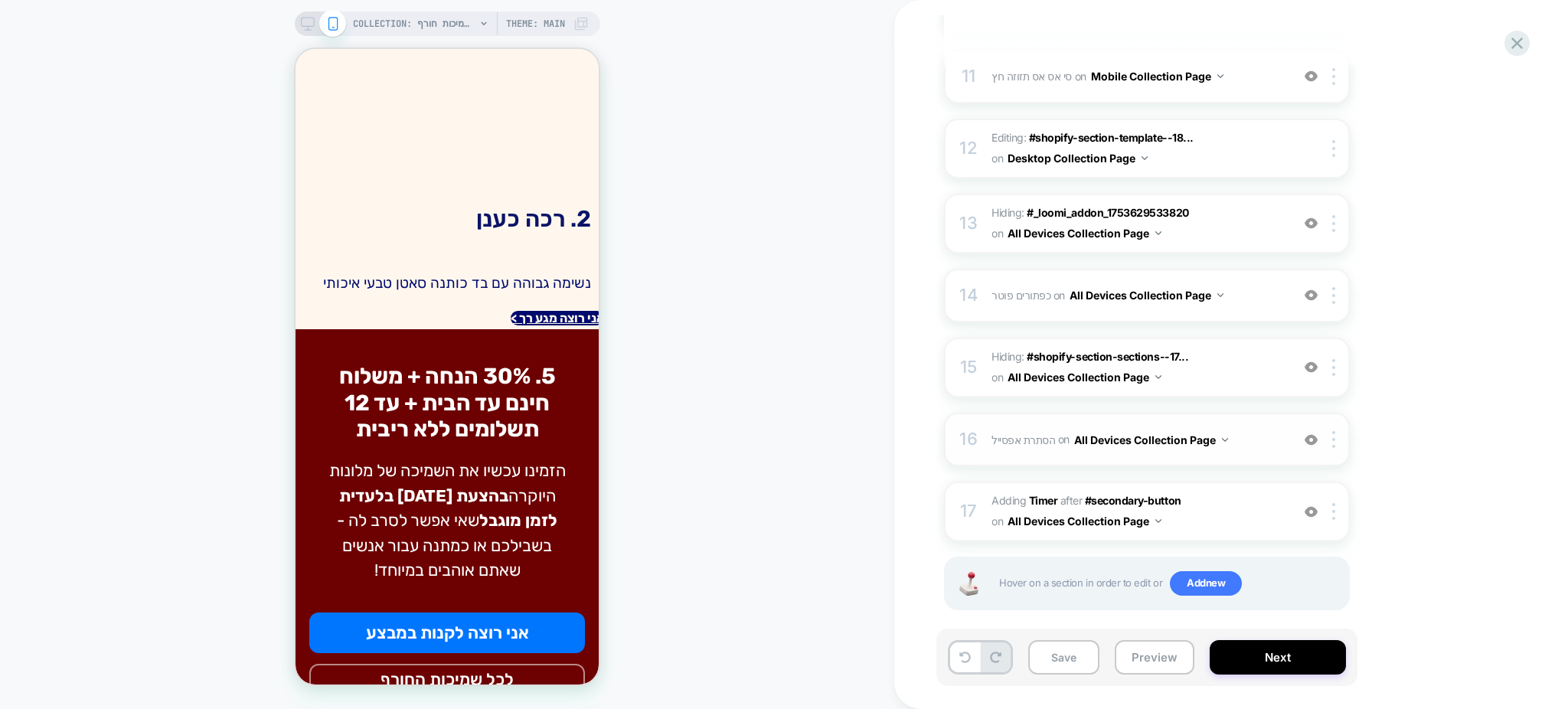
click at [1248, 429] on span "הסתרת אפסייל Hiding #_loomi_addon_1747340326081_dup1750178569 on All Devices Co…" at bounding box center [1137, 440] width 291 height 22
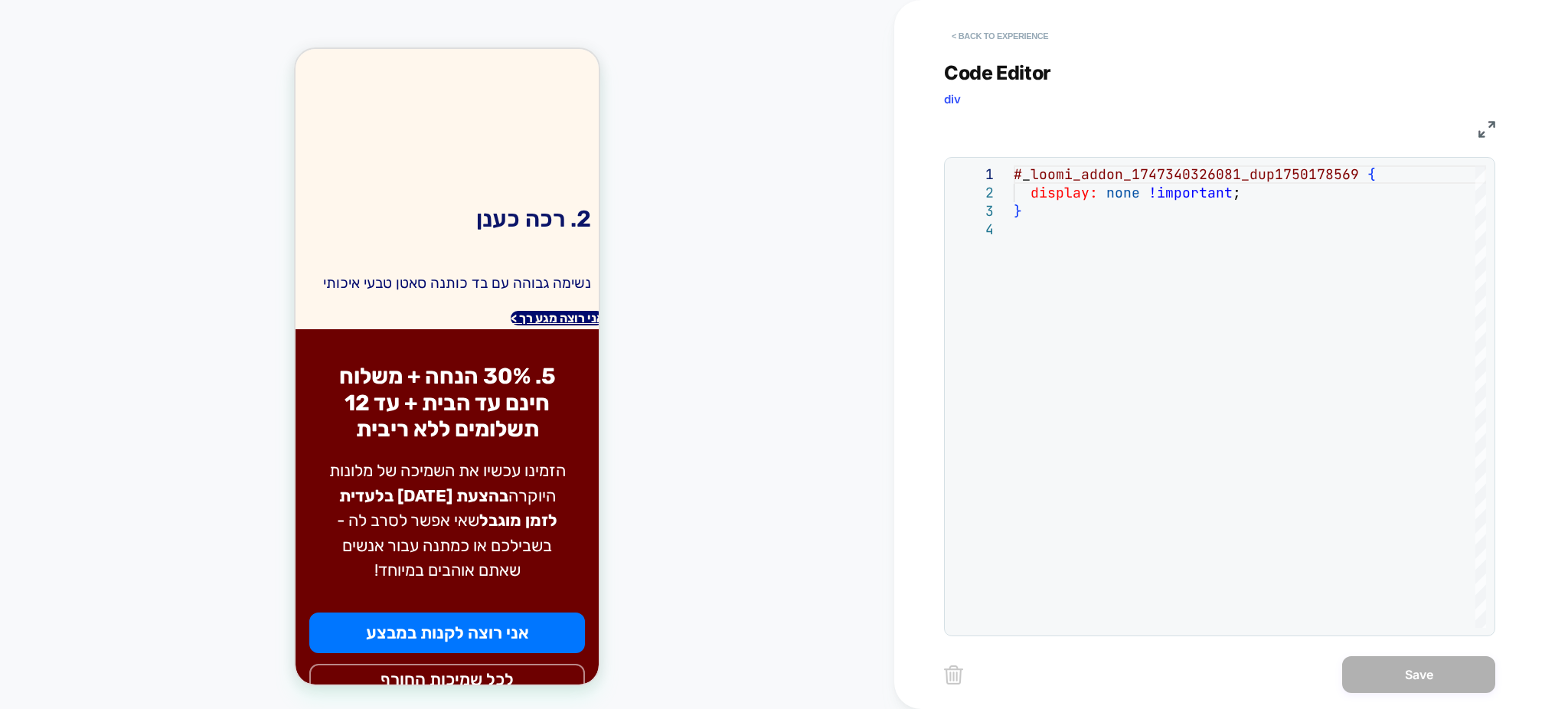
click at [959, 37] on button "< Back to experience" at bounding box center [1000, 36] width 112 height 24
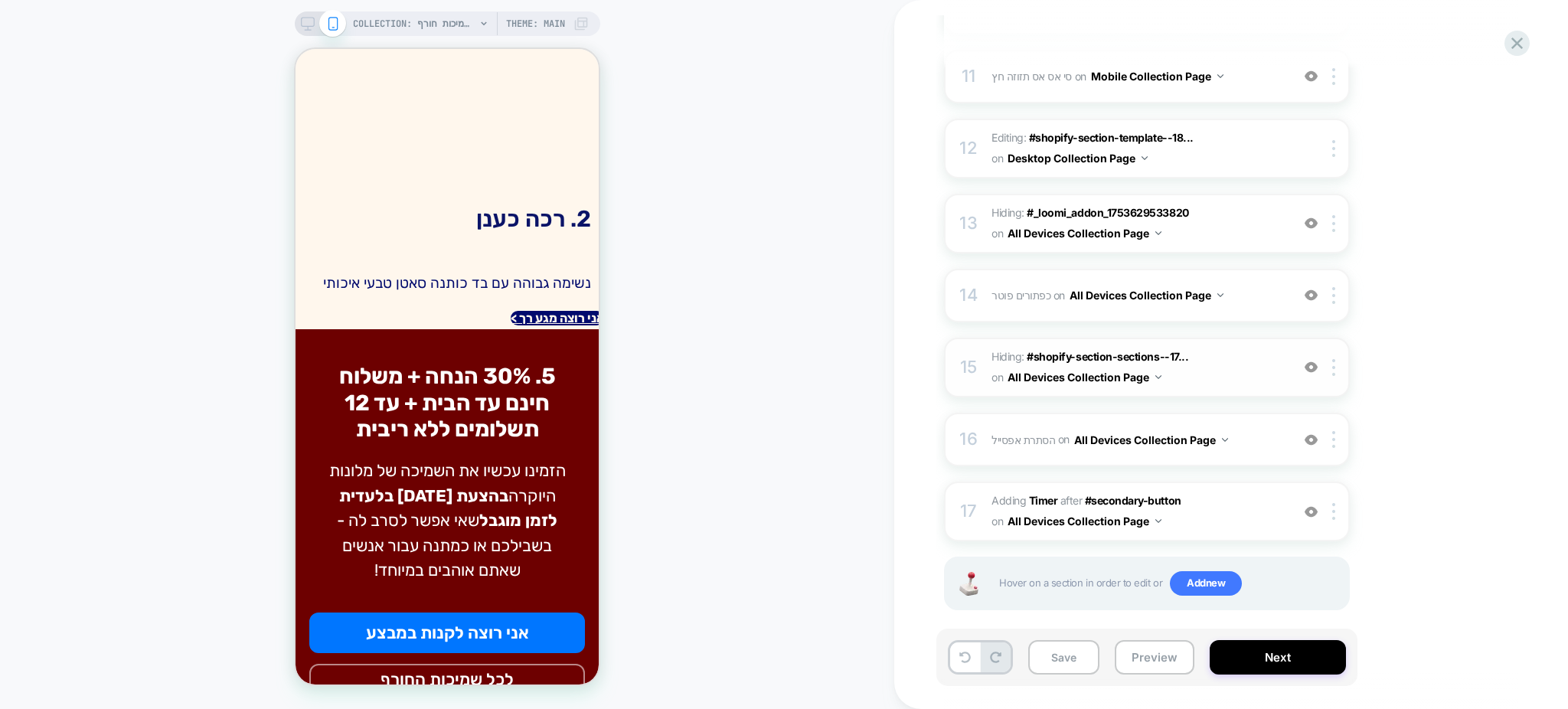
click at [1212, 351] on span "Hiding : #shopify-section-sections--17... #shopify-section-sections--1745870543…" at bounding box center [1137, 367] width 291 height 42
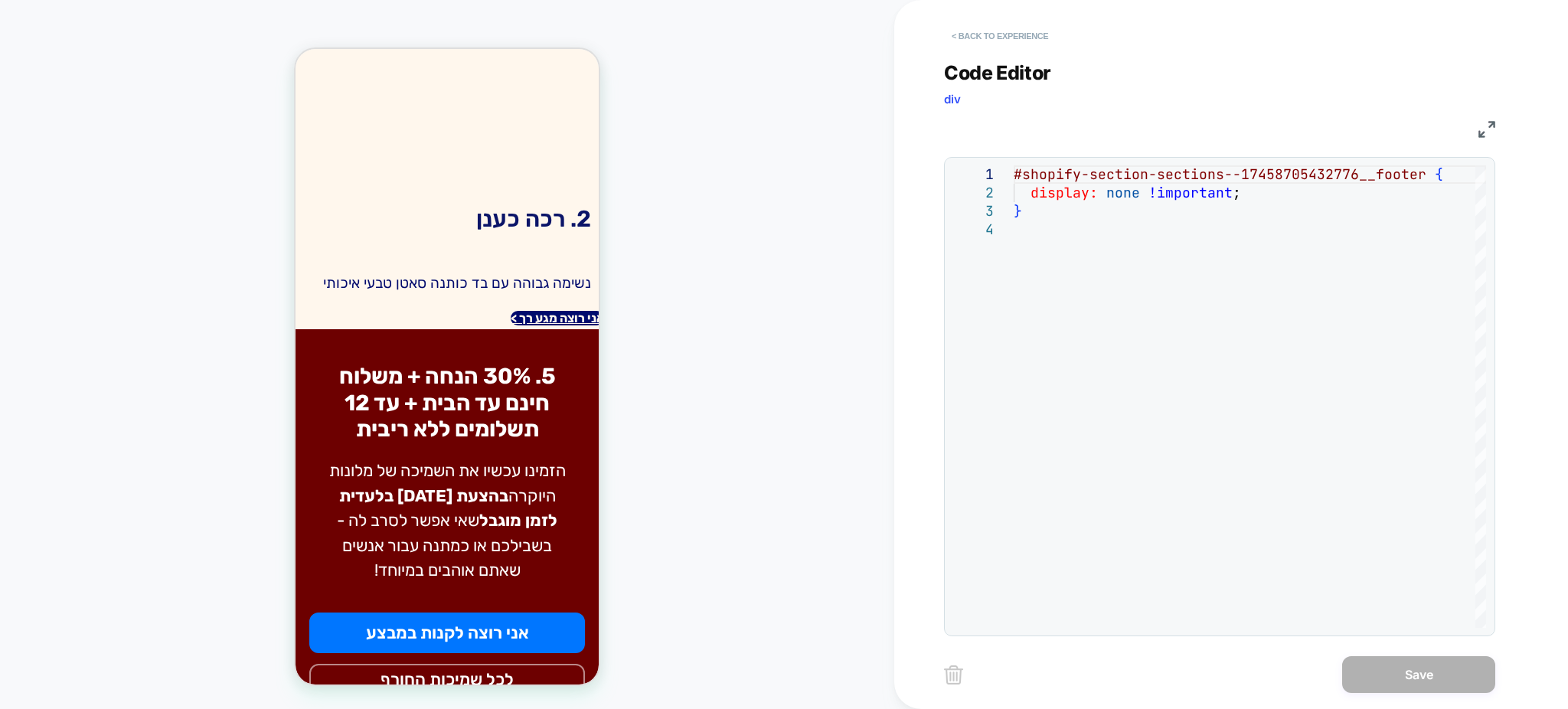
click at [963, 30] on button "< Back to experience" at bounding box center [1000, 36] width 112 height 24
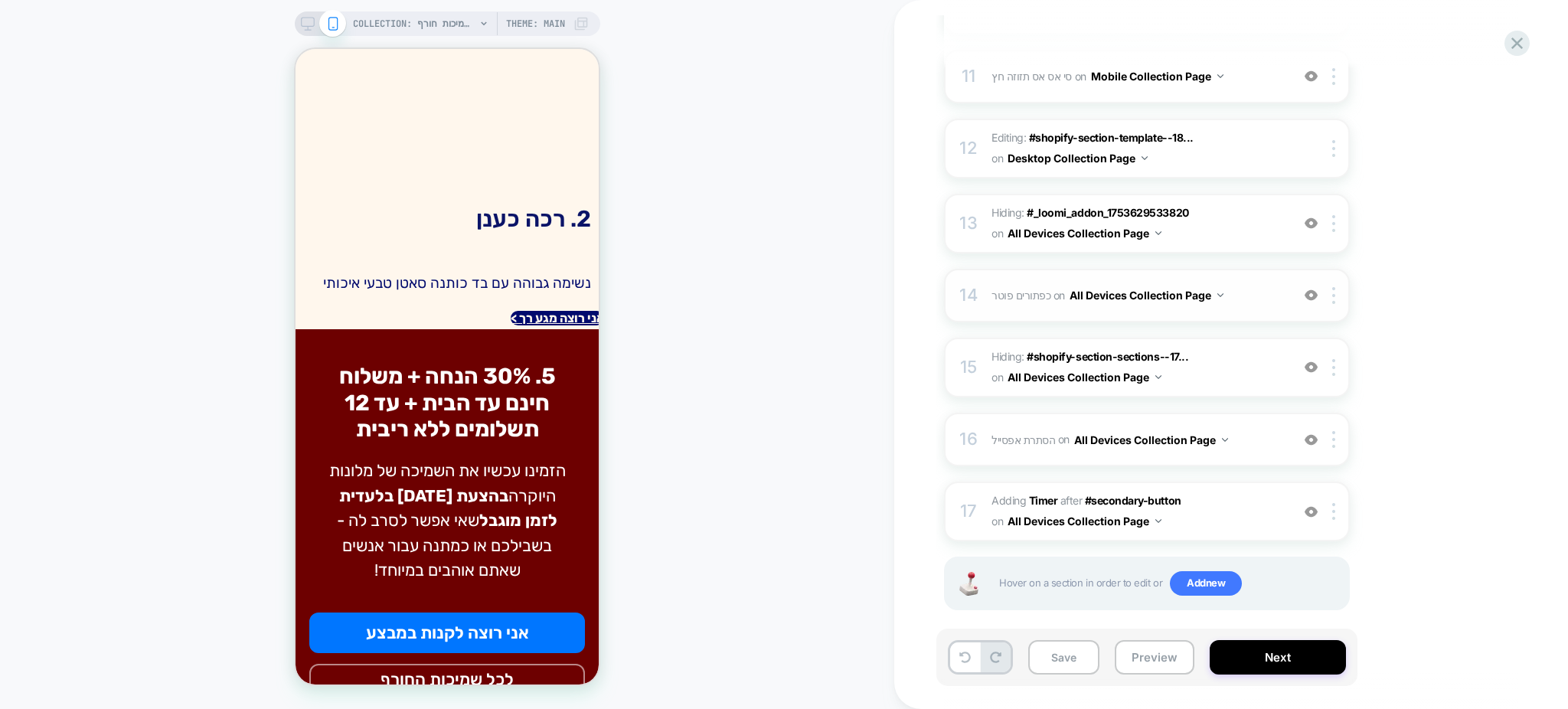
click at [1241, 284] on span "כפתורים פוטר Adding Code Block AFTER #shopify-section-template--18051083370696_…" at bounding box center [1137, 295] width 291 height 22
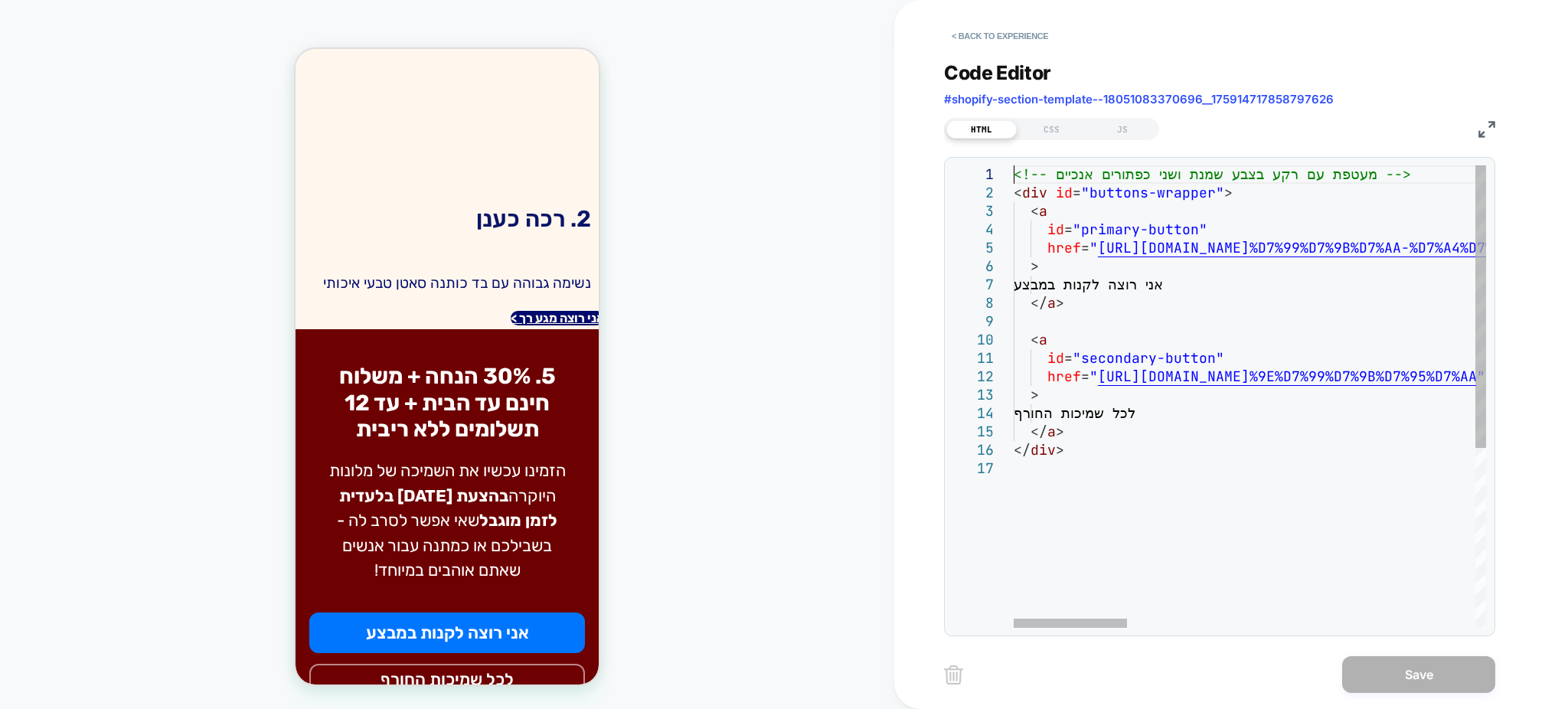
scroll to position [0, 0]
type textarea "**********"
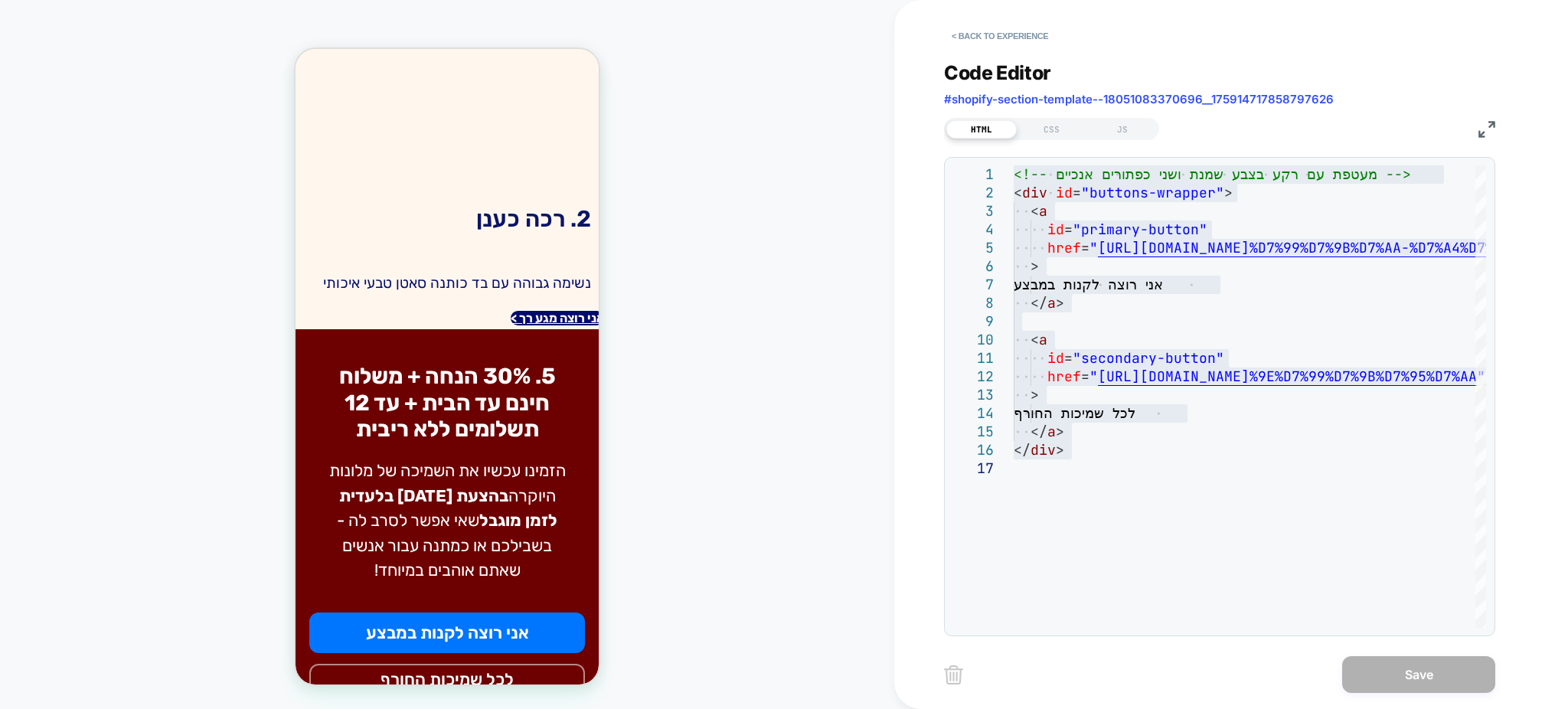
click at [824, 635] on div "COLLECTION: שמיכות חורף (Category) COLLECTION: שמיכות חורף (Category) Theme: MA…" at bounding box center [447, 354] width 894 height 679
click at [991, 32] on button "< Back to experience" at bounding box center [1000, 36] width 112 height 24
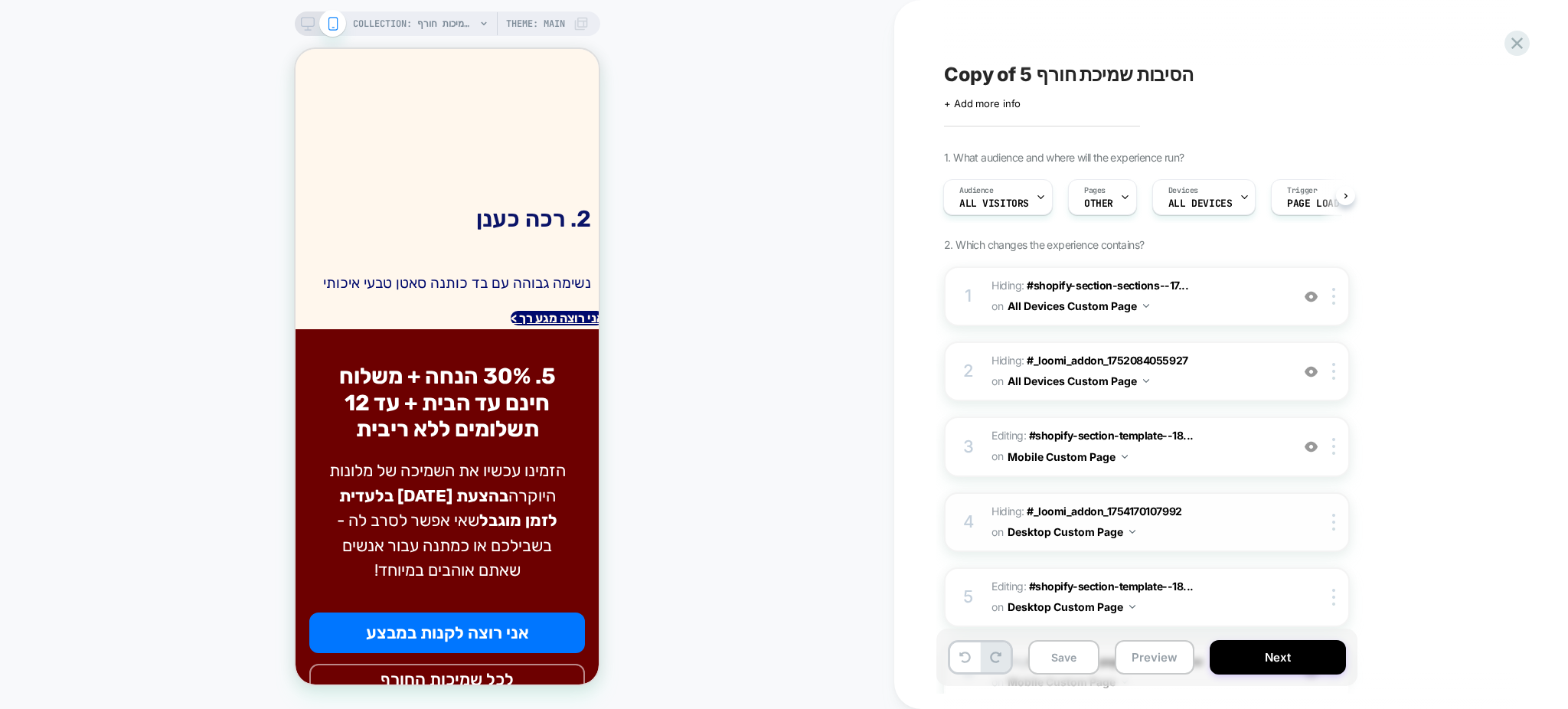
scroll to position [956, 0]
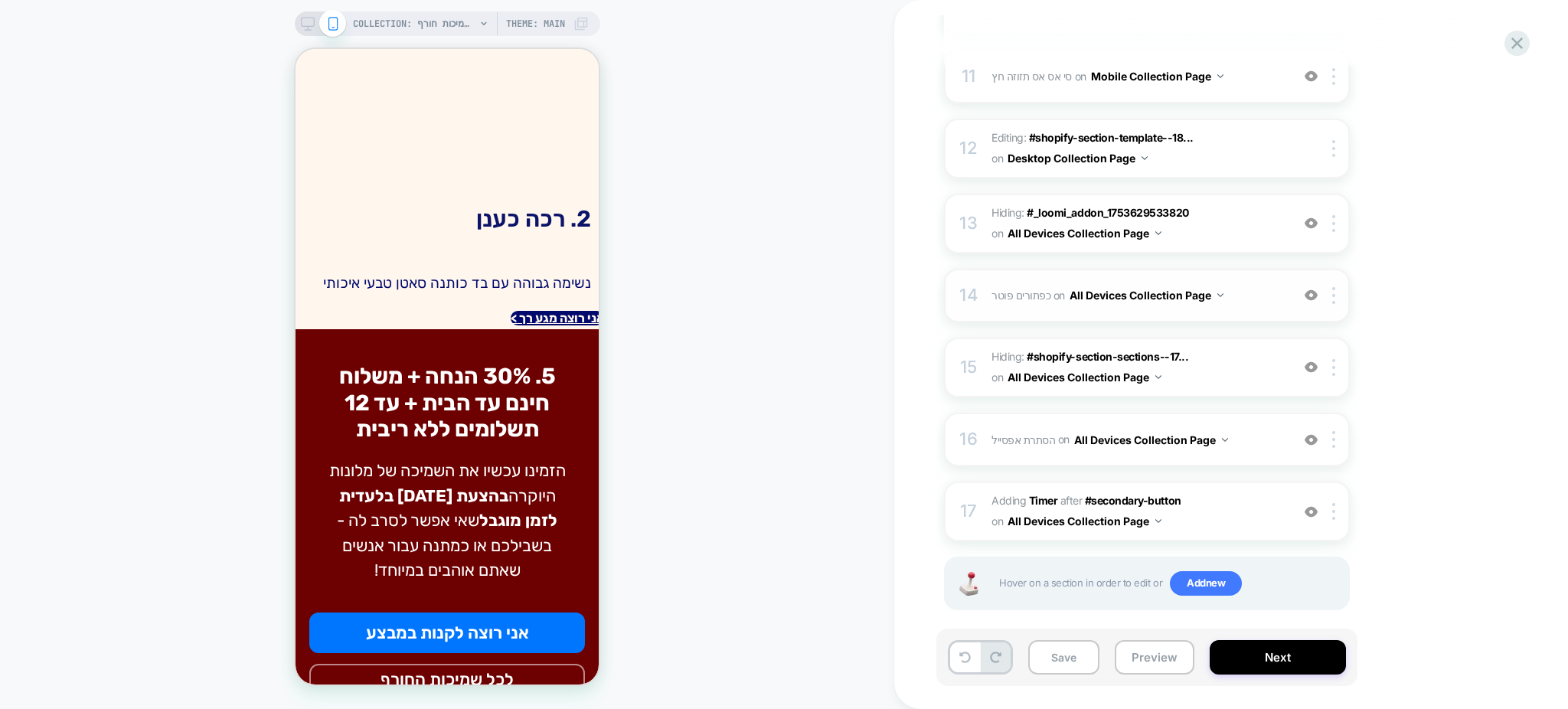
click at [1239, 284] on span "כפתורים פוטר Adding Code Block AFTER #shopify-section-template--18051083370696_…" at bounding box center [1137, 295] width 291 height 22
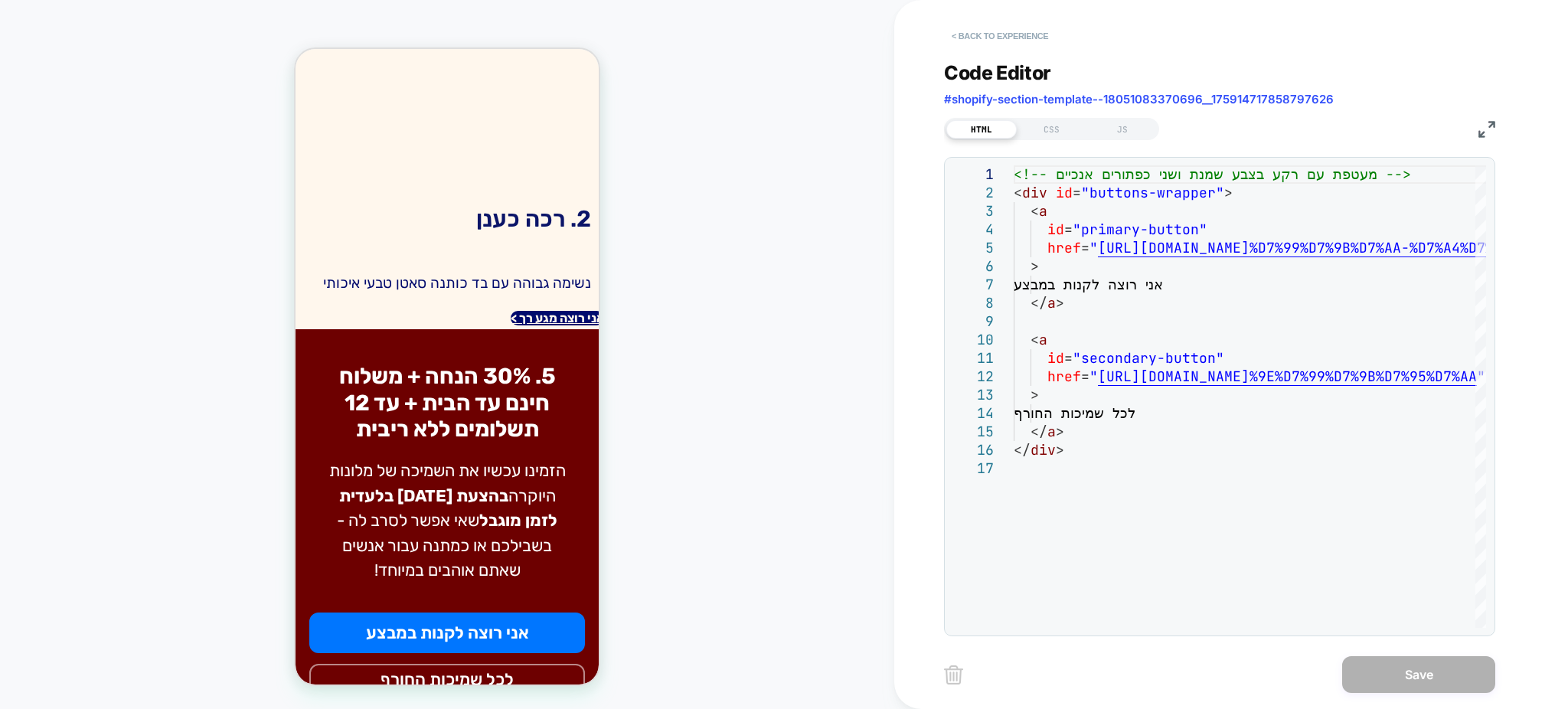
click at [970, 36] on button "< Back to experience" at bounding box center [1000, 36] width 112 height 24
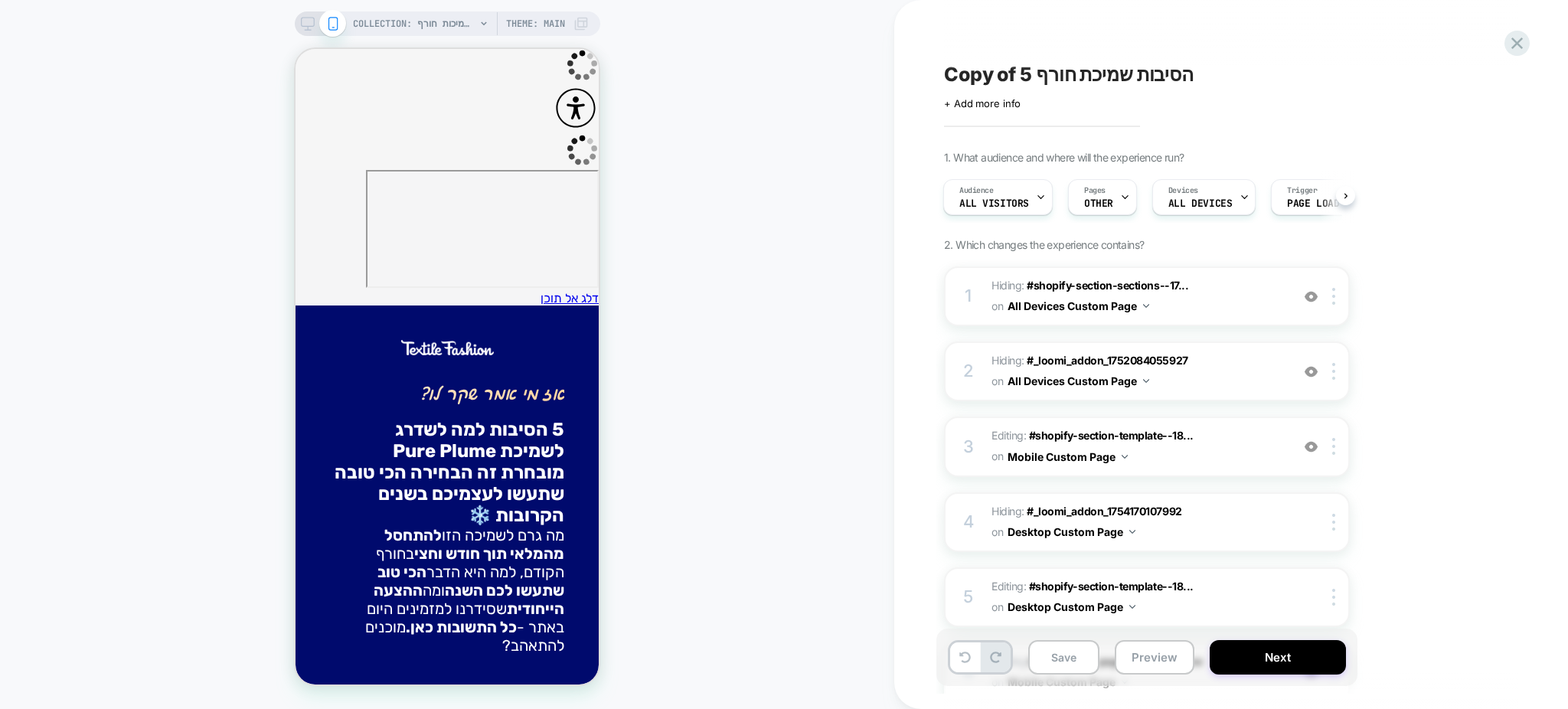
click at [1108, 69] on span "Copy of 5 הסיבות שמיכת חורף" at bounding box center [1069, 74] width 250 height 23
click at [1108, 69] on textarea "**********" at bounding box center [1129, 74] width 371 height 24
click at [1515, 36] on icon at bounding box center [1516, 43] width 21 height 21
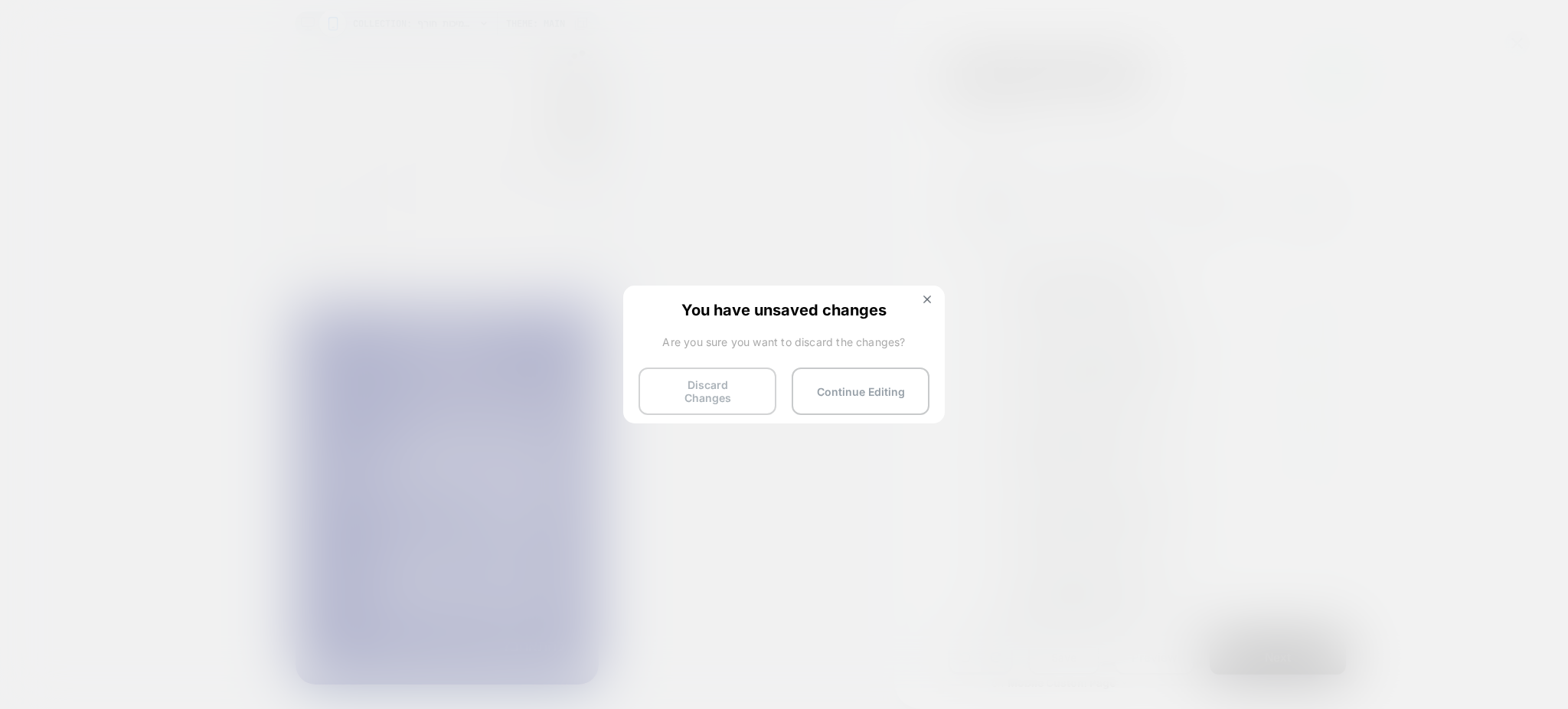
click at [672, 377] on button "Discard Changes" at bounding box center [707, 391] width 137 height 47
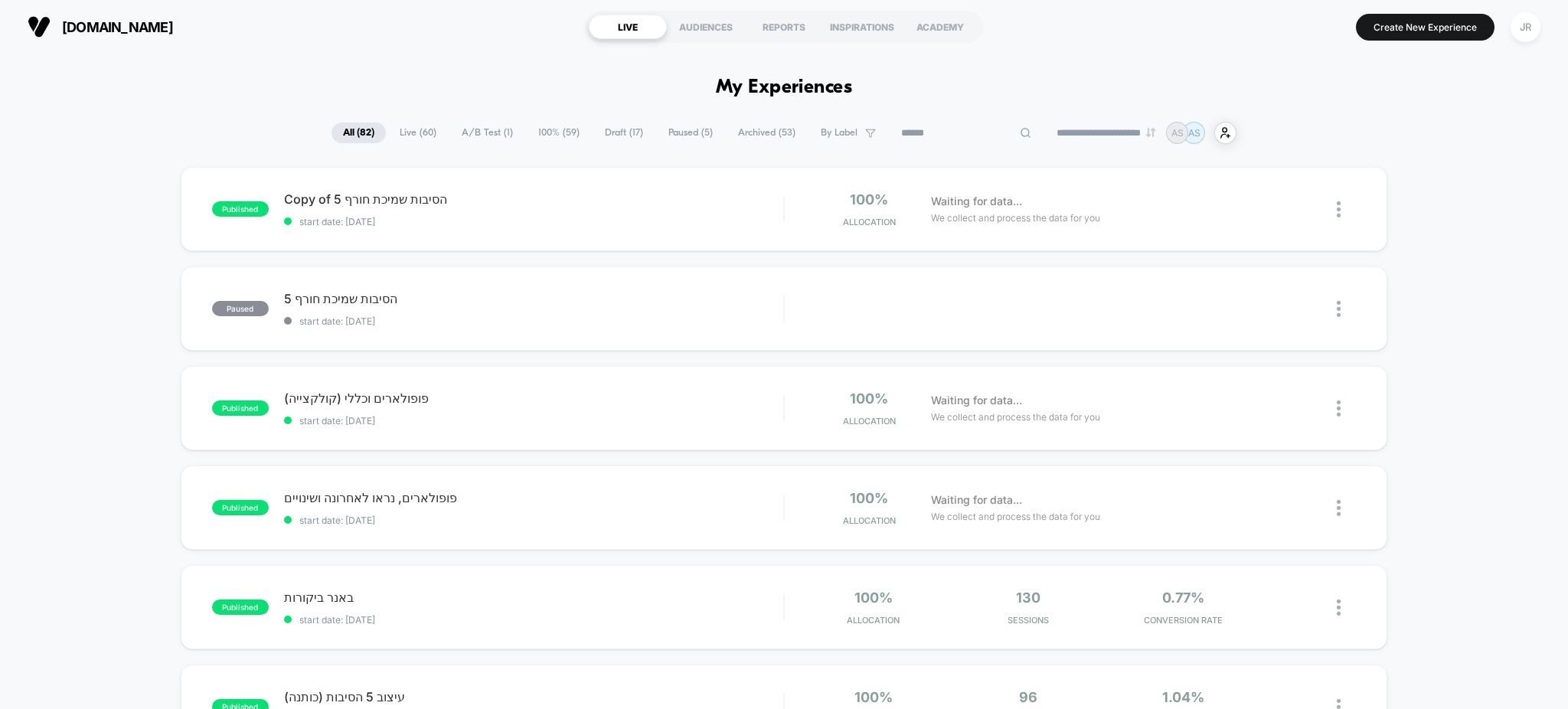
click at [956, 128] on input at bounding box center [966, 133] width 153 height 18
paste input "**********"
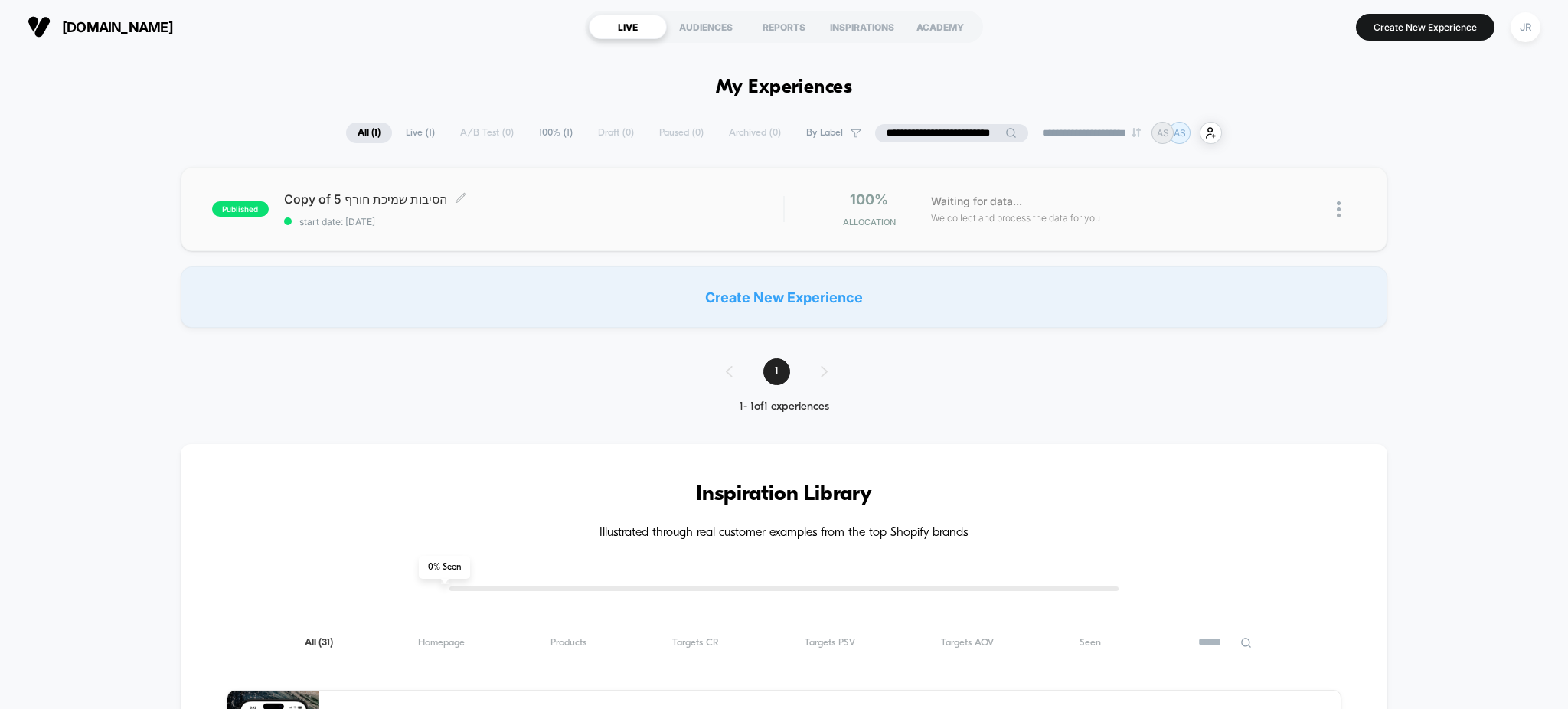
type input "**********"
click at [684, 204] on span "Copy of 5 הסיבות שמיכת חורף Click to edit experience details" at bounding box center [534, 199] width 500 height 15
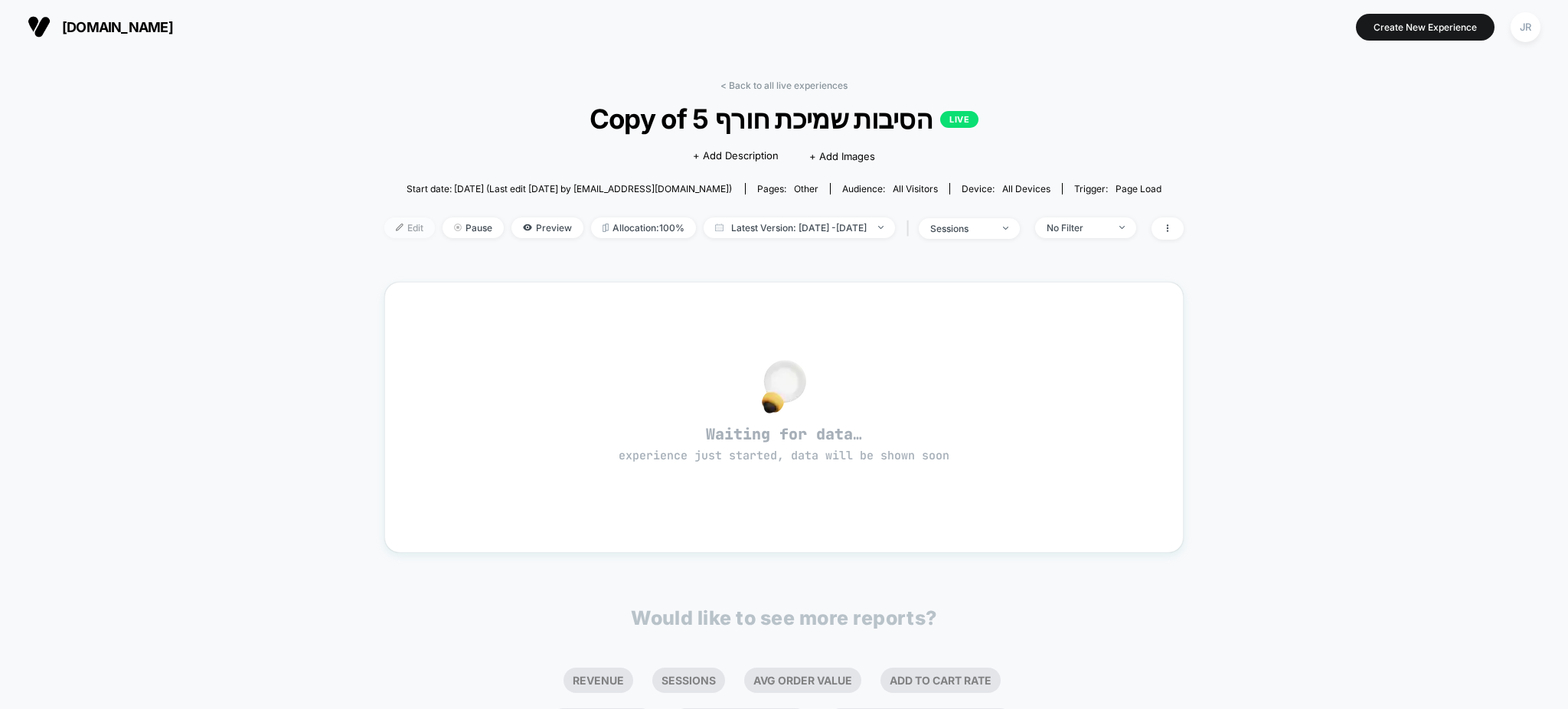
click at [396, 223] on img at bounding box center [399, 227] width 7 height 7
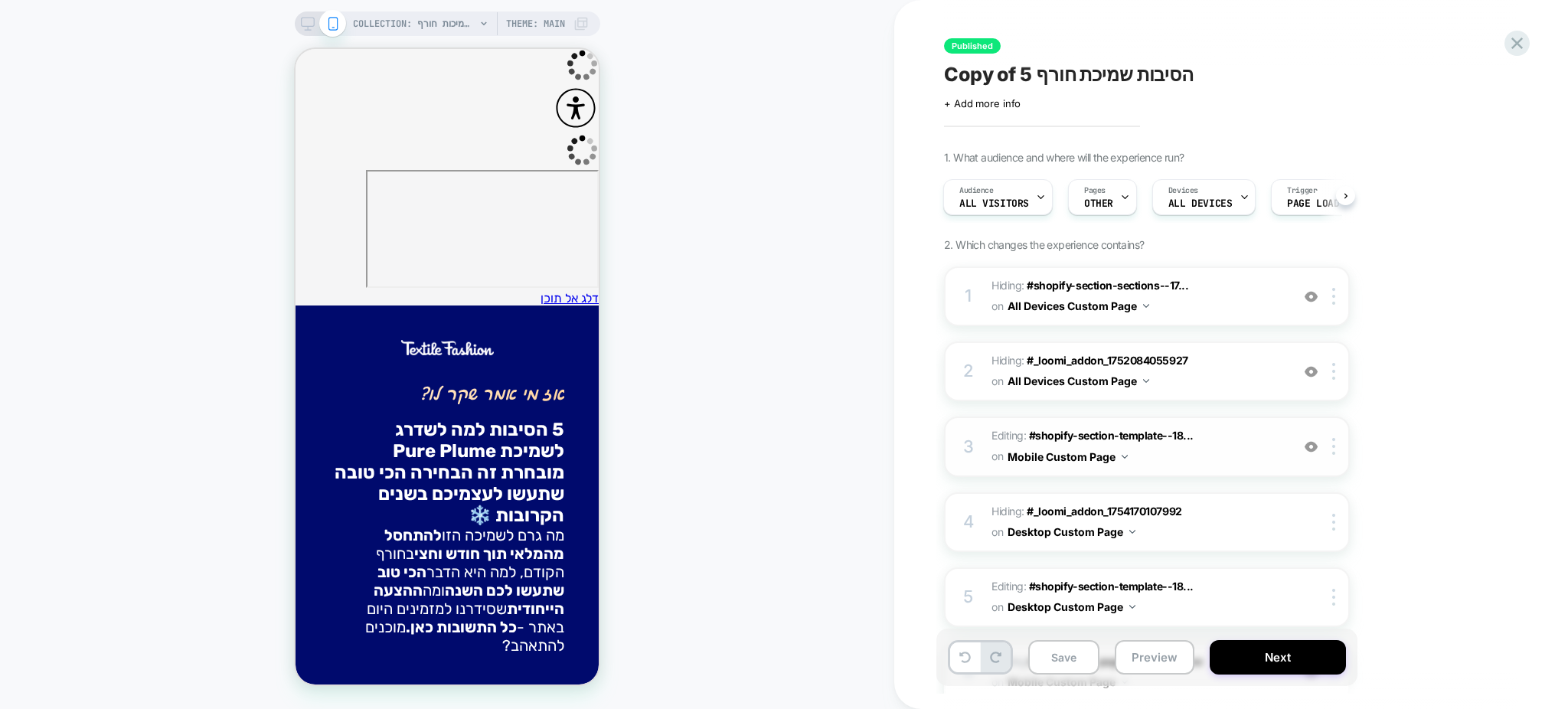
scroll to position [1118, 0]
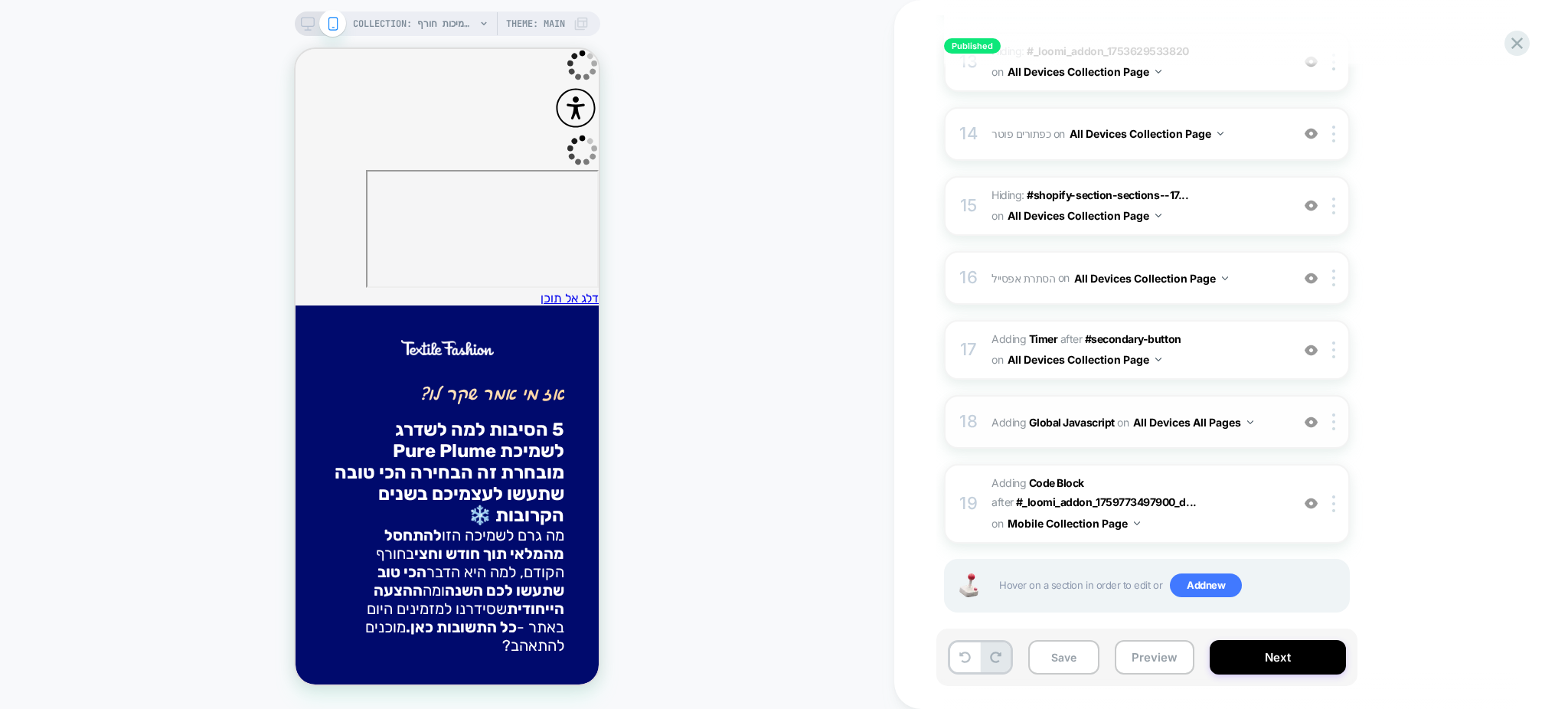
click at [1272, 412] on span "Adding Global Javascript on All Devices All Pages" at bounding box center [1137, 422] width 291 height 22
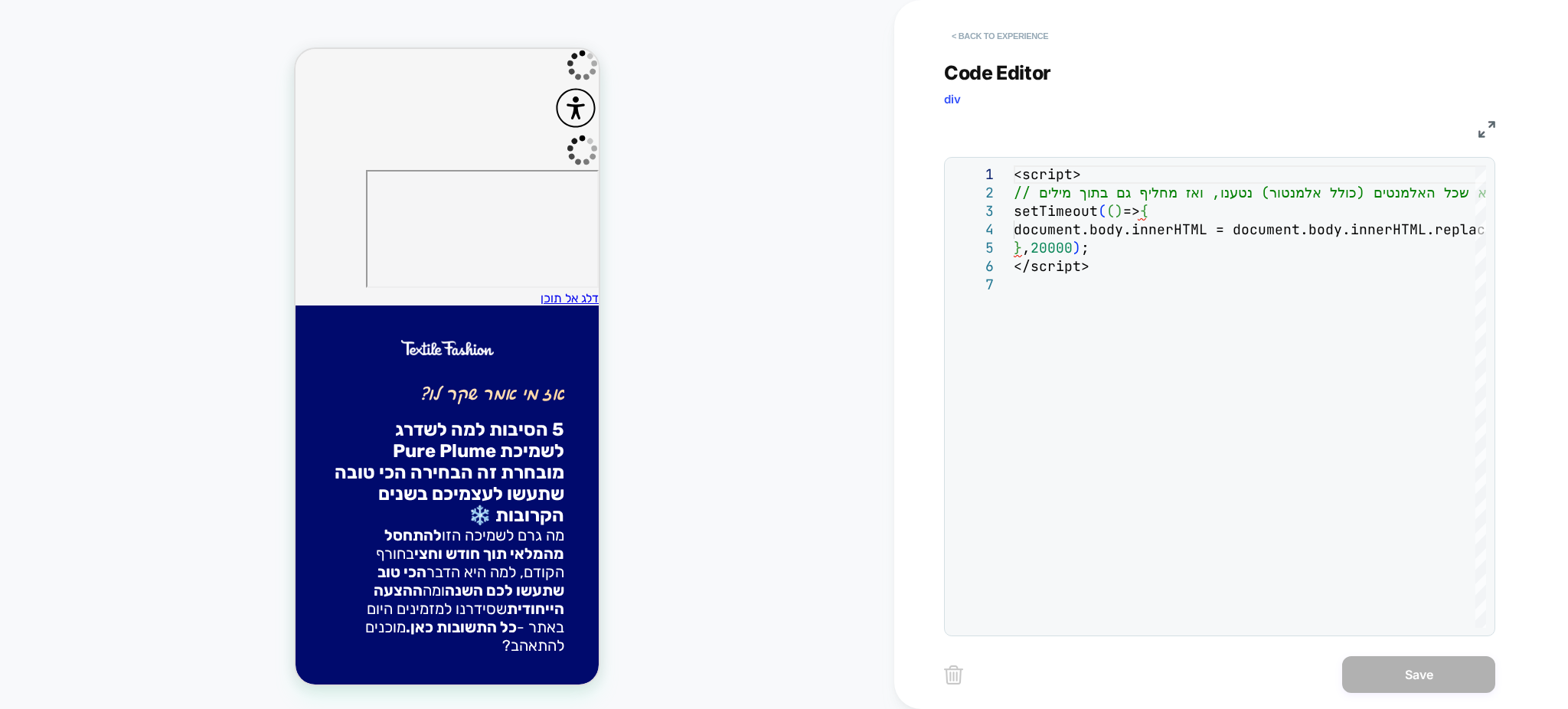
click at [958, 32] on button "< Back to experience" at bounding box center [1000, 36] width 112 height 24
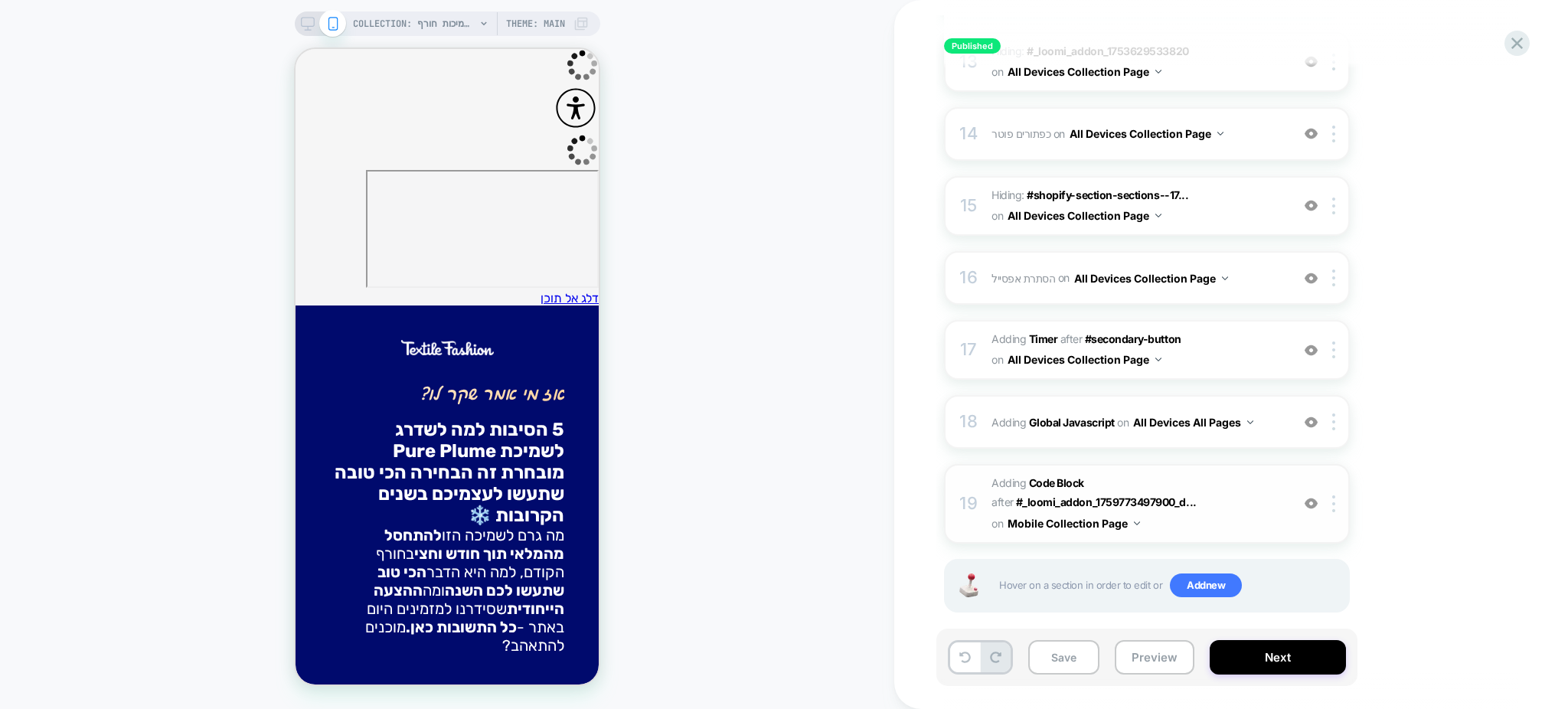
click at [1217, 487] on span "Adding Code Block AFTER #_loomi_addon_1759773497900_d... #_loomi_addon_17597734…" at bounding box center [1137, 503] width 291 height 61
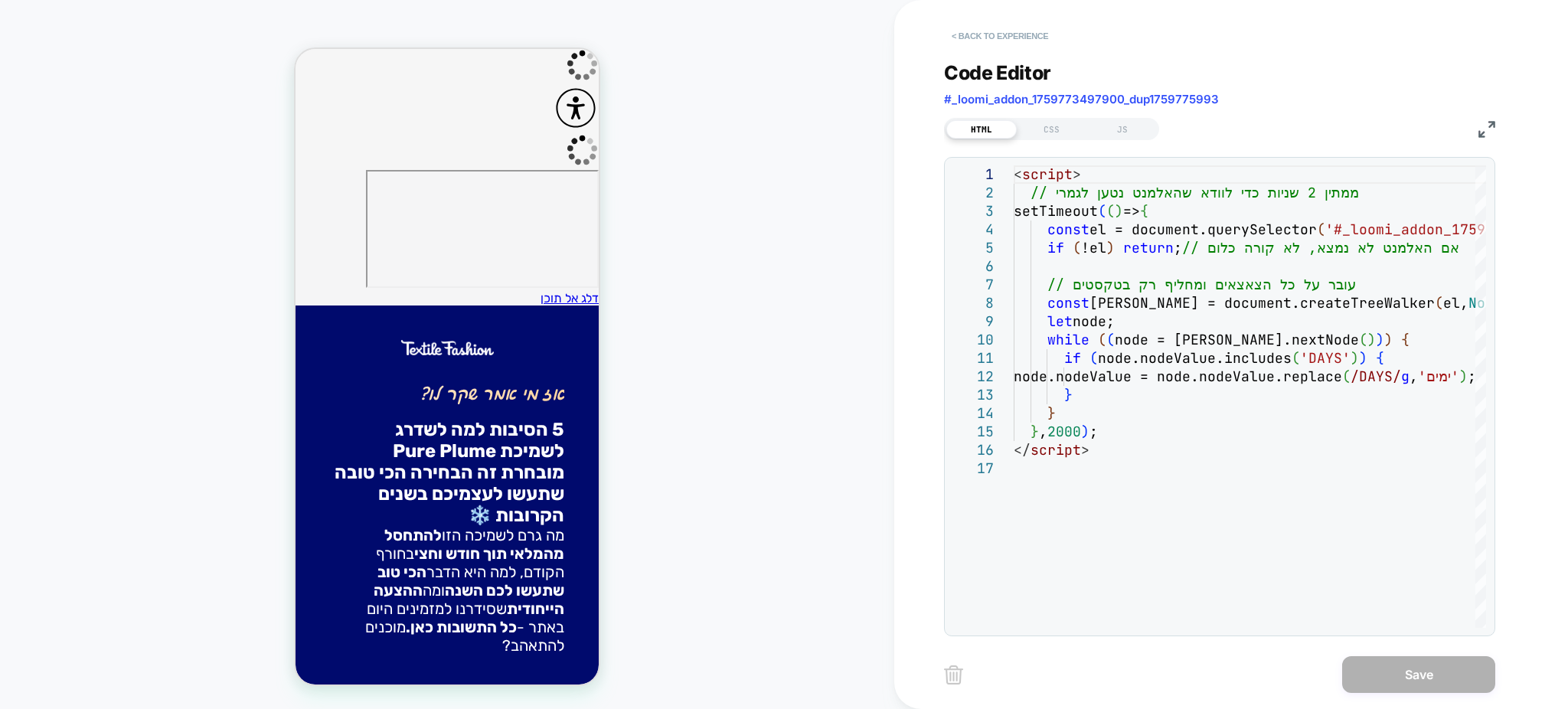
click at [971, 28] on button "< Back to experience" at bounding box center [1000, 36] width 112 height 24
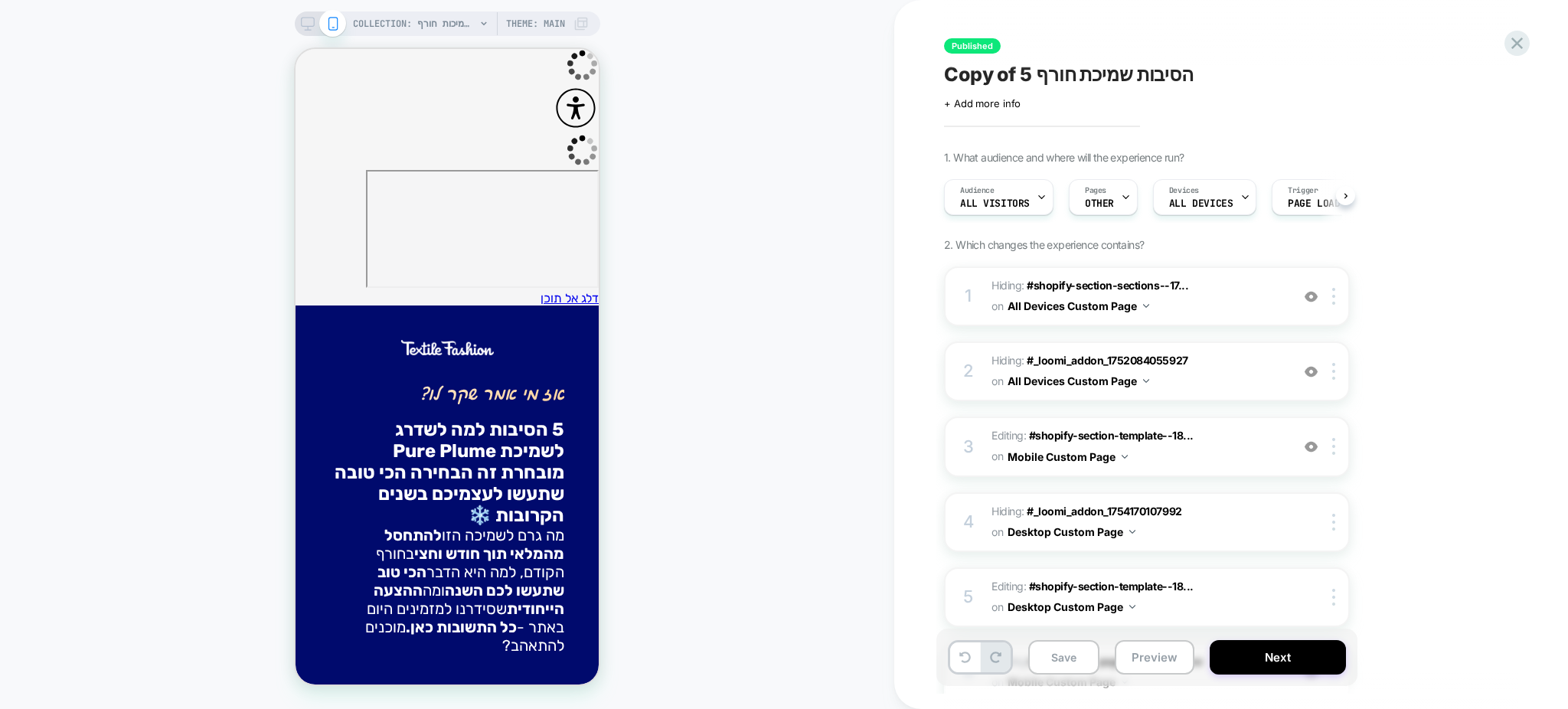
scroll to position [0, 1]
click at [1219, 453] on span "Editing : #shopify-section-template--18... #shopify-section-template--180510833…" at bounding box center [1137, 447] width 291 height 42
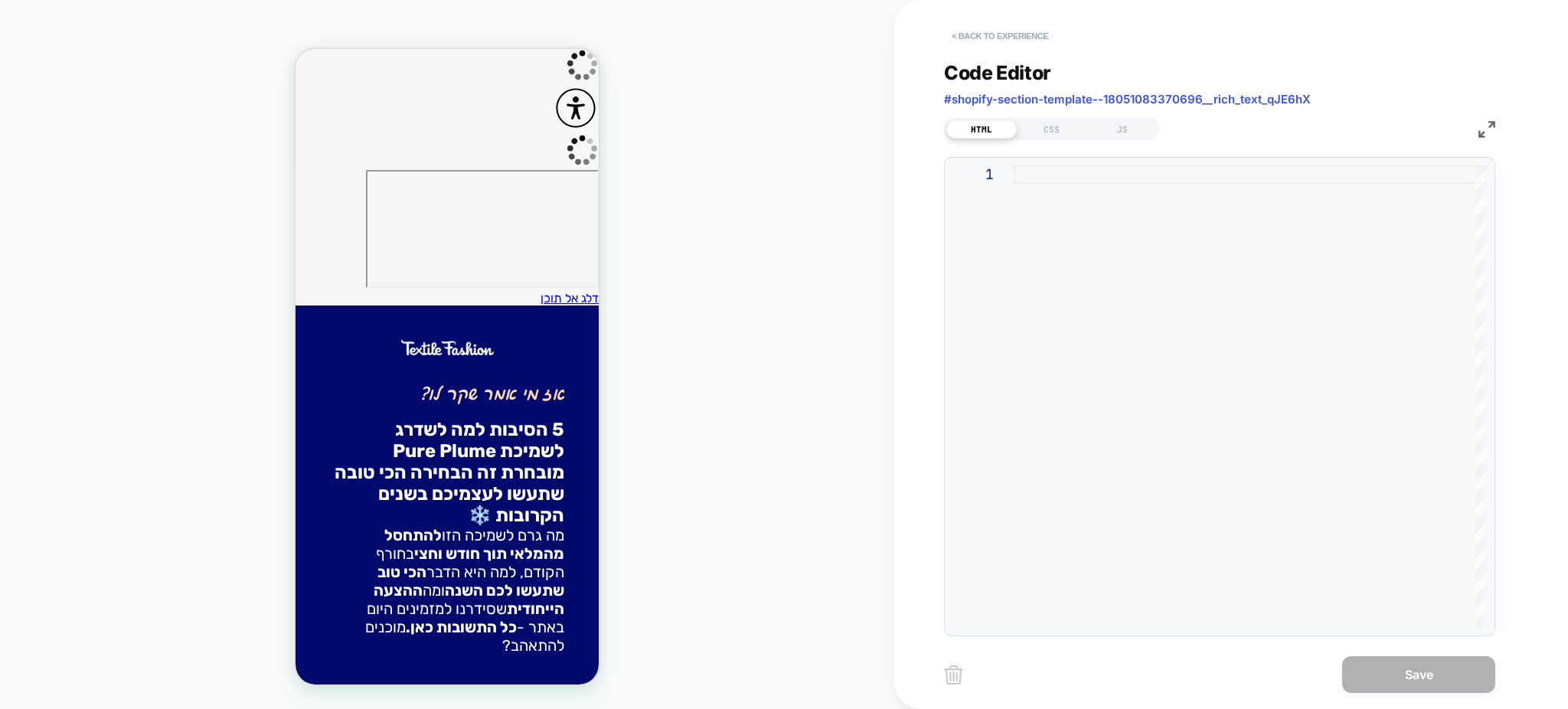
click at [1000, 28] on button "< Back to experience" at bounding box center [1000, 36] width 112 height 24
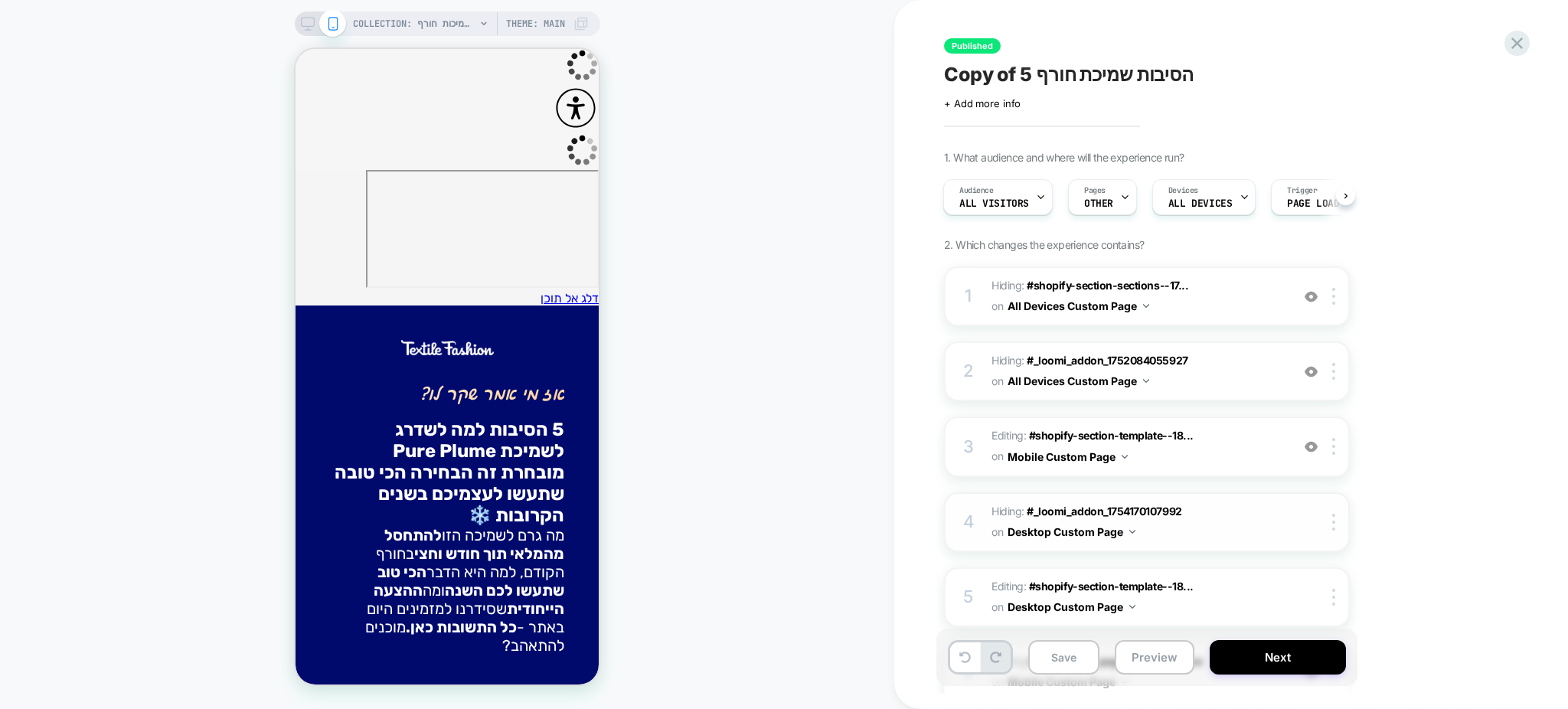
click at [1212, 519] on span "Hiding : #_loomi_addon_1754170107992 #_loomi_addon_1754170107992 on Desktop Cus…" at bounding box center [1137, 522] width 291 height 42
click at [485, 692] on p ">" at bounding box center [516, 705] width 63 height 26
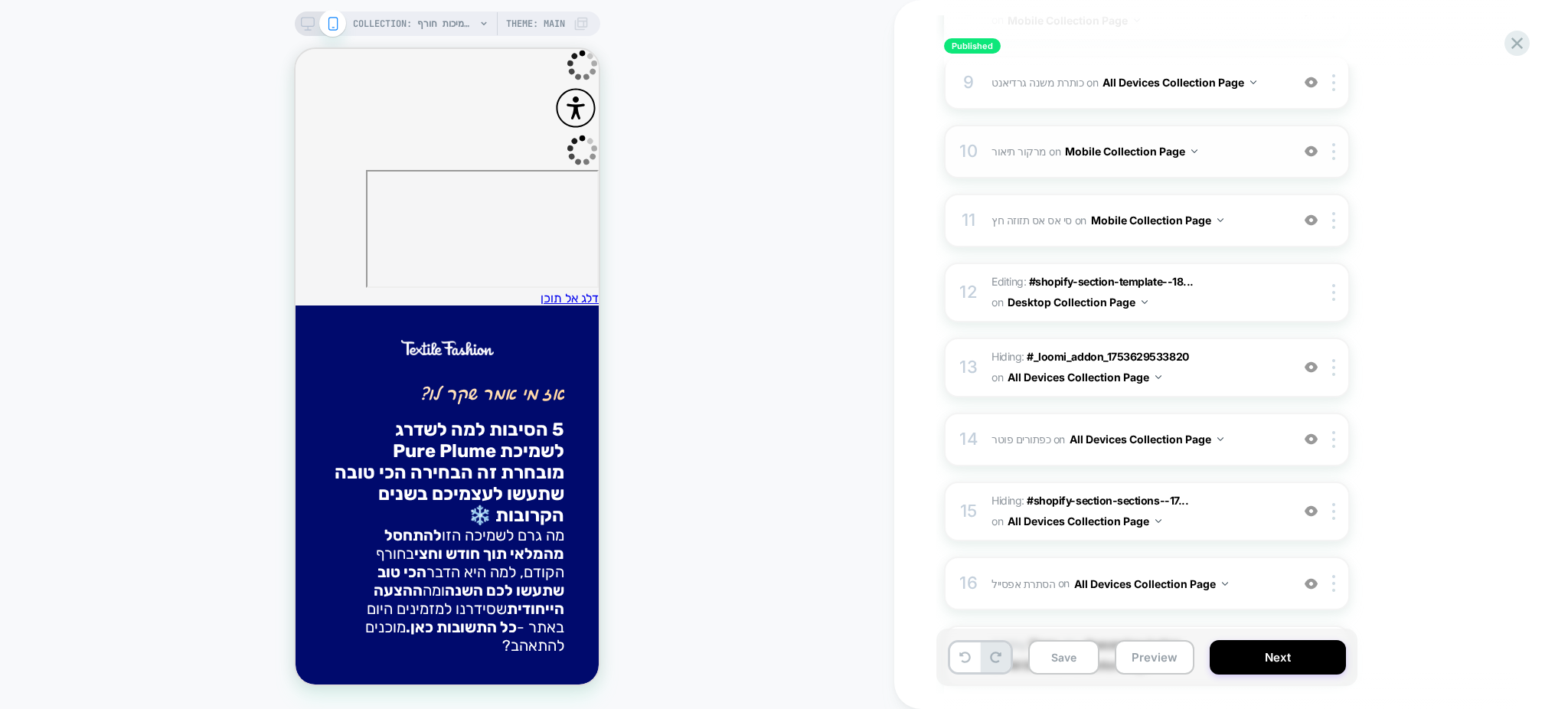
scroll to position [882, 0]
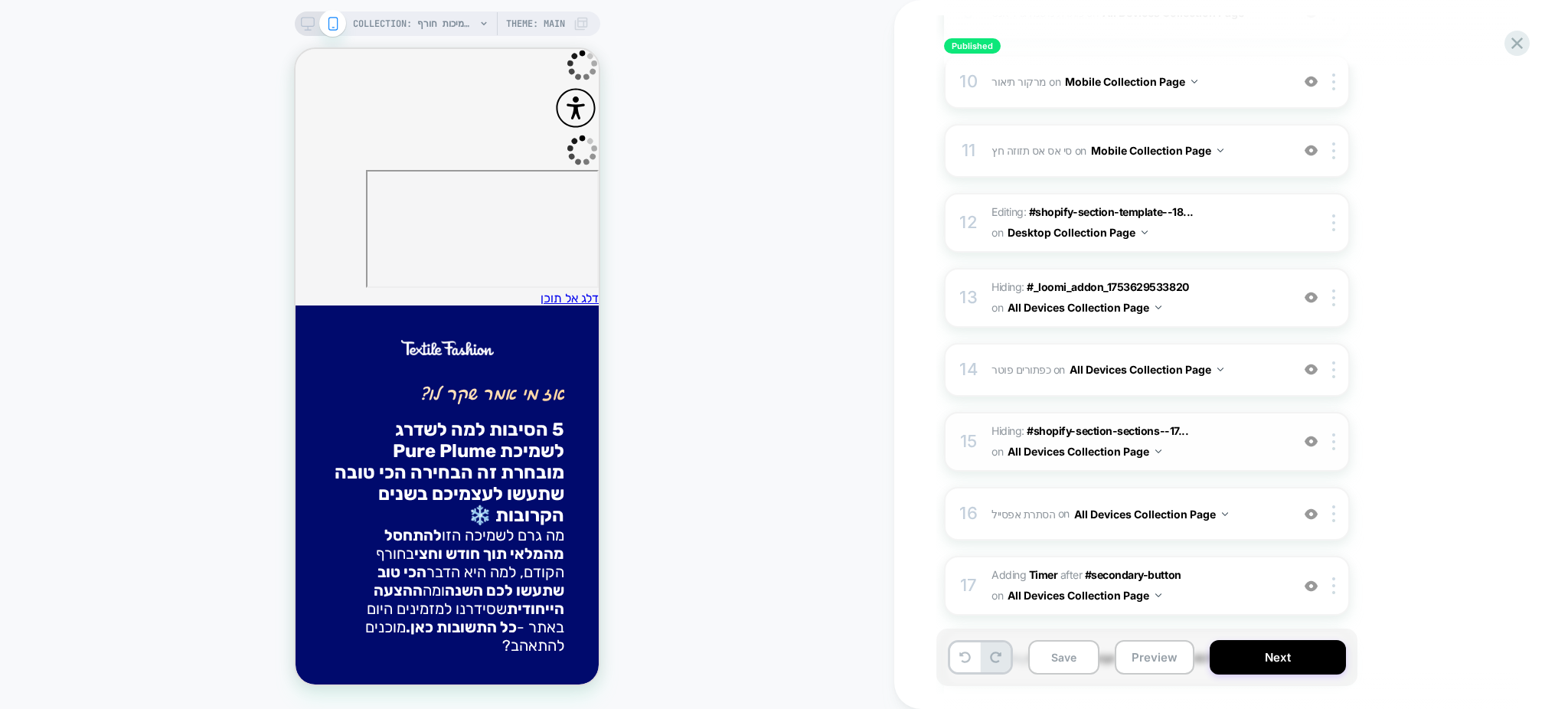
click at [1242, 422] on span "Hiding : #shopify-section-sections--17... #shopify-section-sections--1745870543…" at bounding box center [1137, 442] width 291 height 42
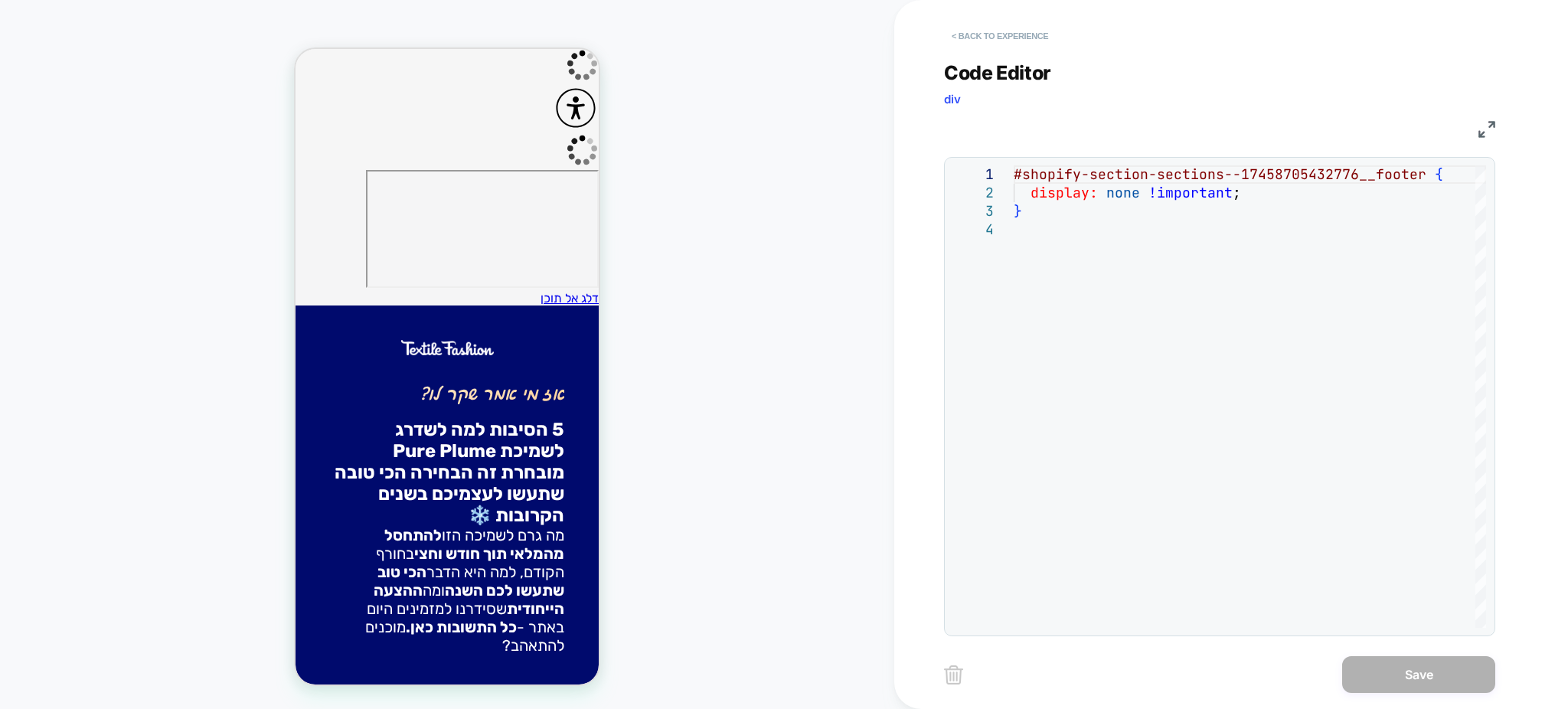
click at [945, 30] on button "< Back to experience" at bounding box center [1000, 36] width 112 height 24
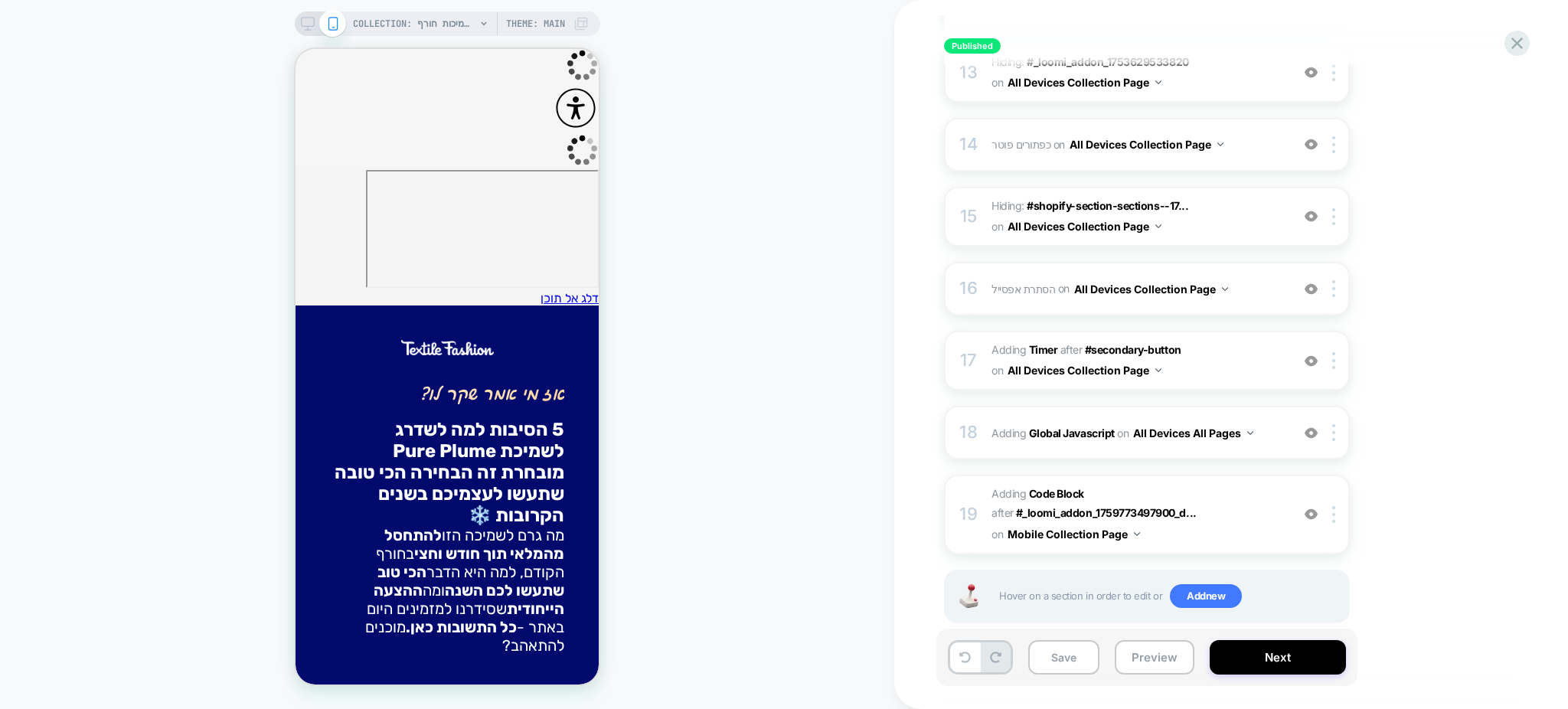
scroll to position [1118, 0]
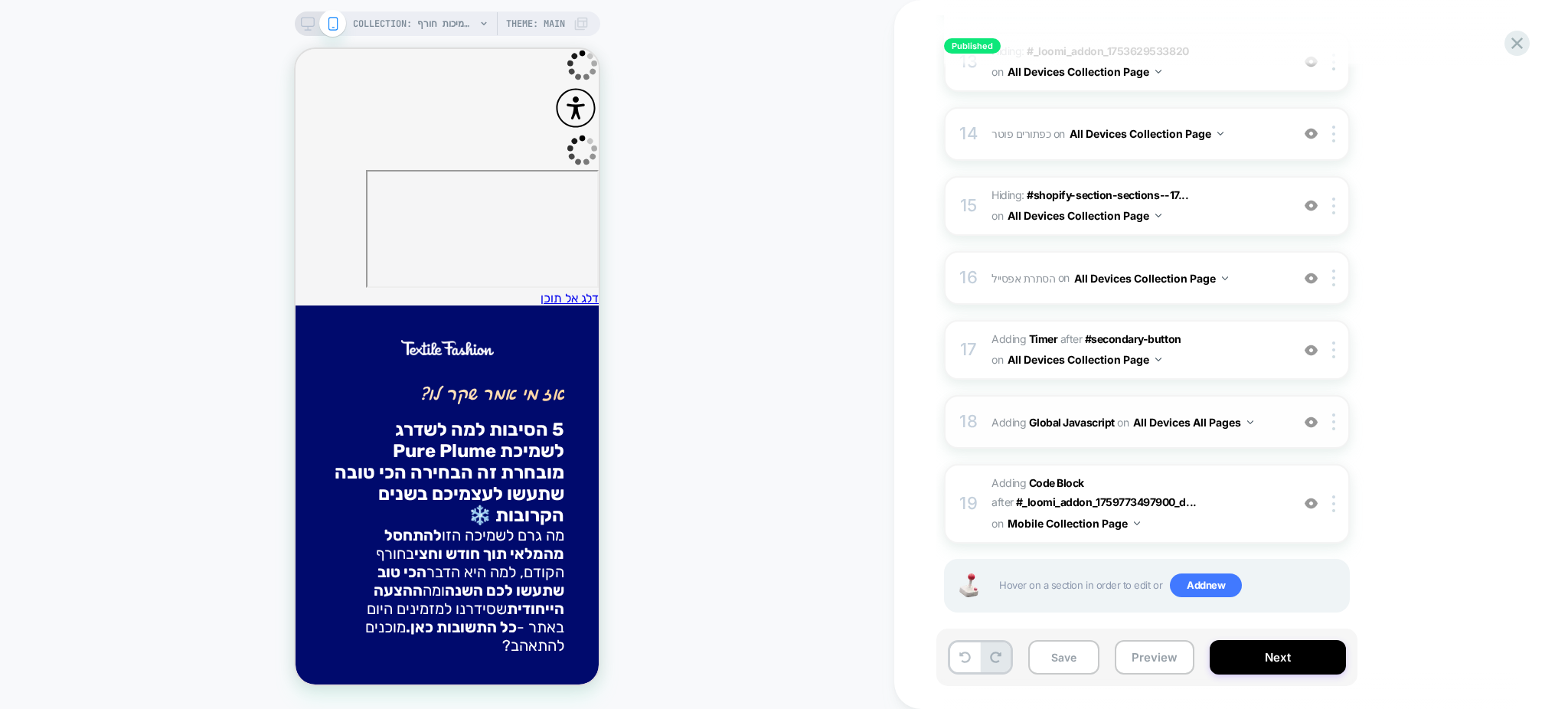
click at [1274, 416] on span "Adding Global Javascript on All Devices All Pages" at bounding box center [1137, 422] width 291 height 22
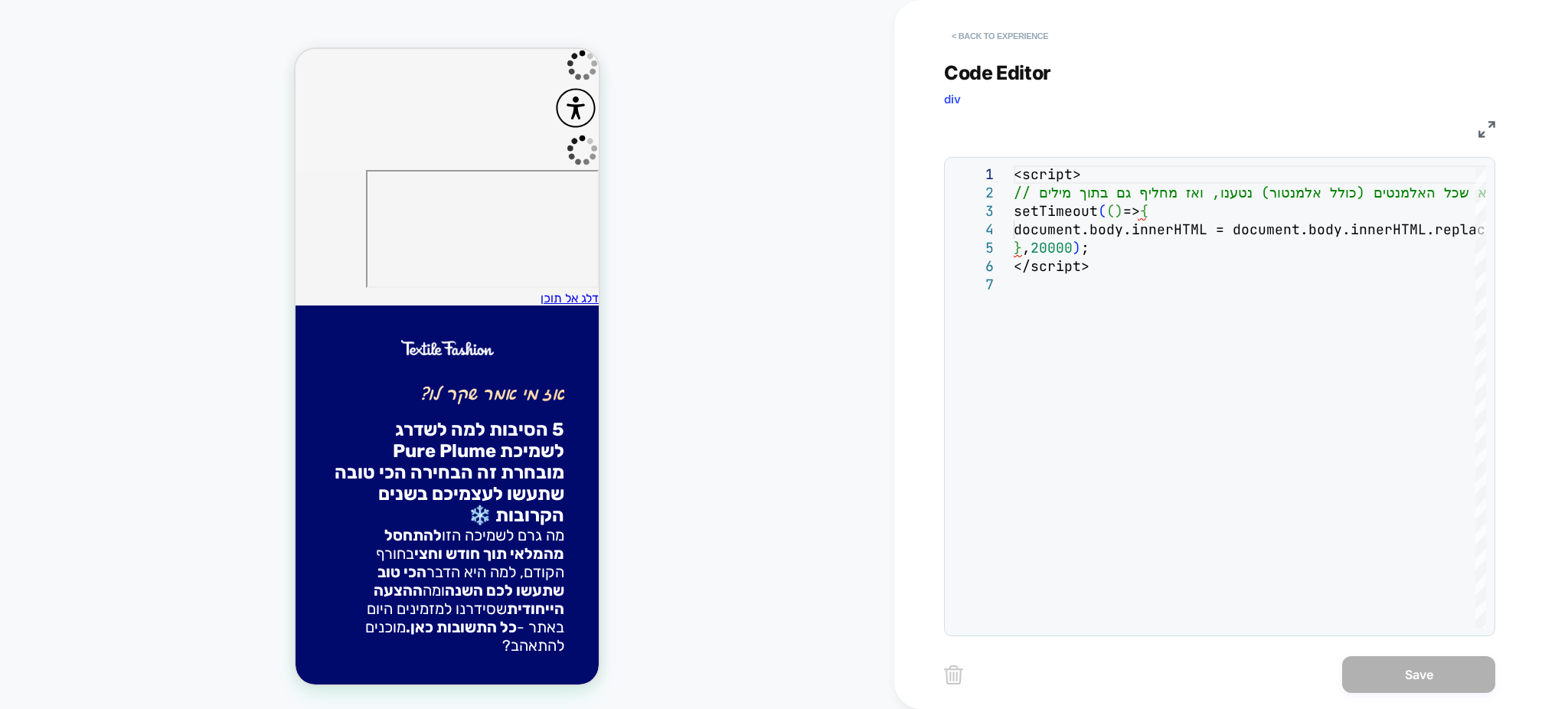
click at [955, 32] on button "< Back to experience" at bounding box center [1000, 36] width 112 height 24
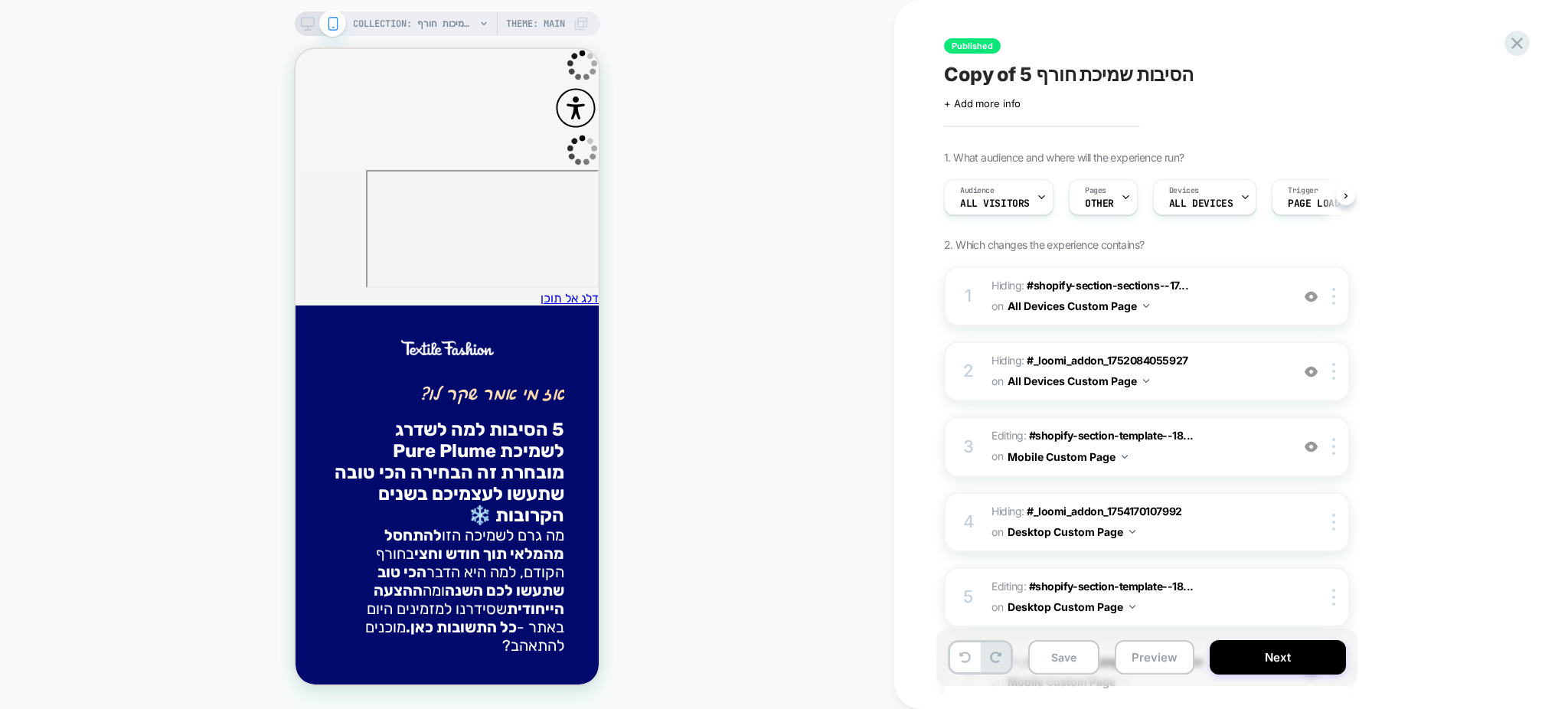
scroll to position [0, 1]
click at [1227, 310] on span "Hiding : #shopify-section-sections--17... #shopify-section-sections--1745870556…" at bounding box center [1137, 297] width 291 height 42
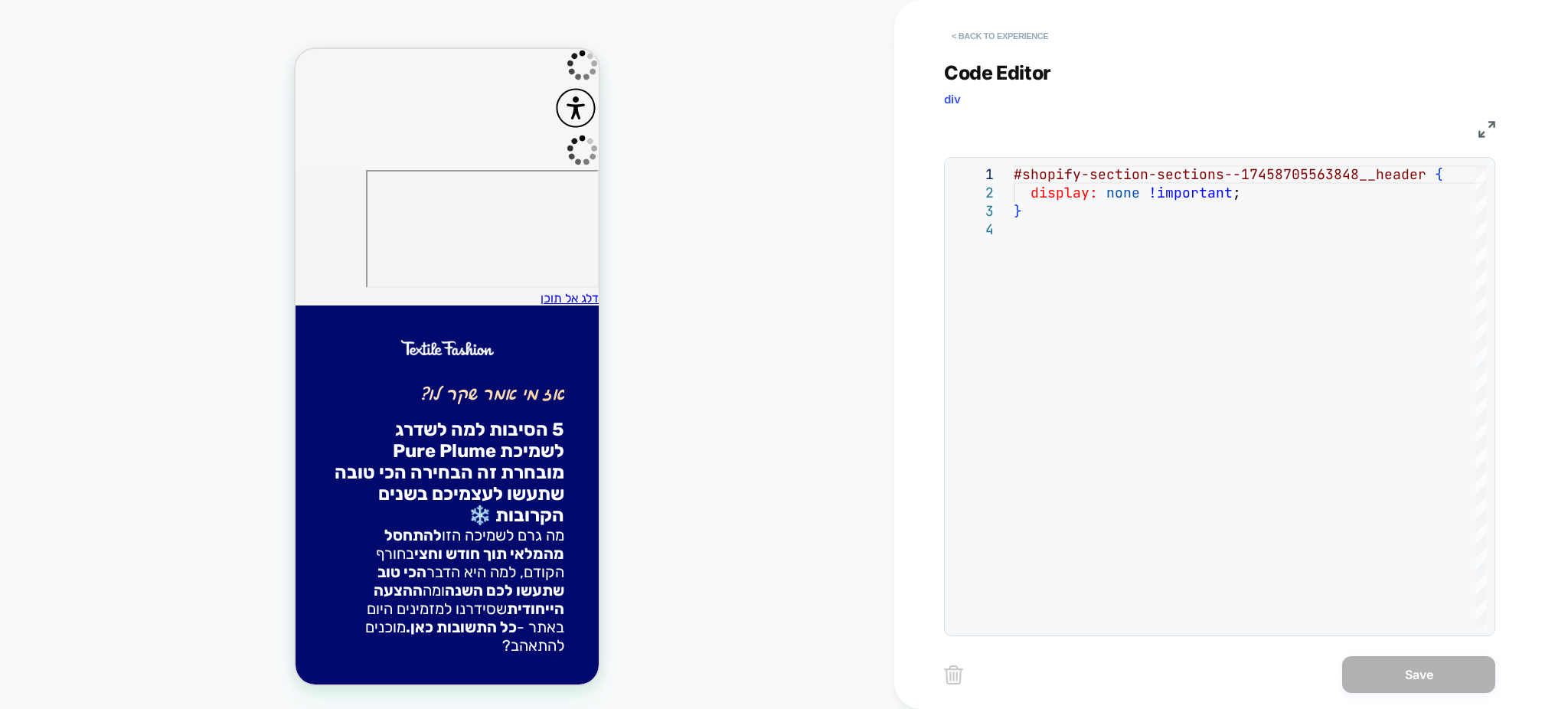
click at [958, 31] on button "< Back to experience" at bounding box center [1000, 36] width 112 height 24
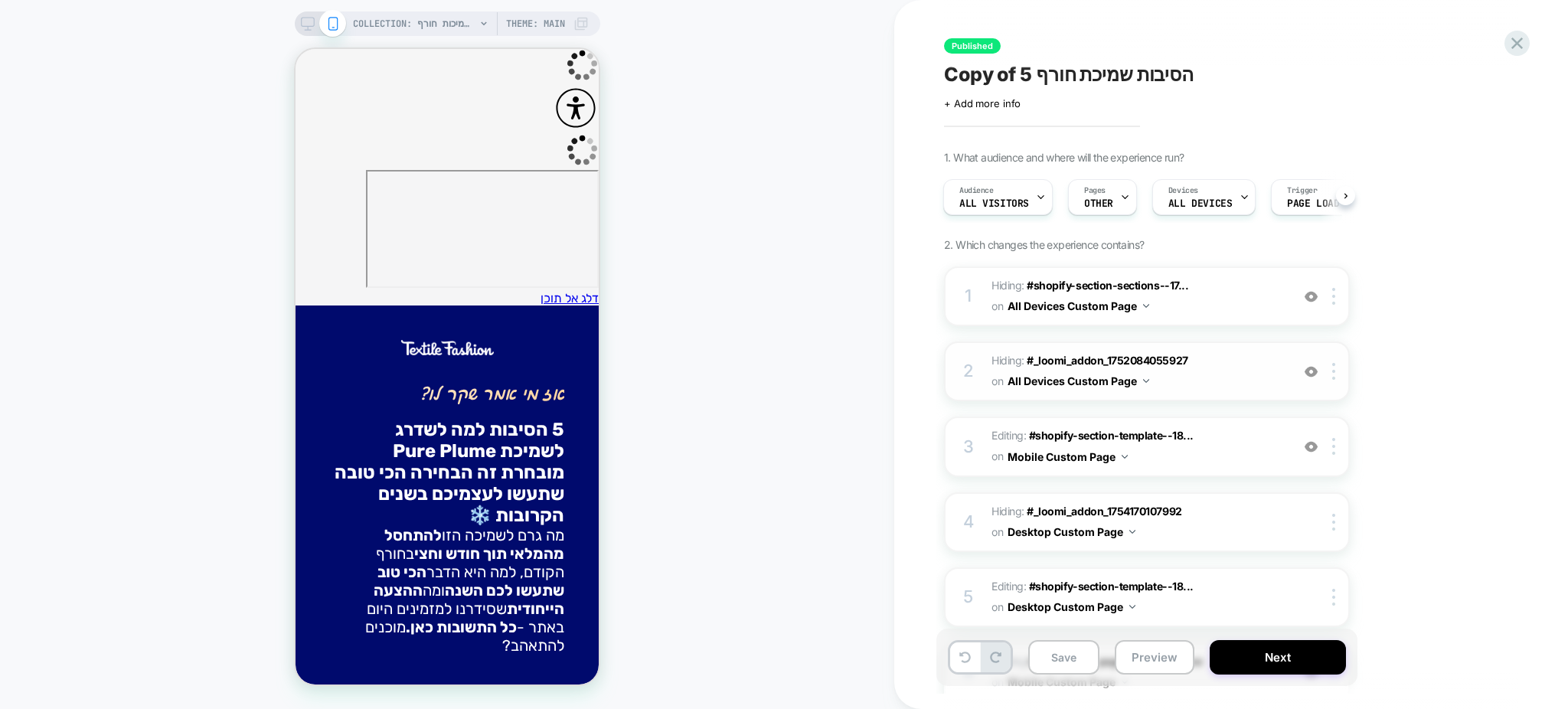
click at [1255, 369] on span "Hiding : #_loomi_addon_1752084055927 #_loomi_addon_1752084055927 on All Devices…" at bounding box center [1137, 372] width 291 height 42
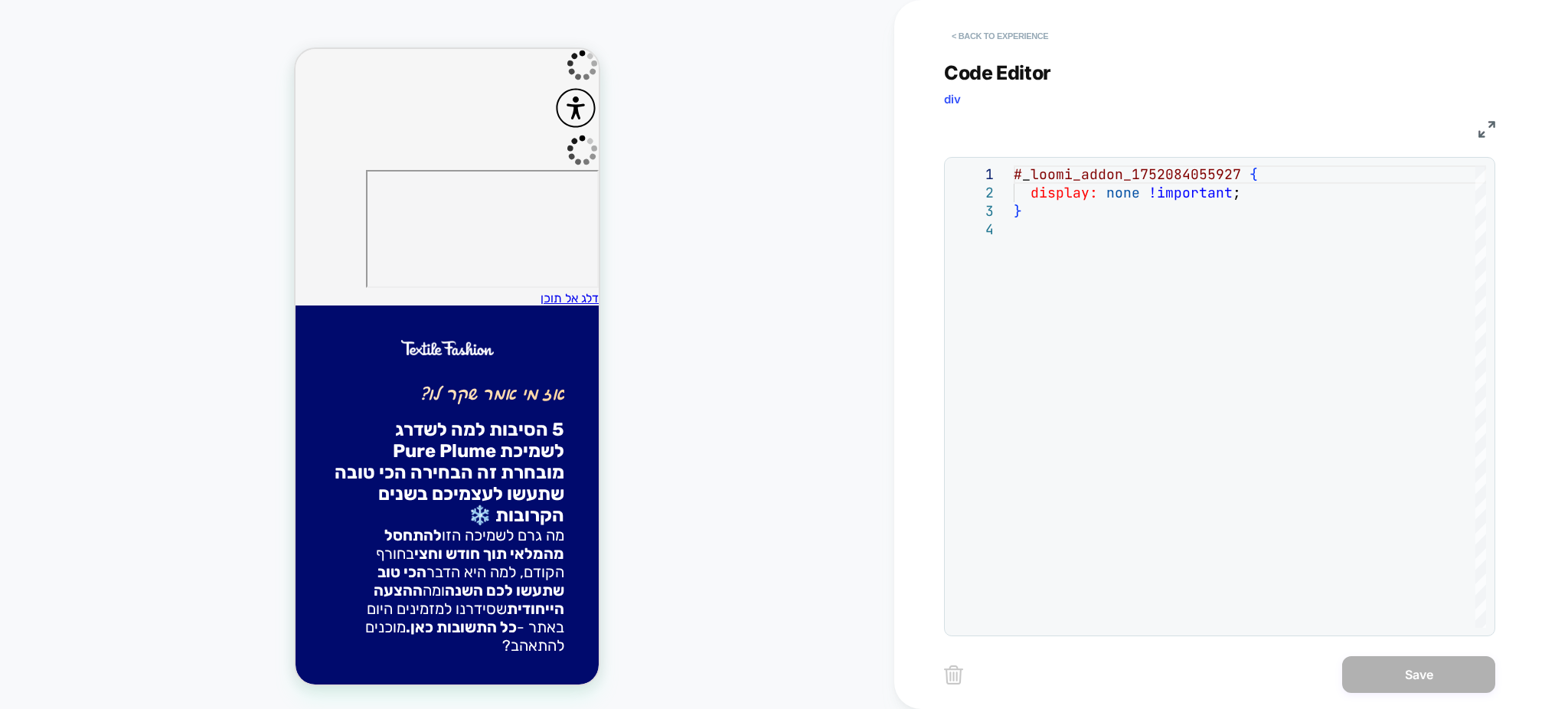
click at [978, 37] on button "< Back to experience" at bounding box center [1000, 36] width 112 height 24
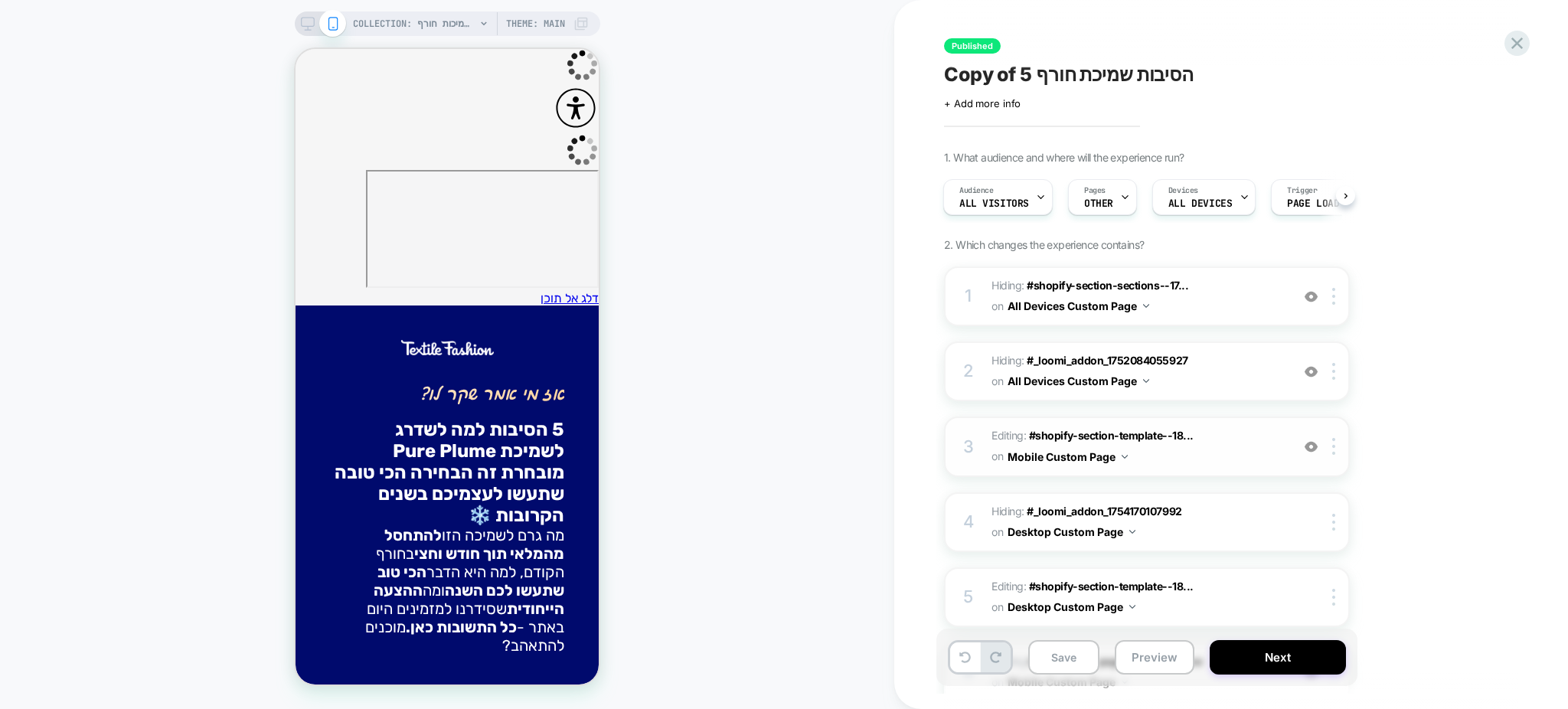
click at [1229, 450] on span "Editing : #shopify-section-template--18... #shopify-section-template--180510833…" at bounding box center [1137, 447] width 291 height 42
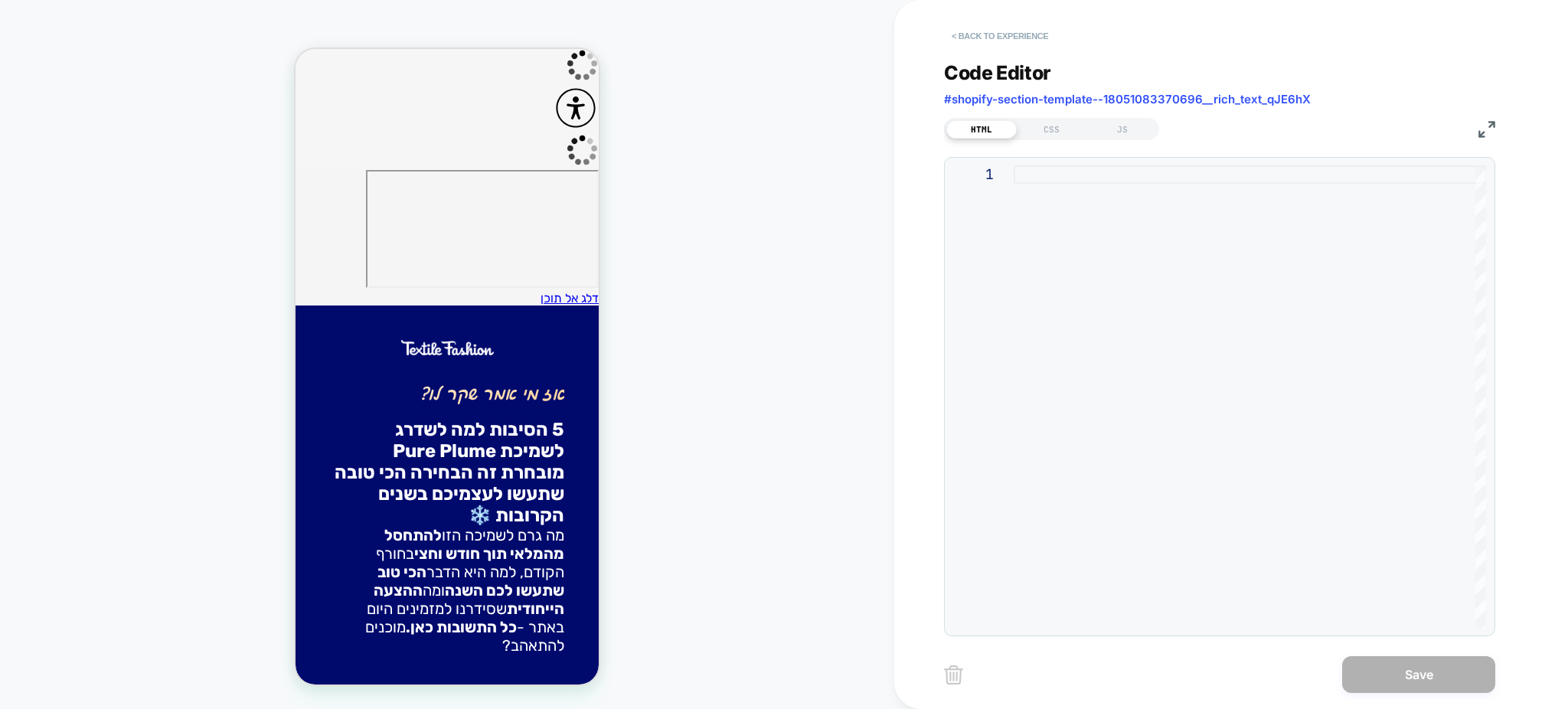
click at [997, 37] on button "< Back to experience" at bounding box center [1000, 36] width 112 height 24
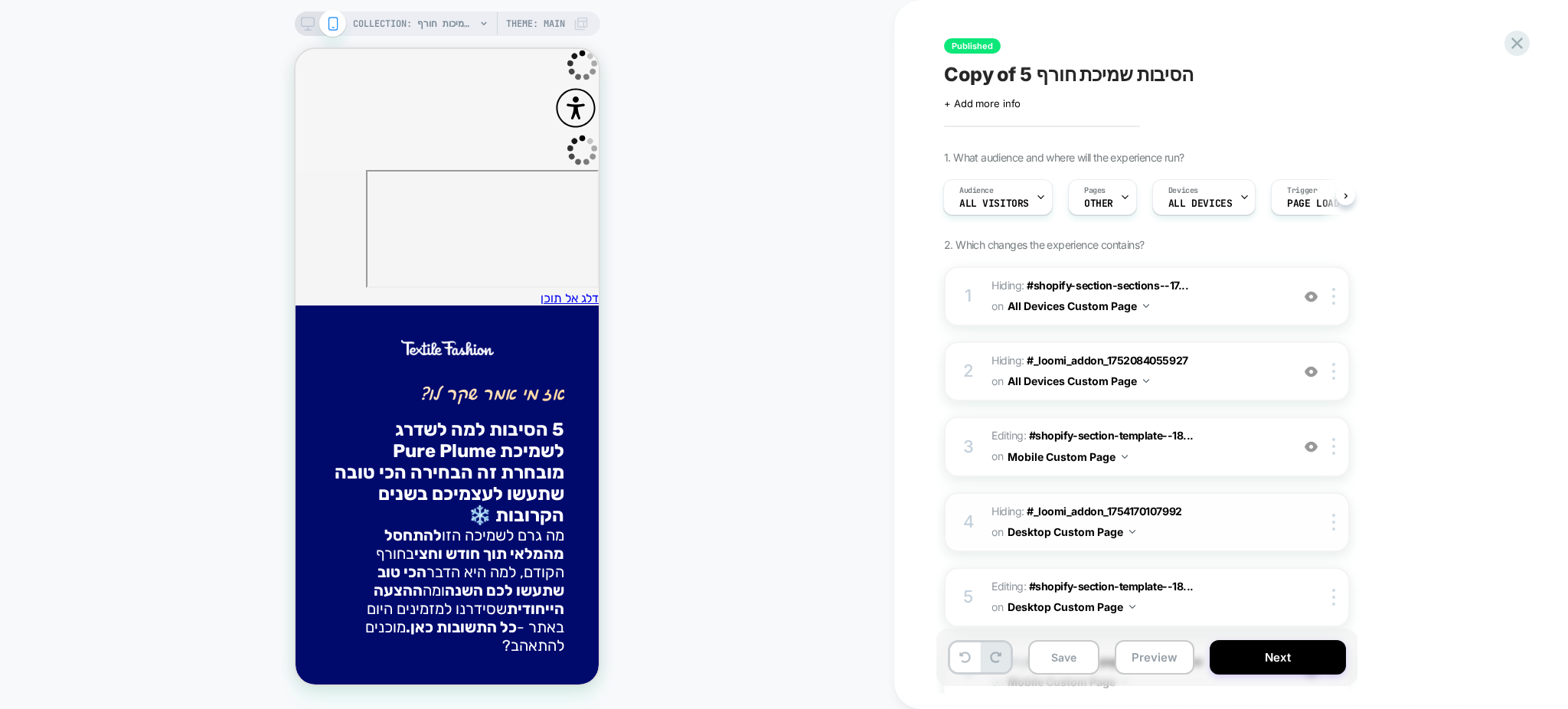
click at [1239, 536] on span "Hiding : #_loomi_addon_1754170107992 #_loomi_addon_1754170107992 on Desktop Cus…" at bounding box center [1137, 522] width 291 height 42
click at [1227, 528] on span "Hiding : #_loomi_addon_1754170107992 #_loomi_addon_1754170107992 on Desktop Cus…" at bounding box center [1137, 522] width 291 height 42
click at [1232, 597] on span "Editing : #shopify-section-template--18... #shopify-section-template--180510833…" at bounding box center [1137, 597] width 291 height 42
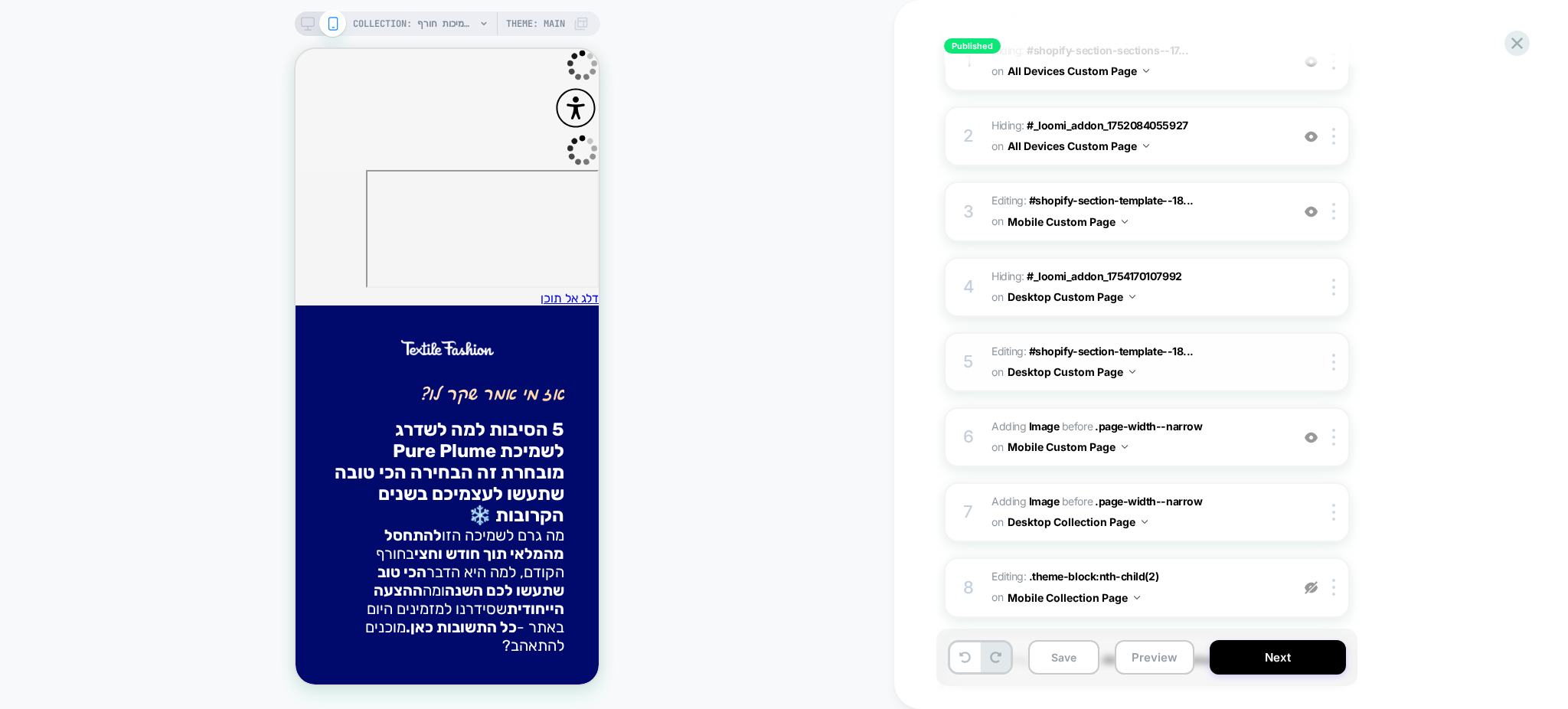
scroll to position [237, 0]
click at [1217, 427] on span "#_loomi_addon_1758992408868_dup1759775993 Adding Image BEFORE .page-width--narr…" at bounding box center [1137, 436] width 291 height 42
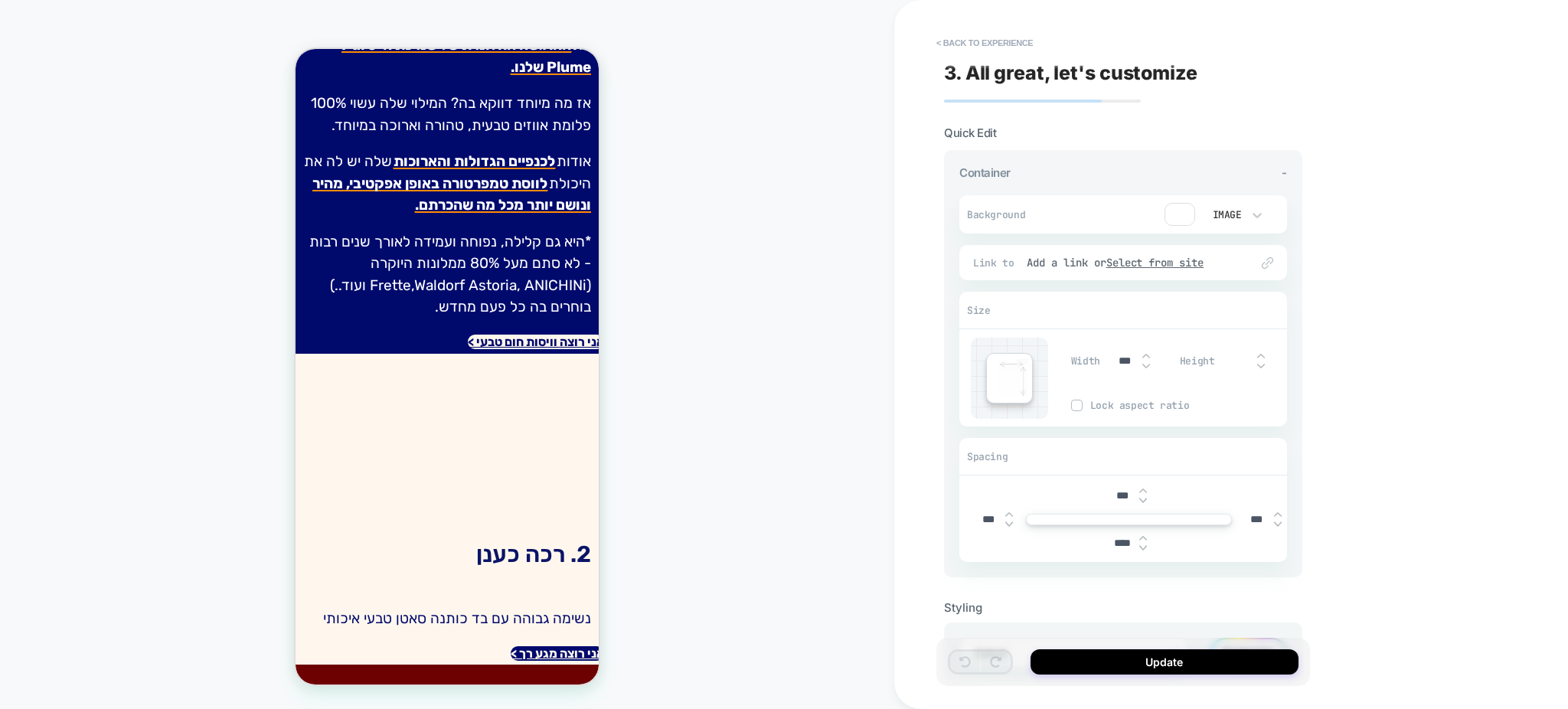
scroll to position [1454, 0]
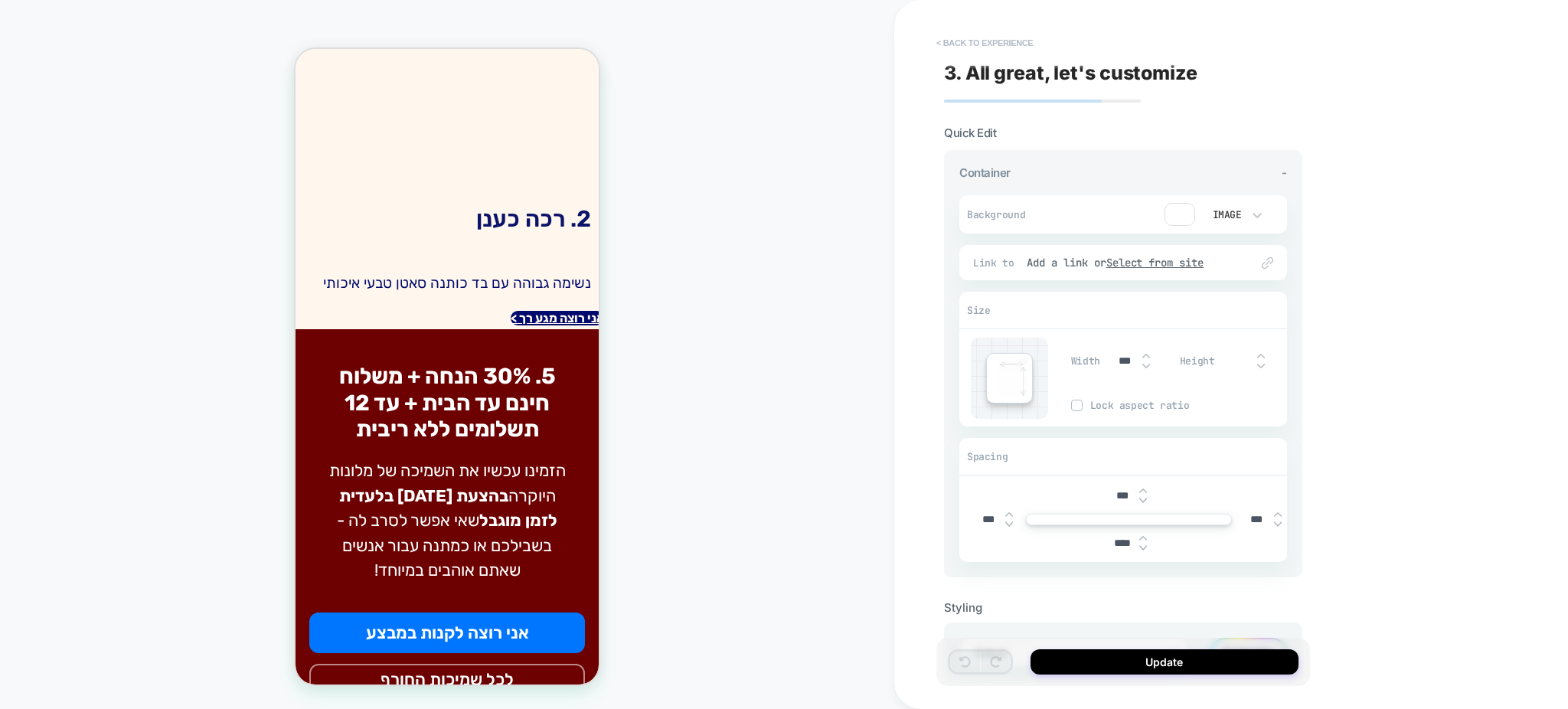
click at [965, 42] on button "< Back to experience" at bounding box center [984, 42] width 112 height 24
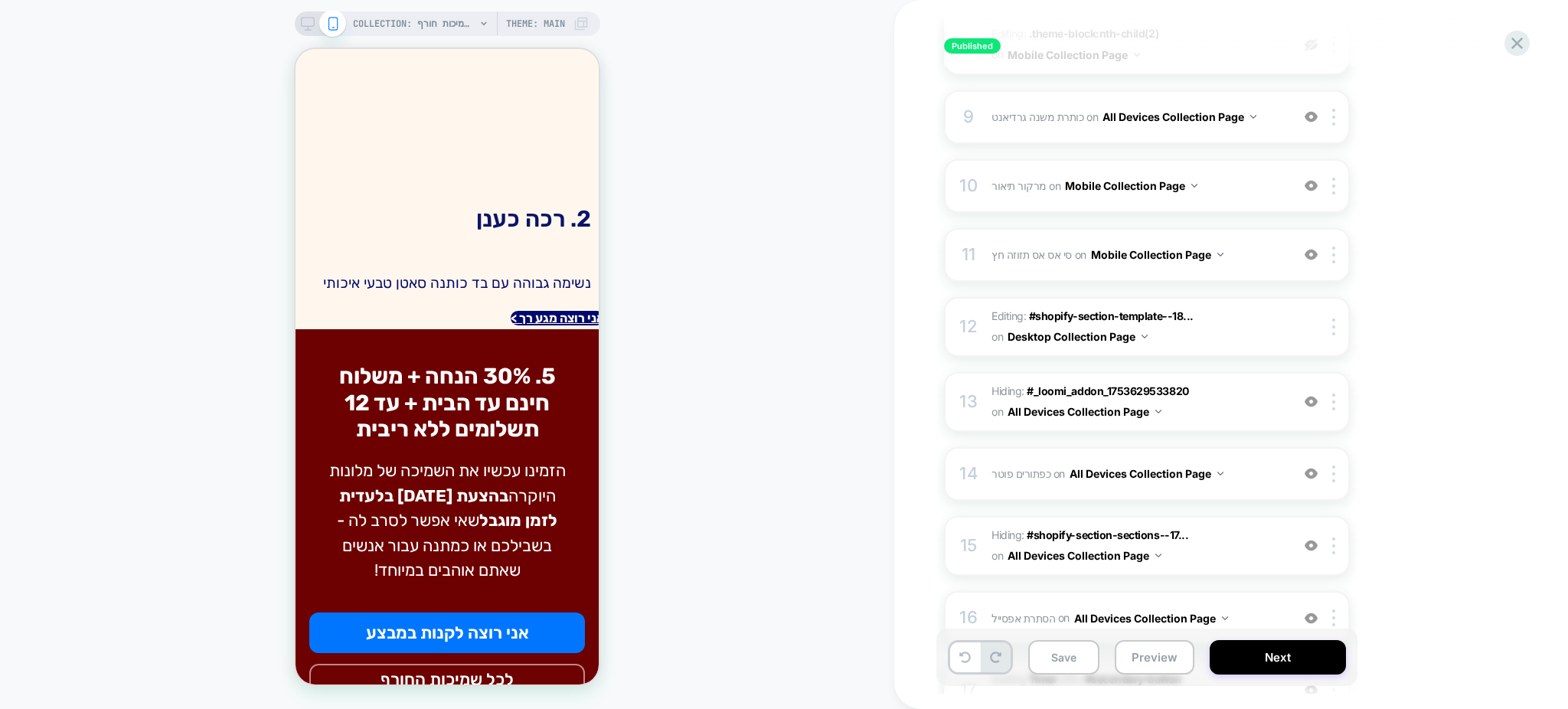
scroll to position [1118, 0]
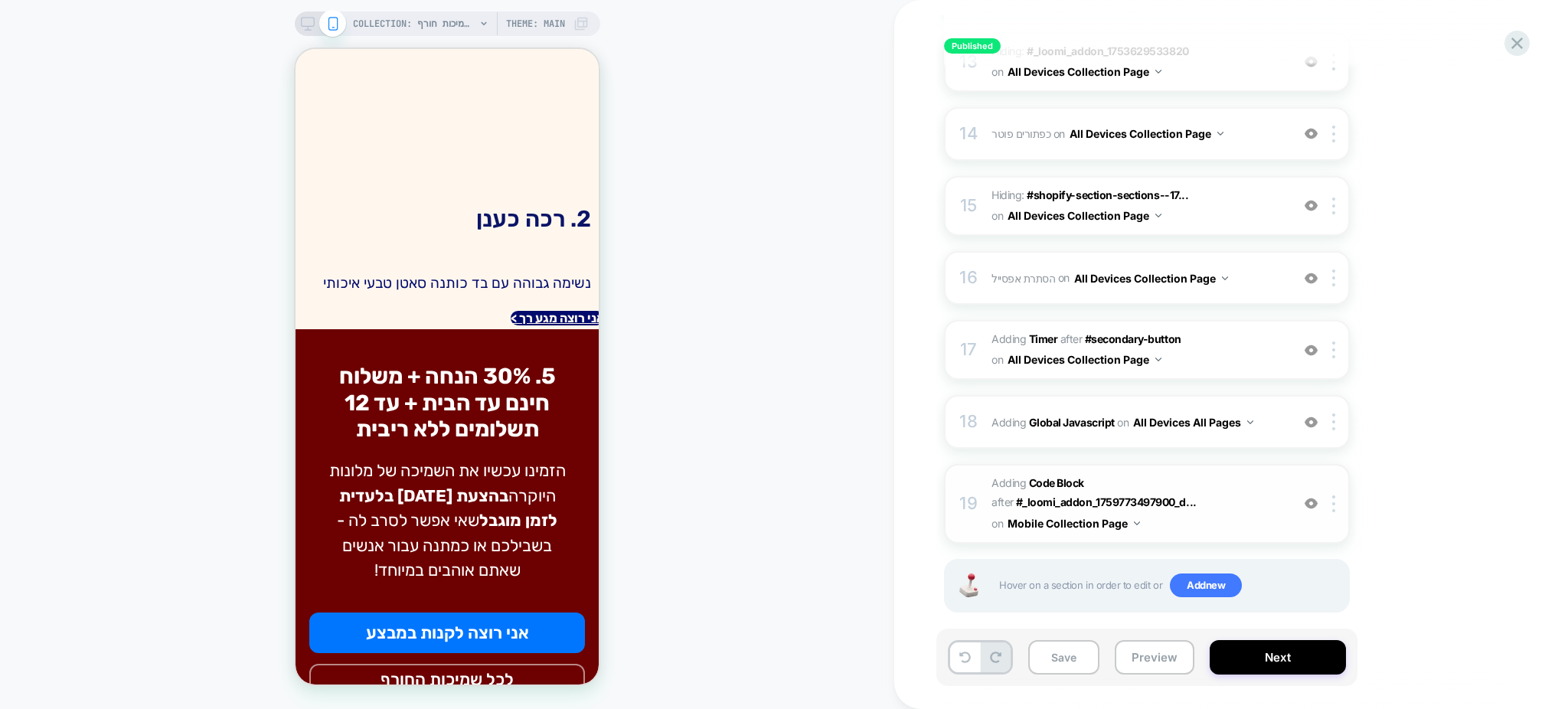
click at [1241, 480] on span "Adding Code Block AFTER #_loomi_addon_1759773497900_d... #_loomi_addon_17597734…" at bounding box center [1137, 503] width 291 height 61
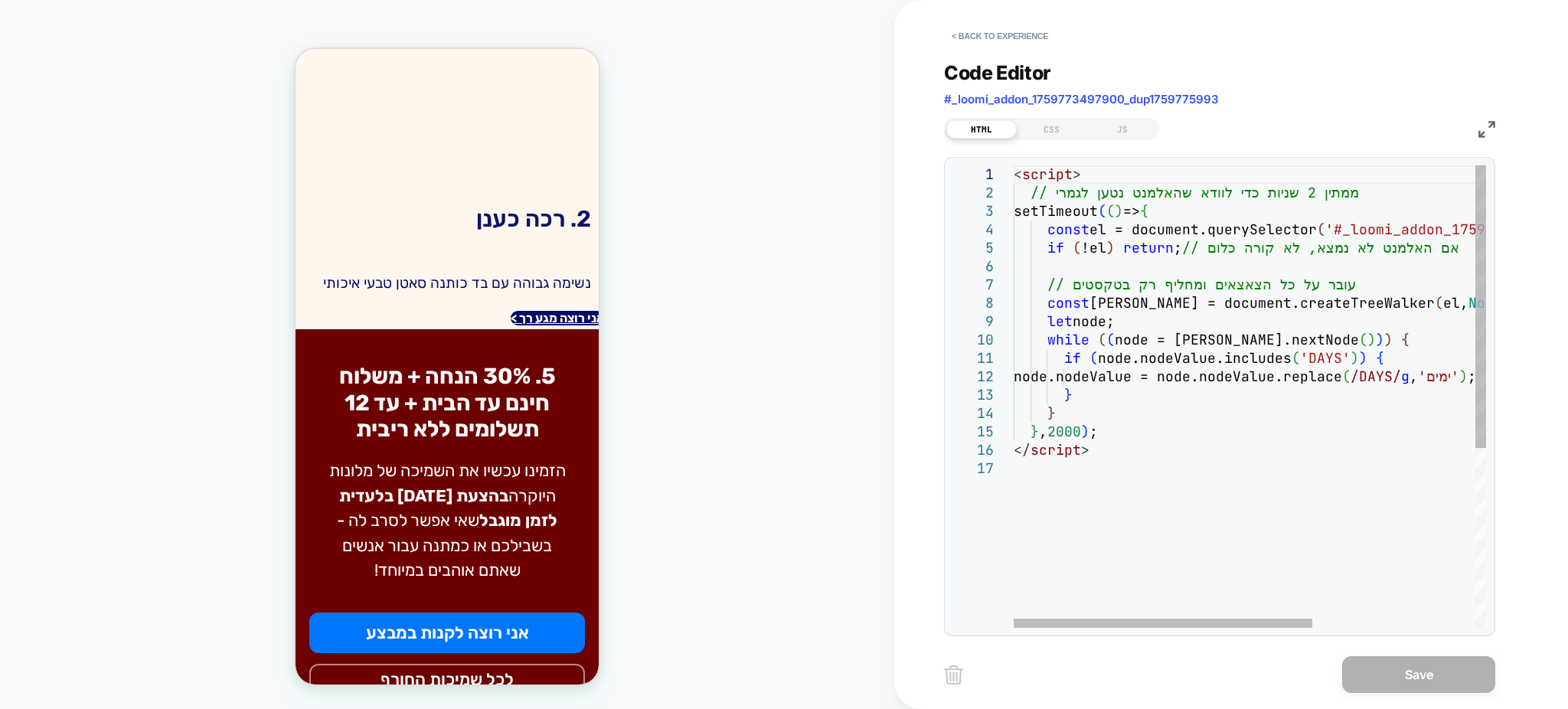
scroll to position [0, 0]
click at [1152, 190] on div "< script > // ממתין 2 שניות כדי לוודא שהאלמנט נטען לגמרי setTimeout ( ( ) => { …" at bounding box center [1378, 544] width 729 height 756
click at [963, 33] on button "< Back to experience" at bounding box center [1000, 36] width 112 height 24
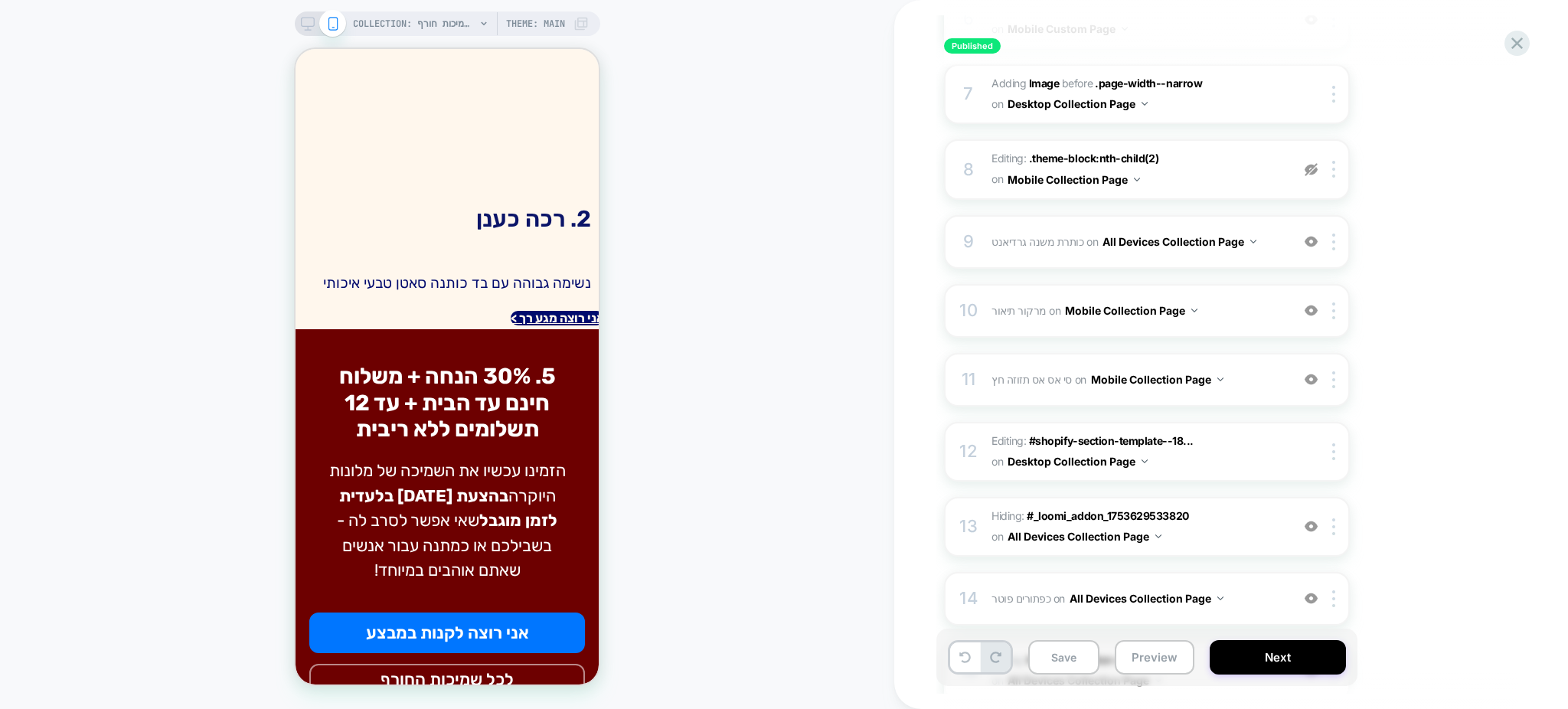
scroll to position [654, 0]
click at [1191, 161] on span "Editing : .theme-block:nth-child(2) .theme-block:nth-child(2) on Mobile Collect…" at bounding box center [1137, 168] width 291 height 42
click at [1257, 241] on span "כותרת משנה גרדיאנט Adding Code Block BEFORE .text-center > .theme-block:nth-chi…" at bounding box center [1137, 241] width 291 height 22
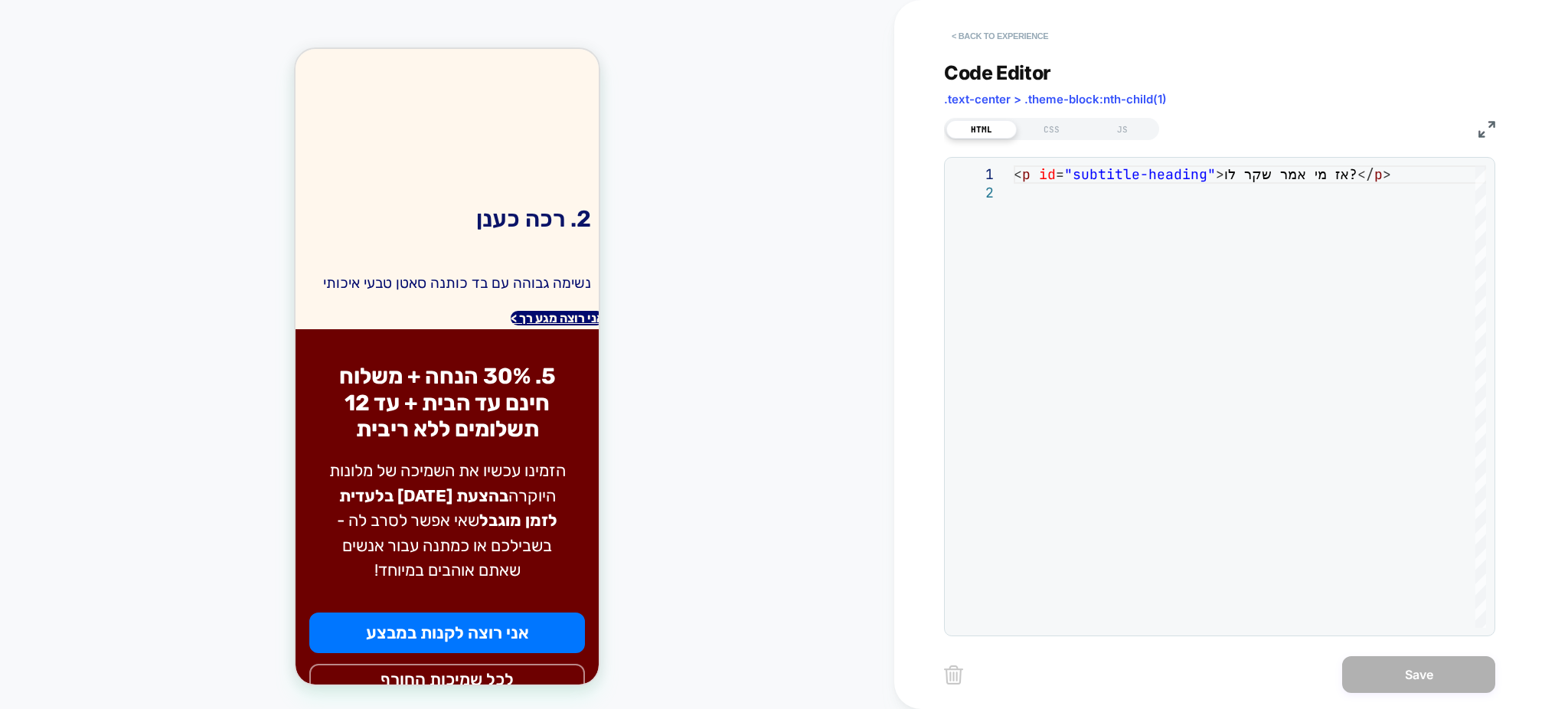
click at [964, 32] on button "< Back to experience" at bounding box center [1000, 36] width 112 height 24
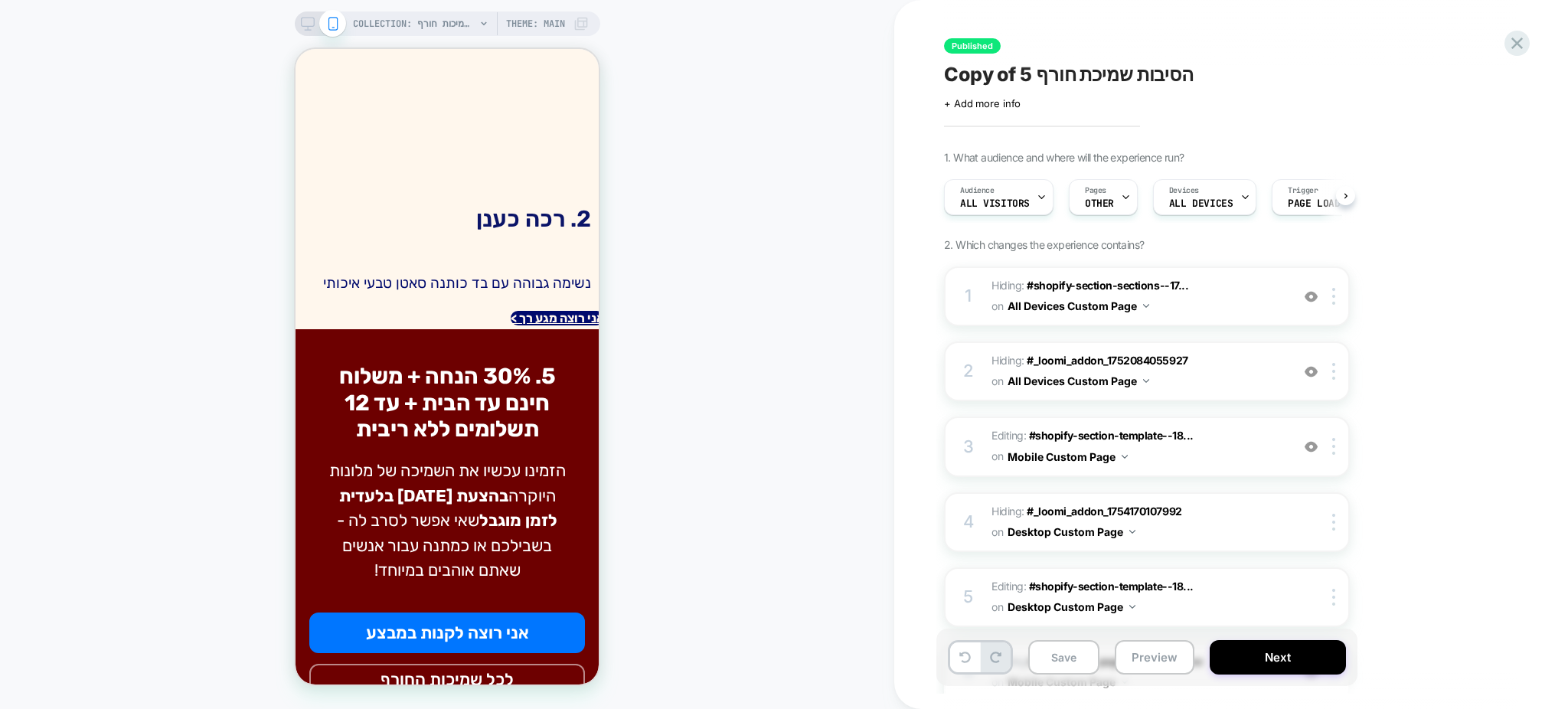
scroll to position [0, 1]
click at [1169, 458] on span "Editing : #shopify-section-template--18... #shopify-section-template--180510833…" at bounding box center [1137, 447] width 291 height 42
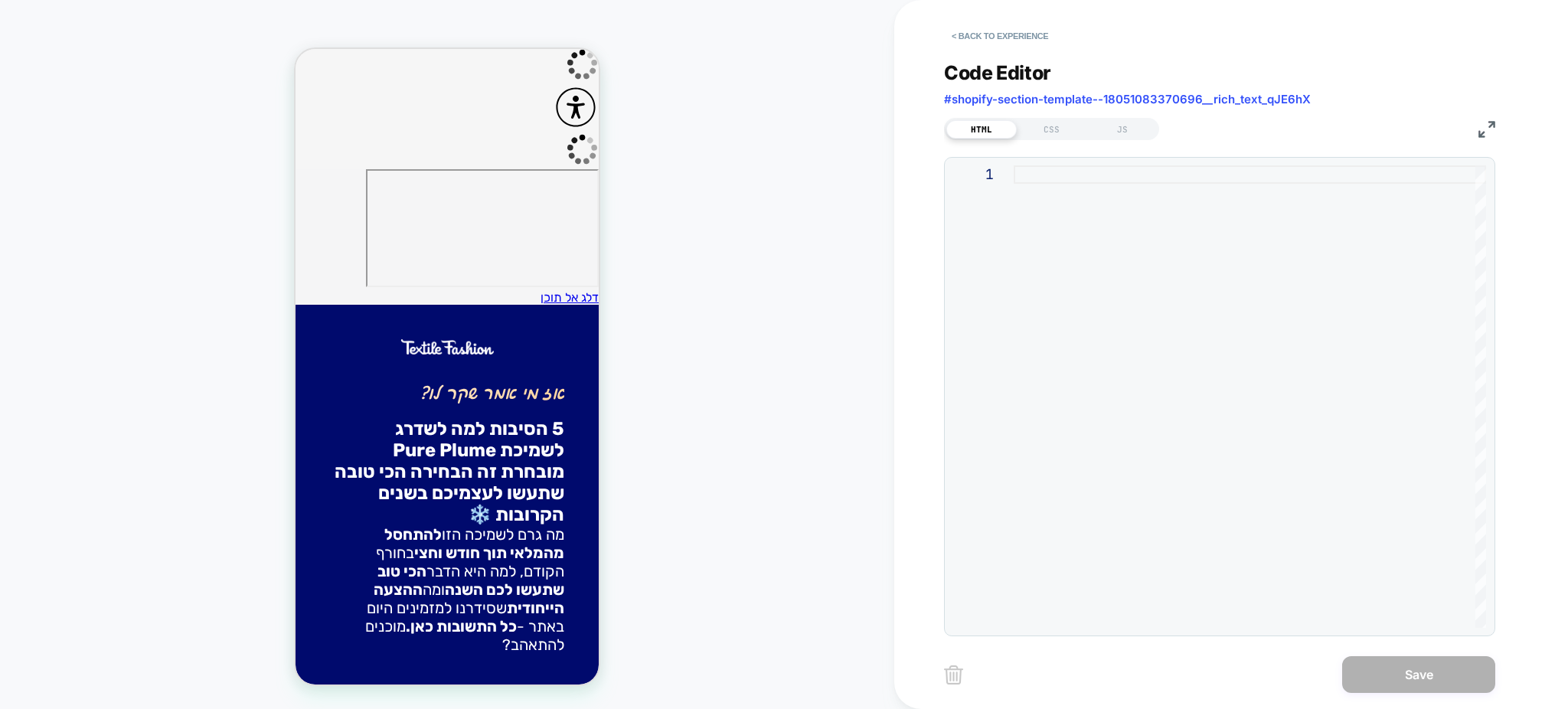
scroll to position [0, 0]
click at [988, 37] on button "< Back to experience" at bounding box center [1000, 36] width 112 height 24
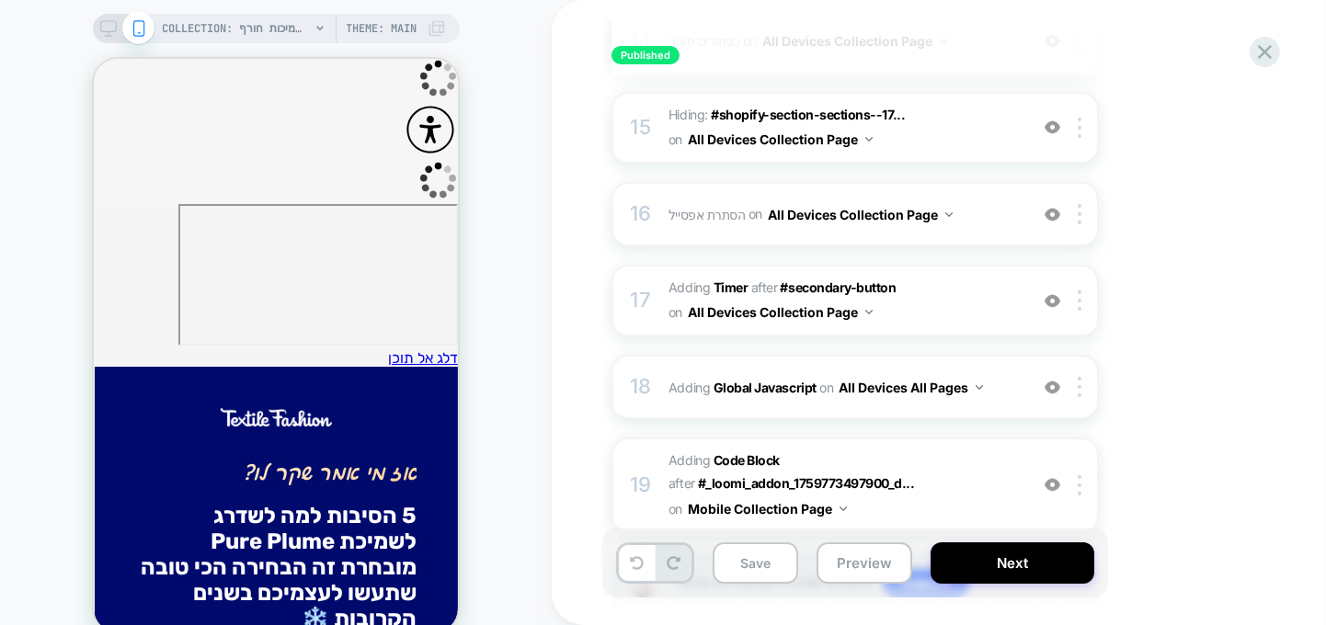
scroll to position [1568, 0]
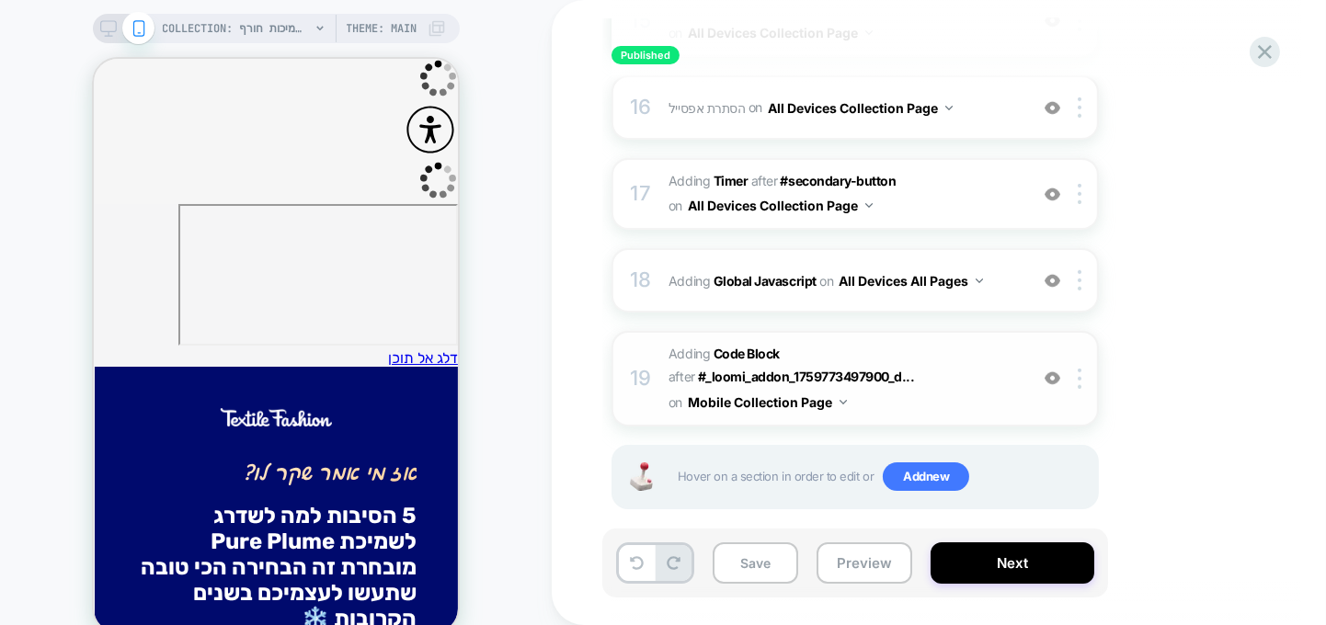
click at [982, 344] on span "Adding Code Block AFTER #_loomi_addon_1759773497900_d... #_loomi_addon_17597734…" at bounding box center [843, 378] width 350 height 73
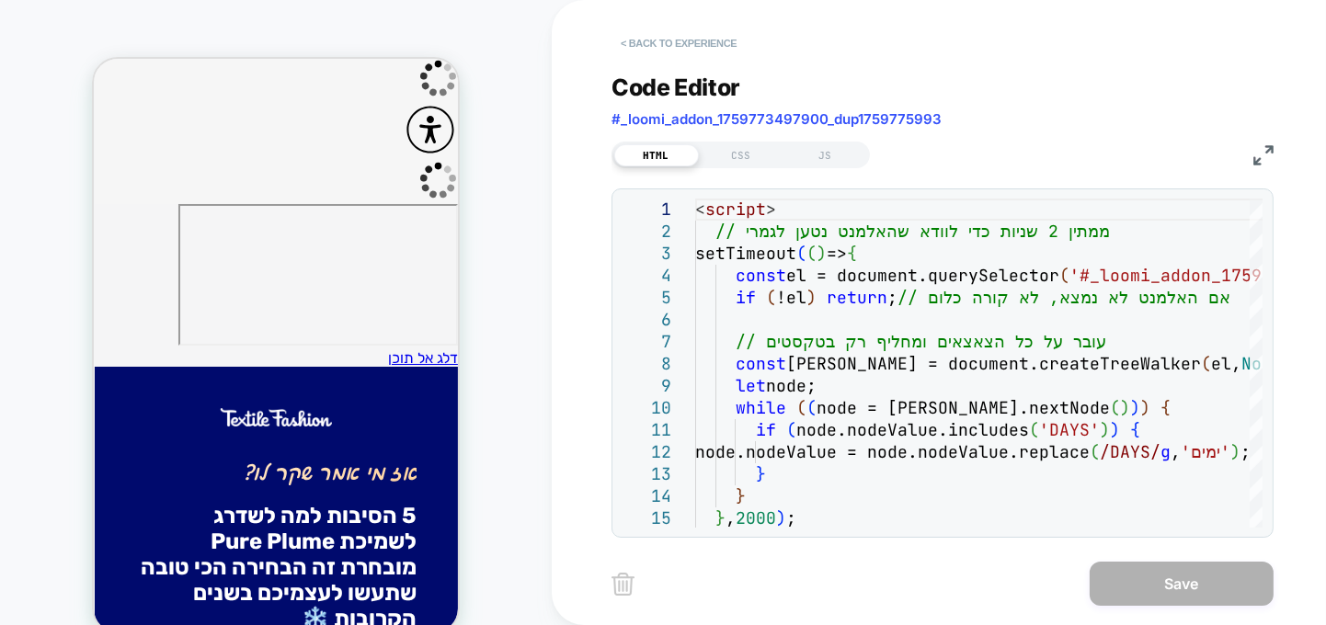
click at [683, 41] on button "< Back to experience" at bounding box center [678, 43] width 134 height 29
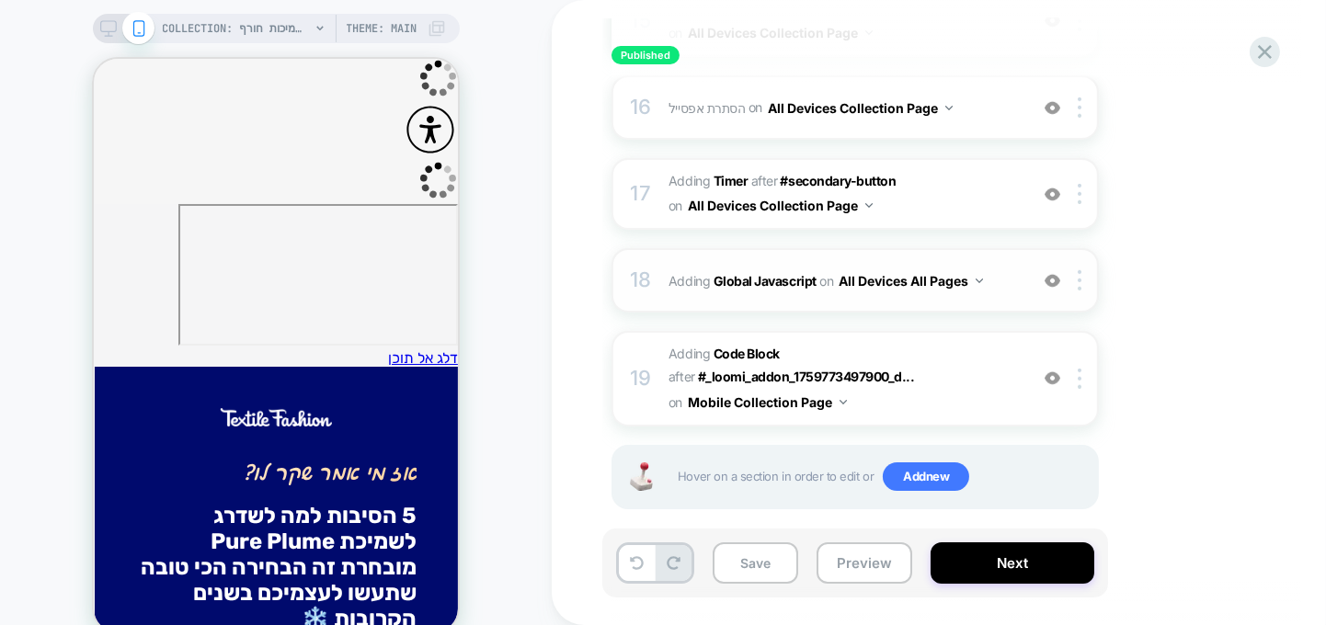
click at [1002, 268] on span "Adding Global Javascript on All Devices All Pages" at bounding box center [843, 281] width 350 height 27
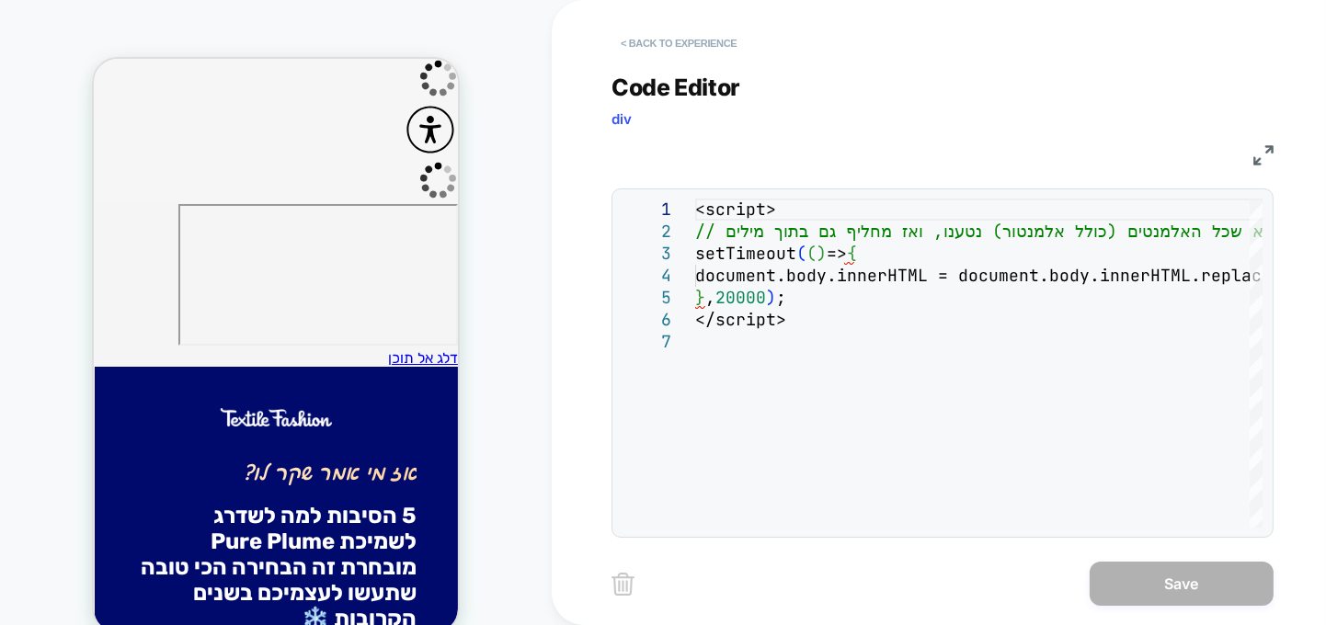
click at [663, 36] on button "< Back to experience" at bounding box center [678, 43] width 134 height 29
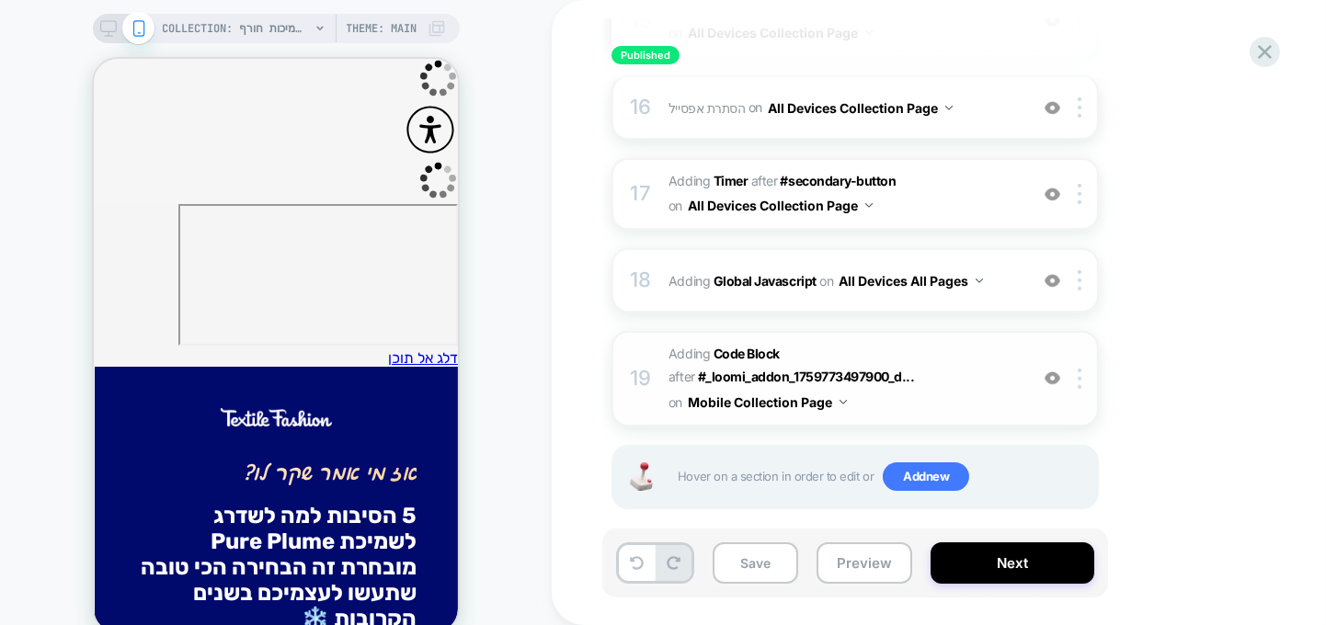
click at [934, 387] on span "Adding Code Block AFTER #_loomi_addon_1759773497900_d... #_loomi_addon_17597734…" at bounding box center [843, 378] width 350 height 73
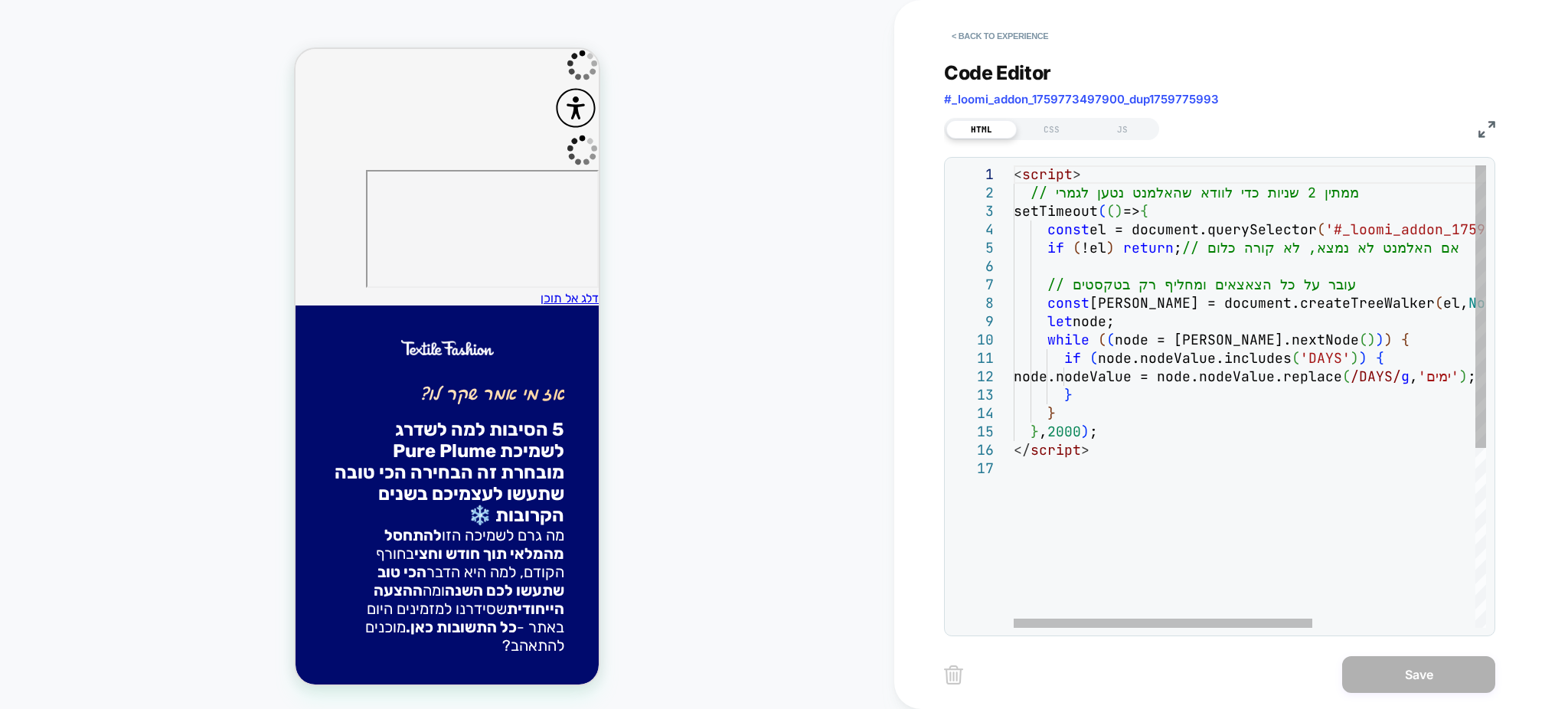
scroll to position [0, 0]
click at [1106, 322] on div "while ( ( node = [PERSON_NAME].nextNode ( ) ) ) { if ( node.nodeValue.includes …" at bounding box center [1378, 544] width 729 height 756
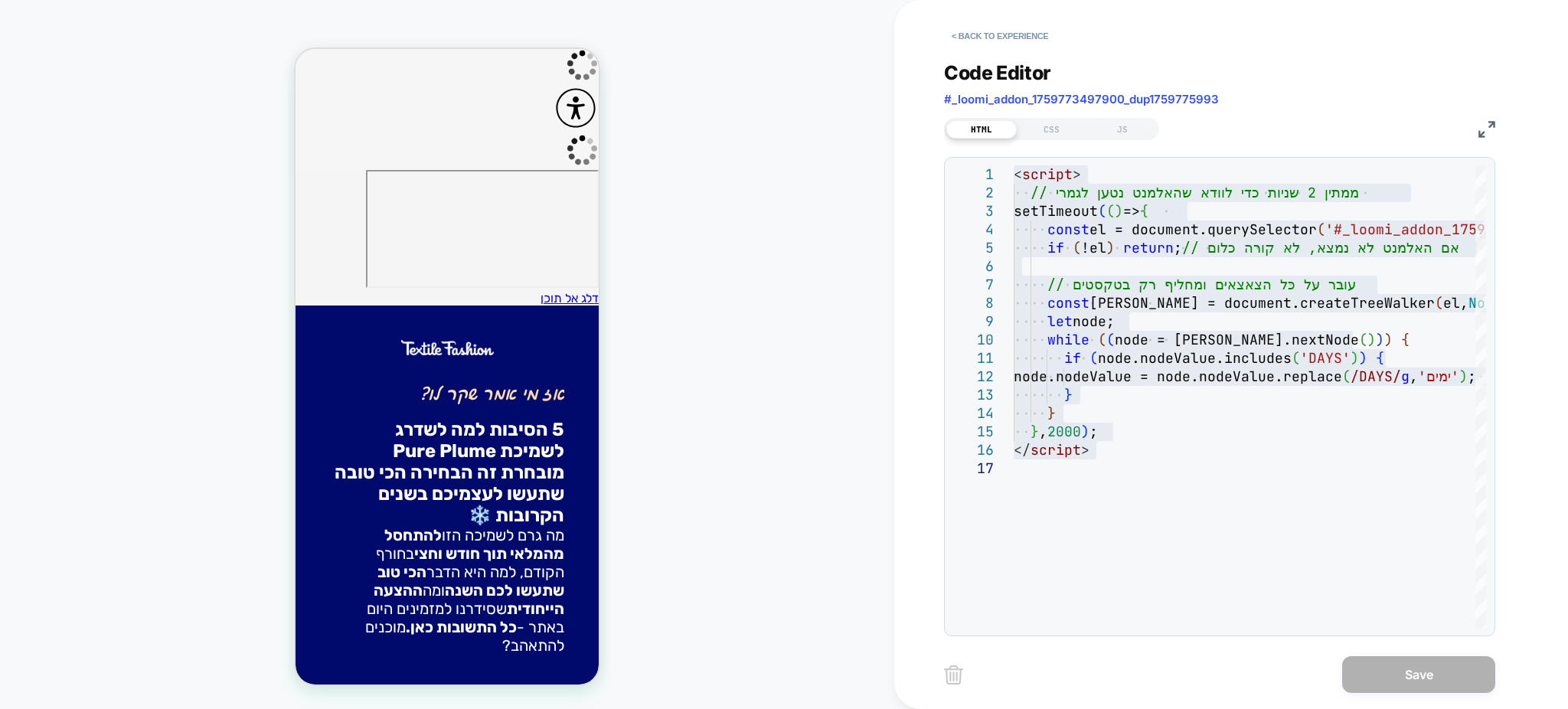
click at [1336, 49] on div "Code Editor #_loomi_addon_1759773497900_dup1759775993 HTML CSS JS 10 11 12 13 1…" at bounding box center [1220, 339] width 551 height 594
click at [1327, 36] on div "< Back to experience" at bounding box center [1281, 22] width 674 height 46
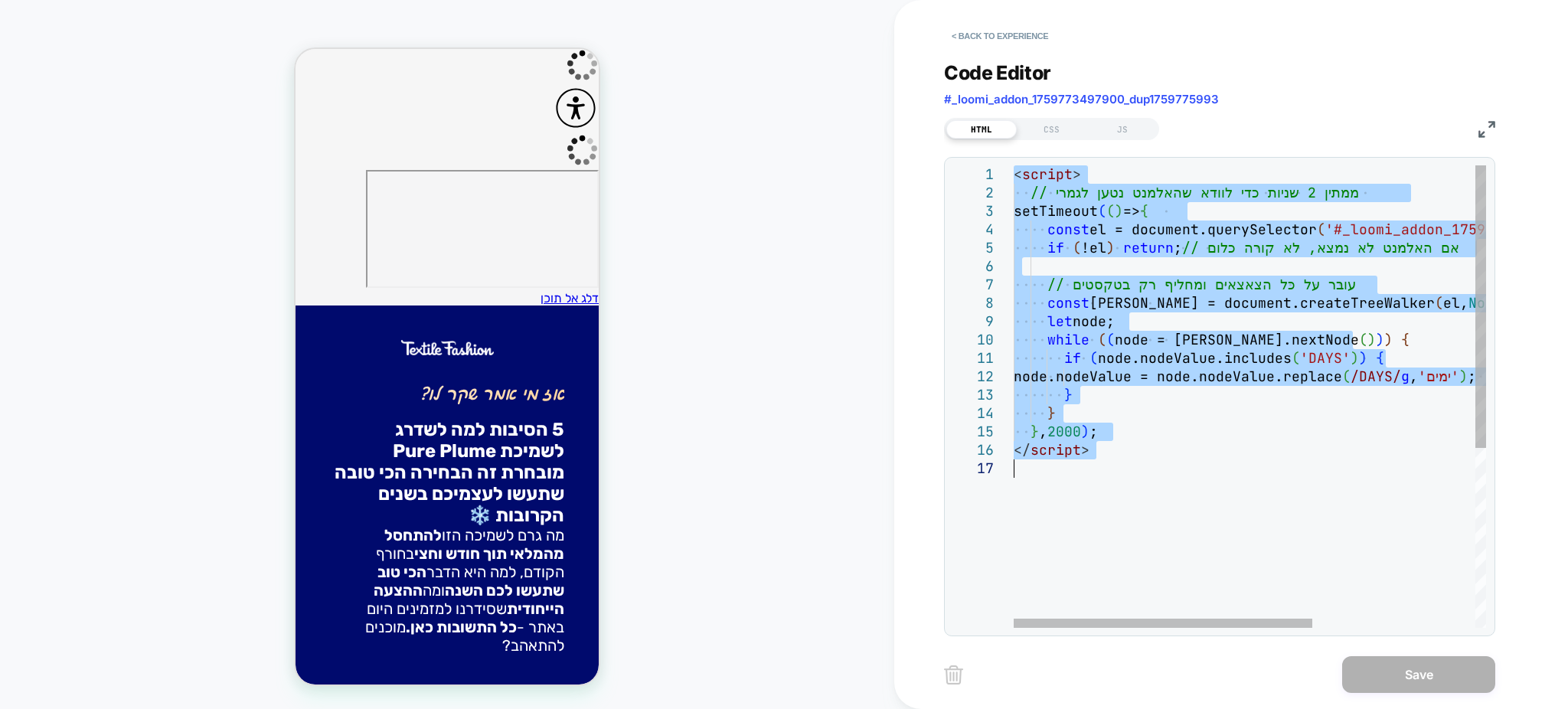
click at [1139, 277] on div "while ( ( node = [PERSON_NAME].nextNode ( ) ) ) { if ( node.nodeValue.includes …" at bounding box center [1378, 544] width 729 height 756
type textarea "**********"
